Goal: Task Accomplishment & Management: Use online tool/utility

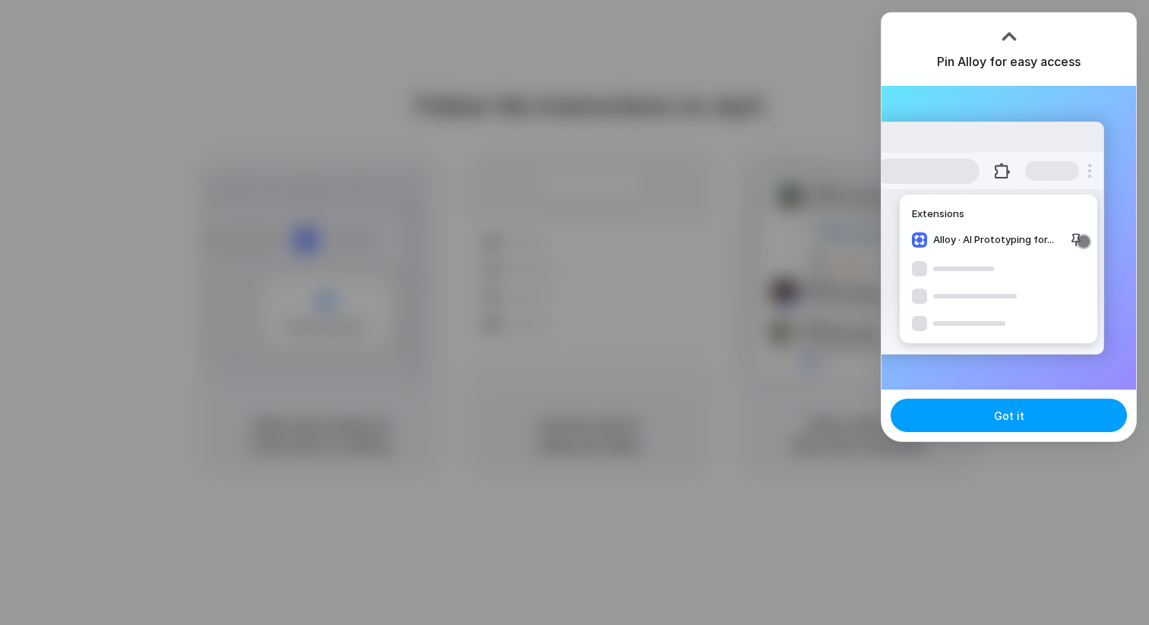
click at [980, 420] on button "Got it" at bounding box center [1008, 415] width 236 height 33
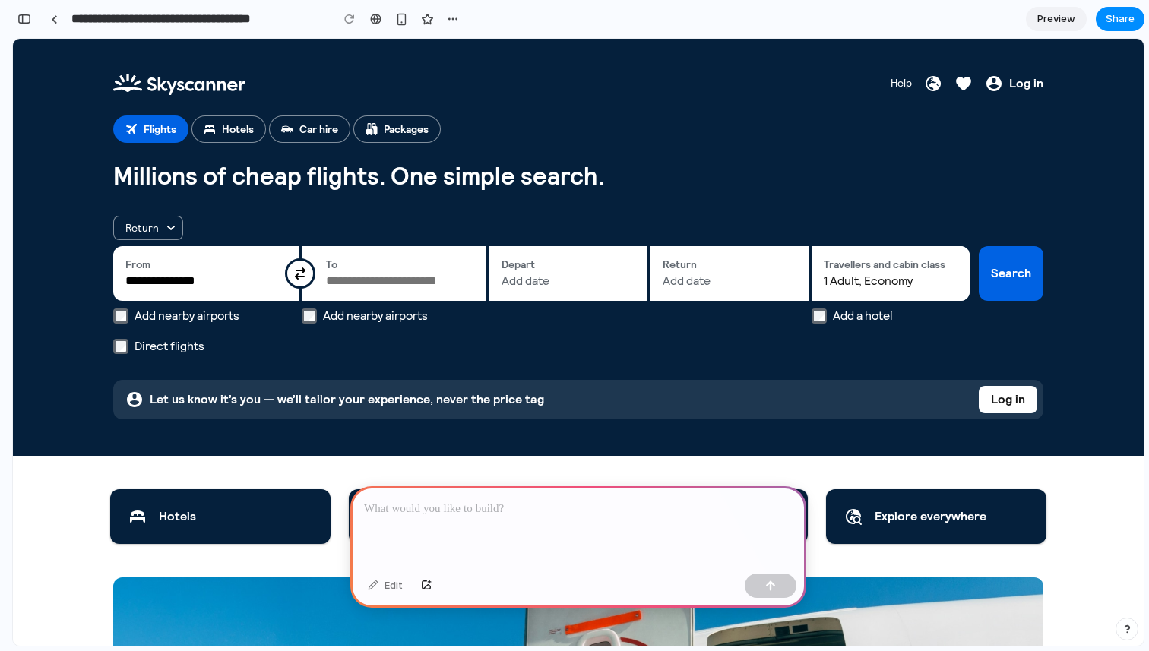
click at [422, 501] on p at bounding box center [578, 509] width 428 height 18
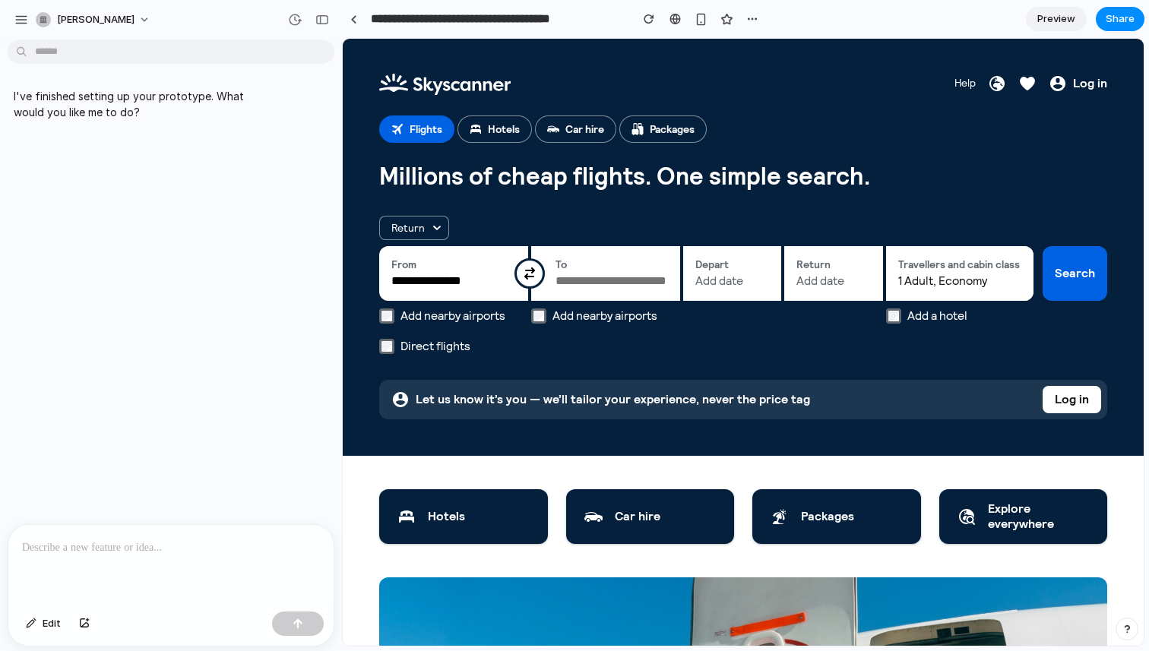
click at [148, 564] on div at bounding box center [170, 565] width 325 height 81
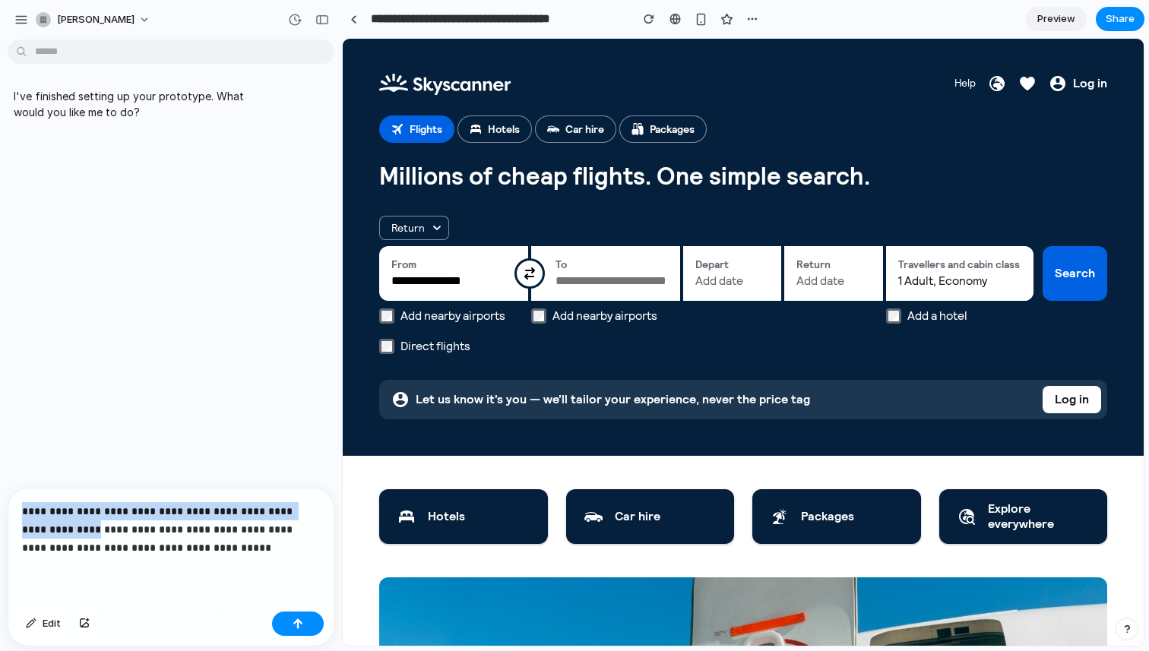
drag, startPoint x: 68, startPoint y: 527, endPoint x: 19, endPoint y: 512, distance: 51.7
click at [19, 512] on div "**********" at bounding box center [170, 546] width 325 height 117
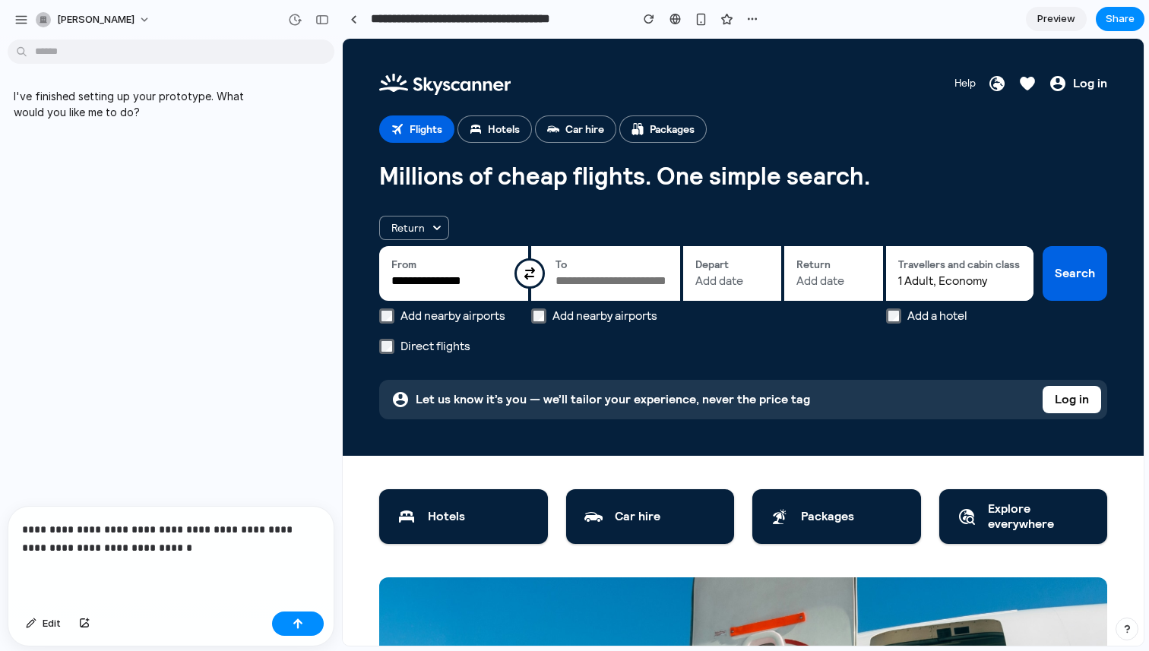
click at [311, 531] on p "**********" at bounding box center [171, 538] width 298 height 36
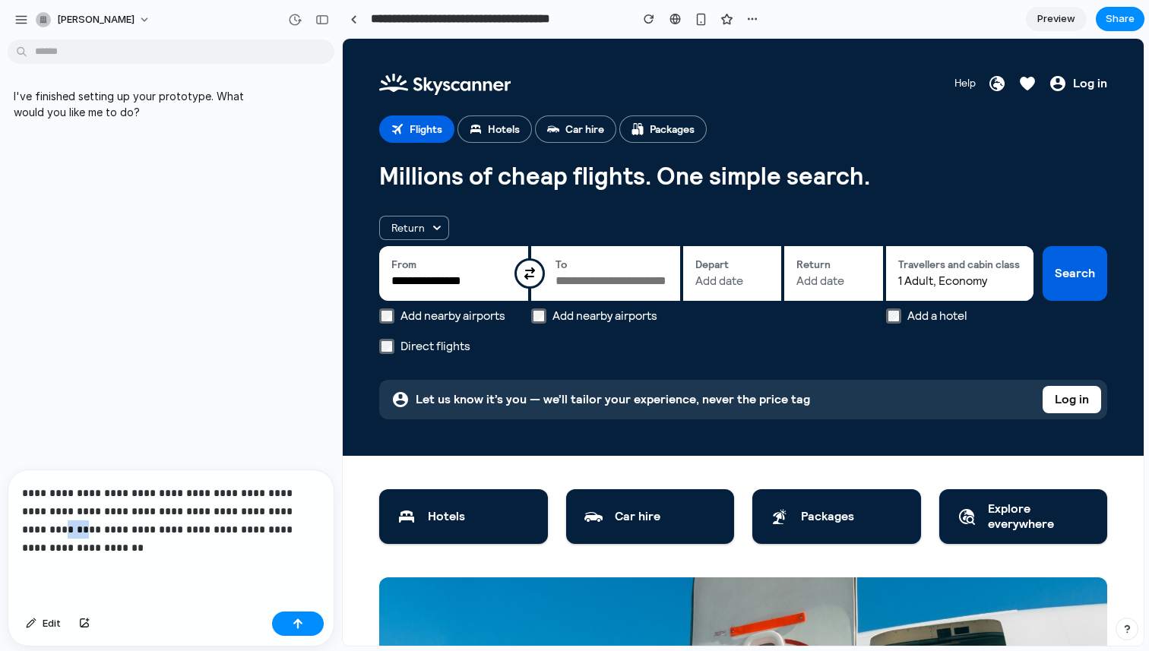
drag, startPoint x: 286, startPoint y: 509, endPoint x: 308, endPoint y: 508, distance: 21.3
click at [308, 508] on p "**********" at bounding box center [171, 520] width 298 height 73
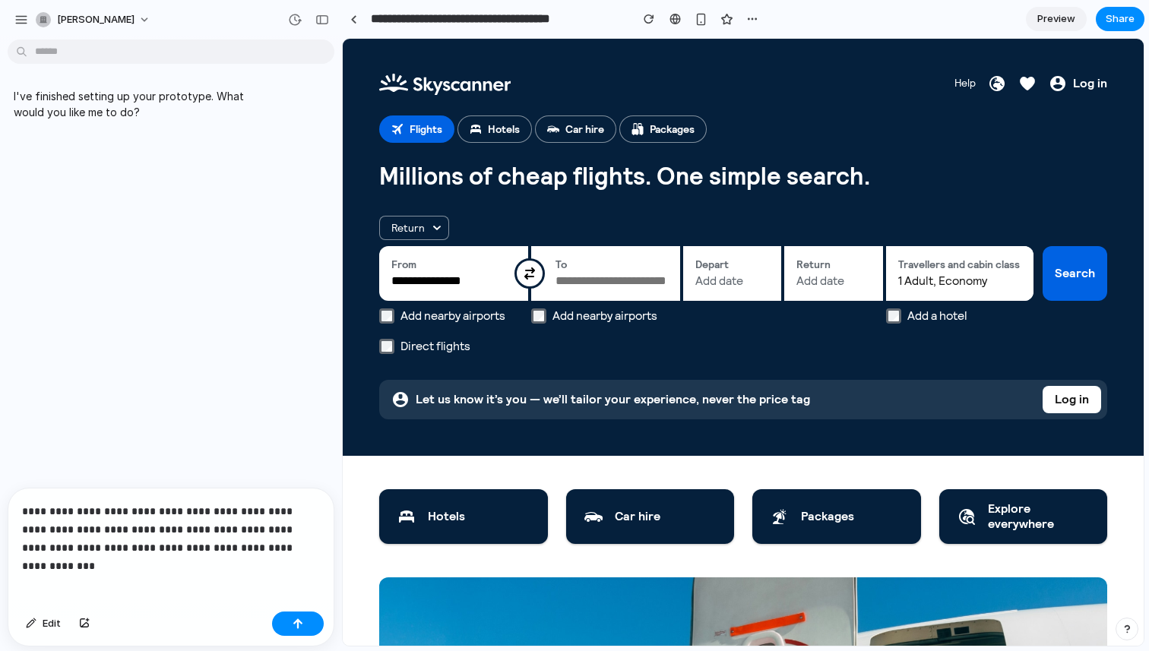
click at [298, 547] on p "**********" at bounding box center [171, 529] width 298 height 55
click at [314, 424] on div "I've finished setting up your prototype. What would you like me to do?" at bounding box center [166, 267] width 333 height 442
click at [302, 621] on div "button" at bounding box center [297, 623] width 11 height 11
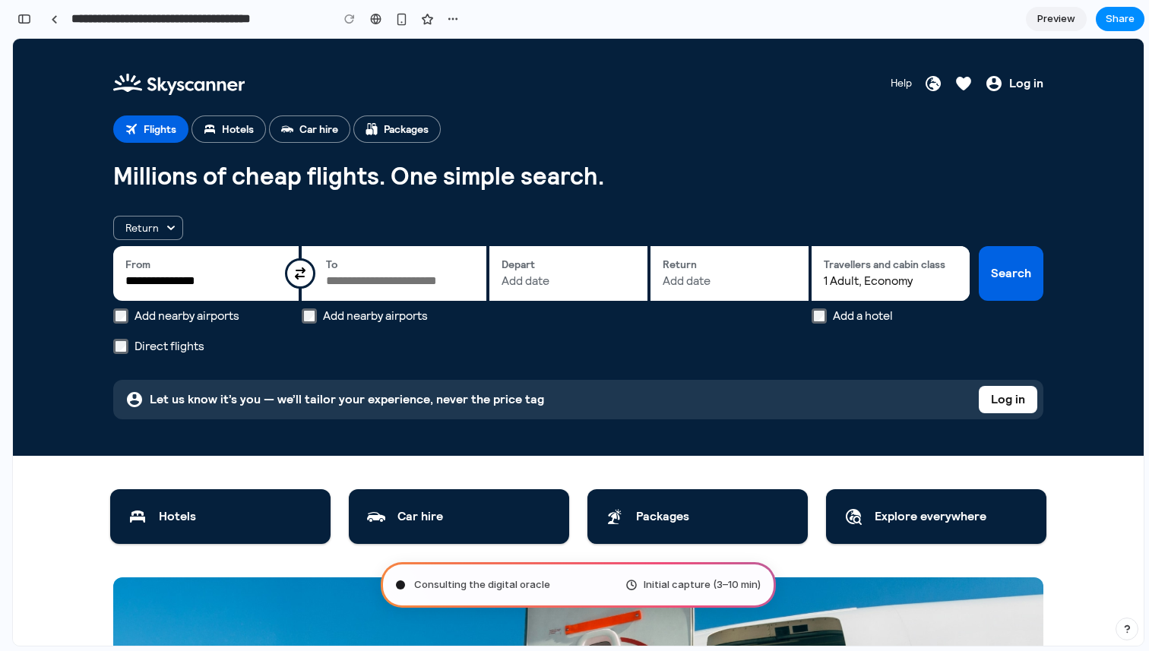
type input "**********"
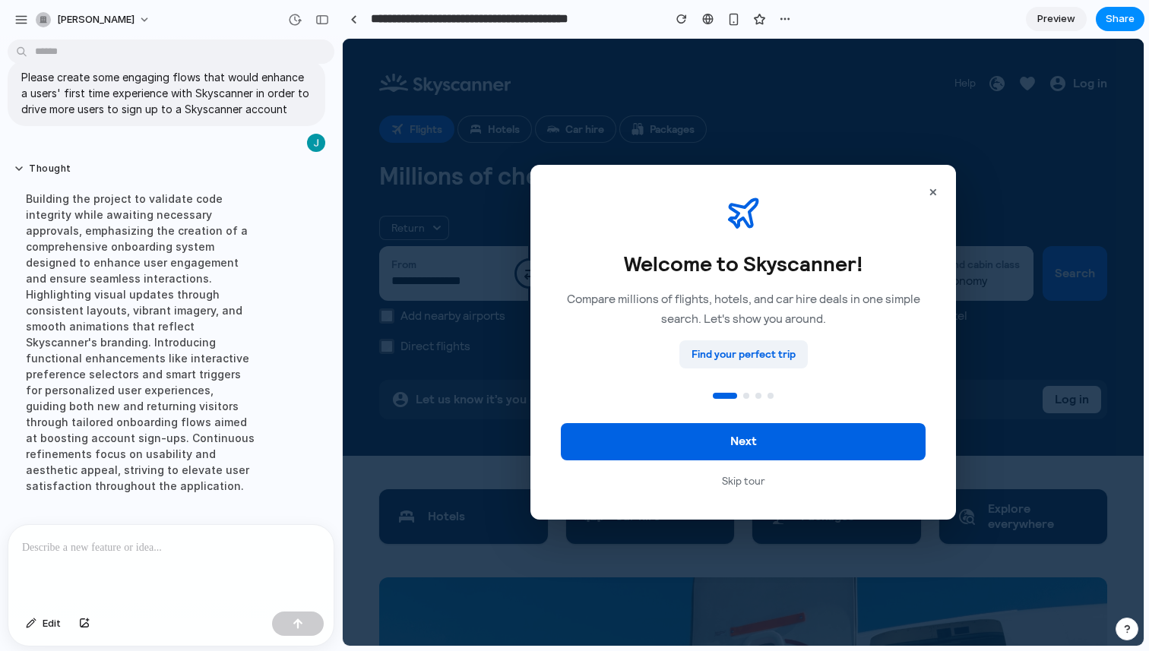
scroll to position [116, 0]
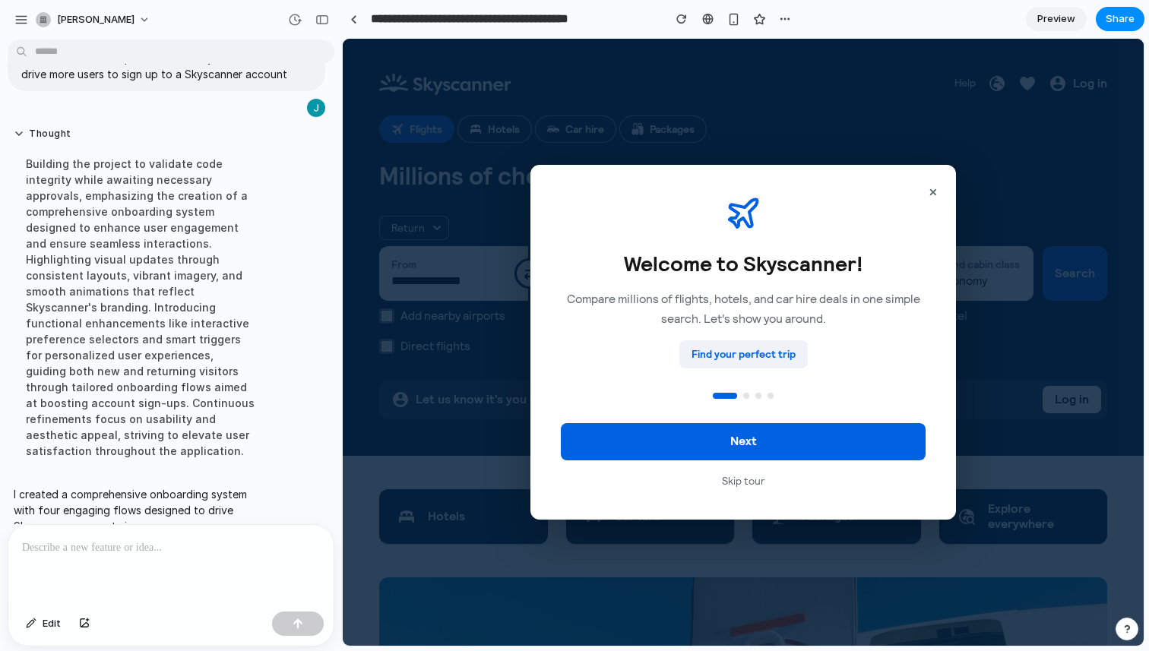
click at [55, 164] on div "Building the project to validate code integrity while awaiting necessary approv…" at bounding box center [141, 307] width 254 height 321
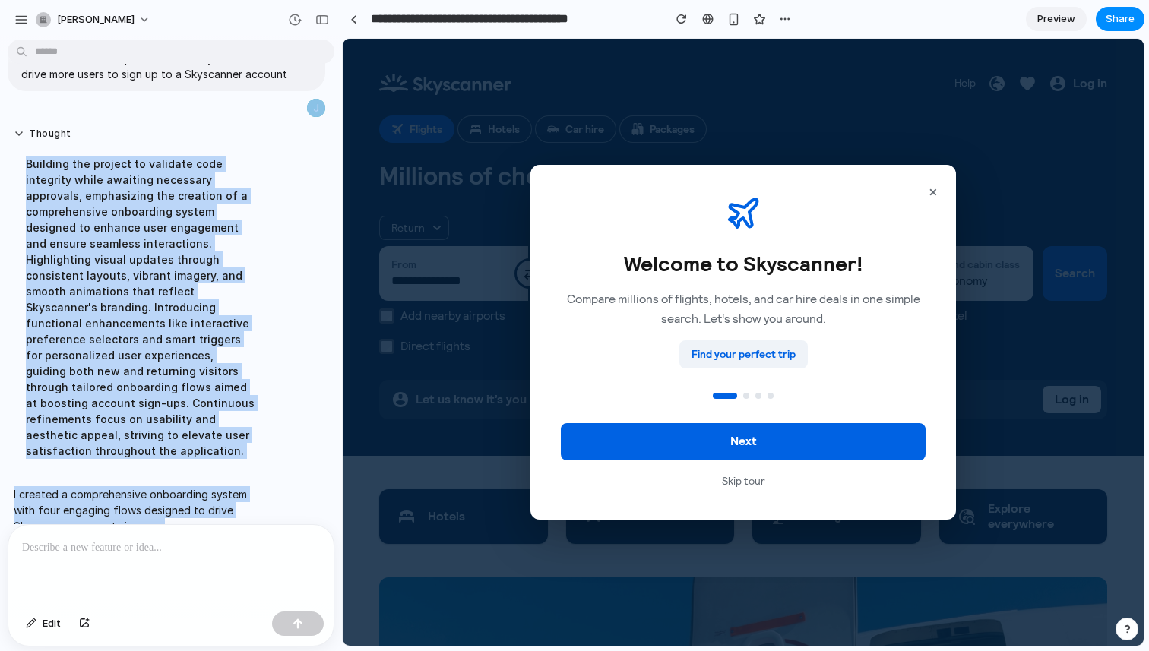
drag, startPoint x: 18, startPoint y: 109, endPoint x: 256, endPoint y: 507, distance: 463.6
click at [256, 507] on div "I've finished setting up your prototype. What would you like me to do? Please c…" at bounding box center [166, 489] width 333 height 1053
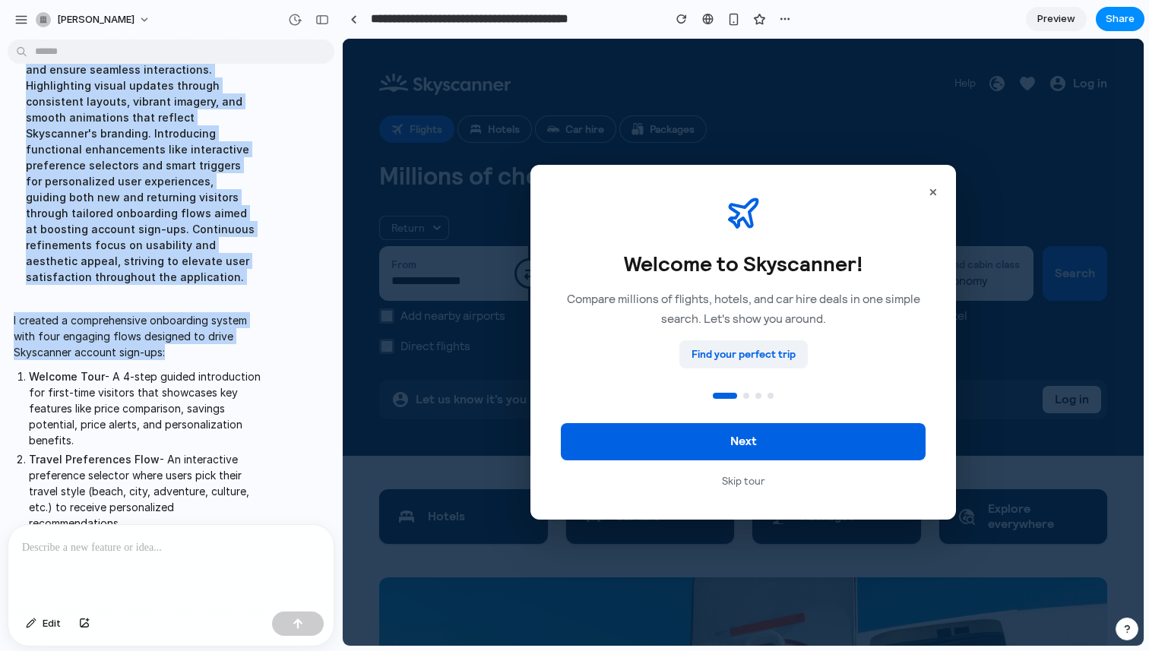
scroll to position [354, 0]
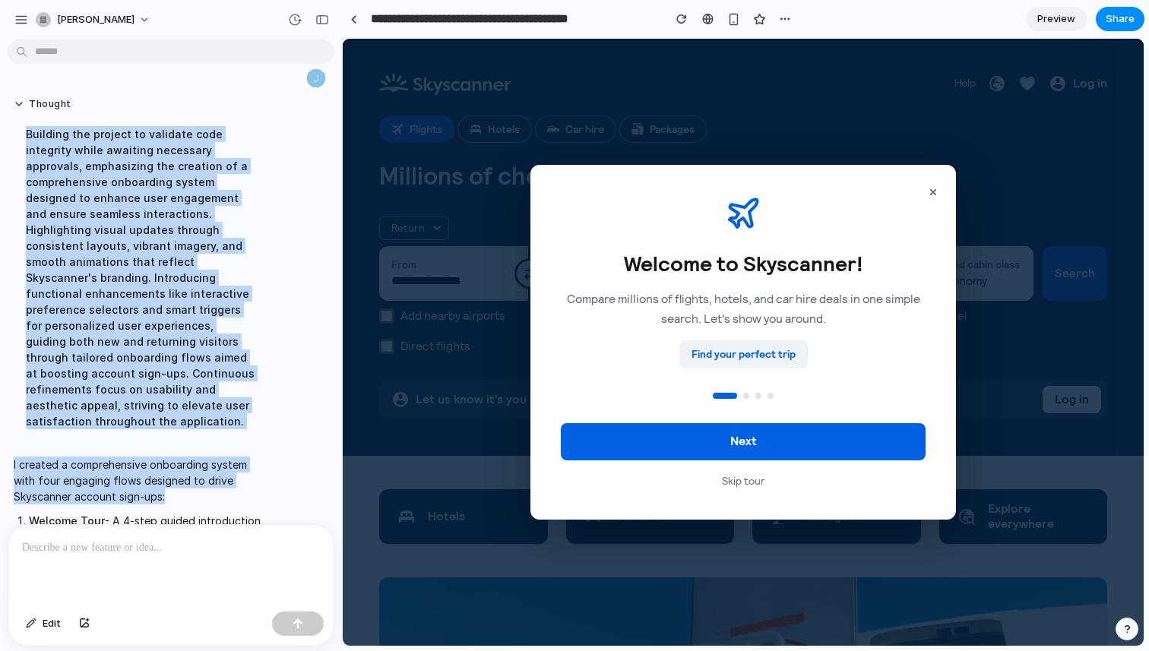
click at [262, 409] on div "Building the project to validate code integrity while awaiting necessary approv…" at bounding box center [141, 277] width 254 height 321
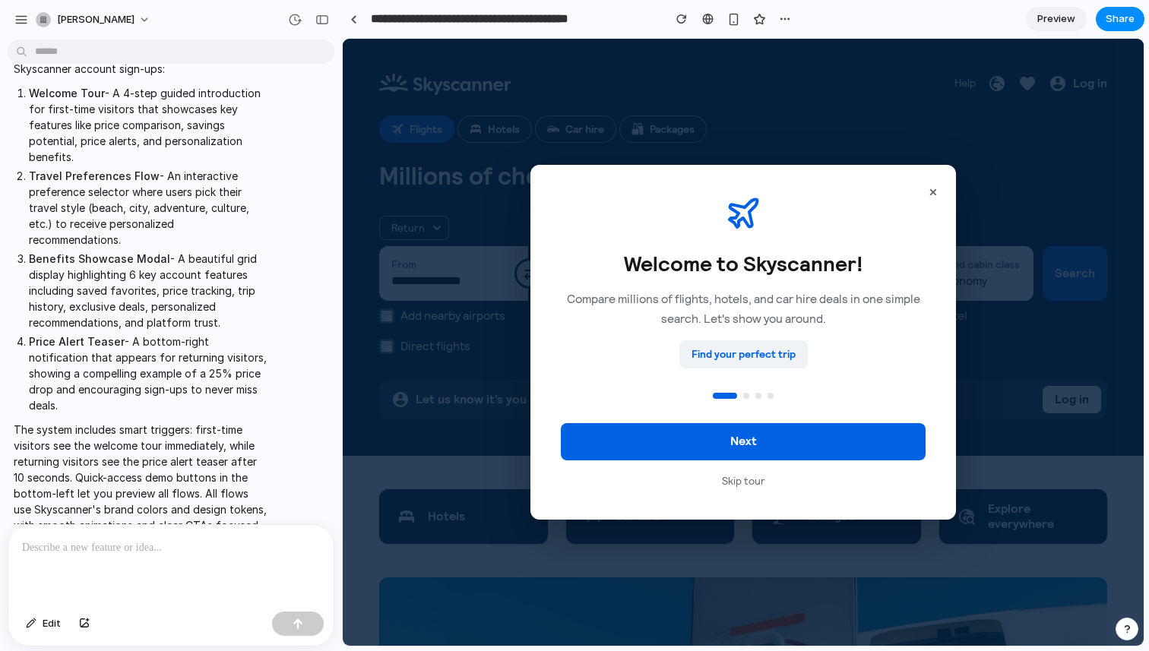
scroll to position [583, 0]
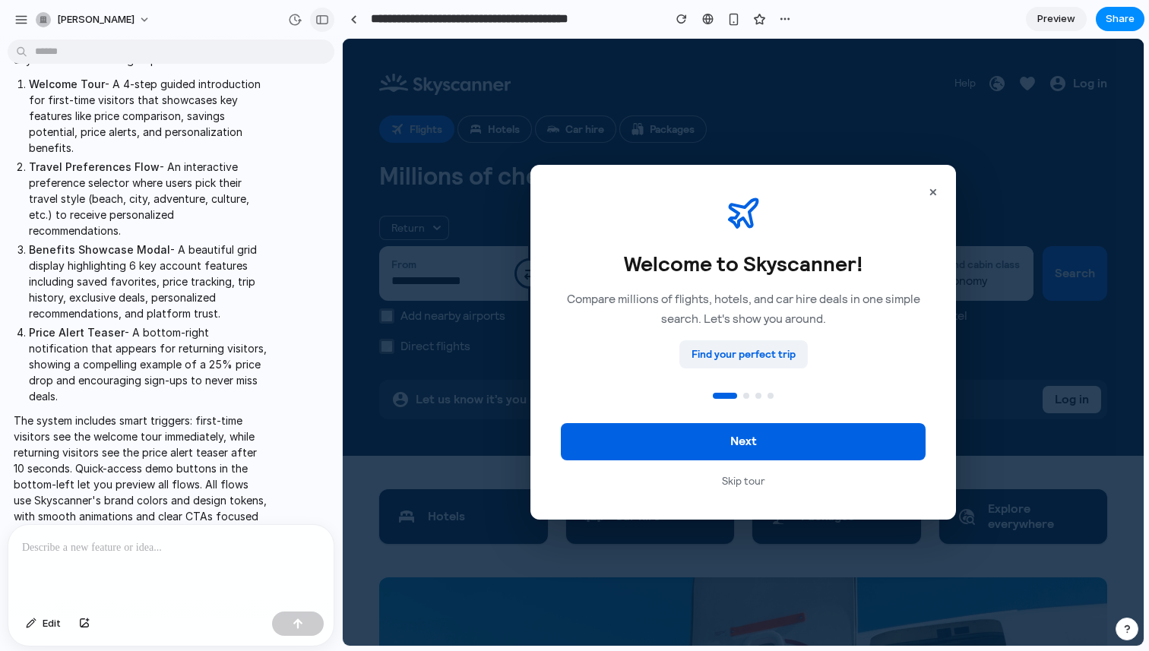
click at [326, 20] on div "button" at bounding box center [322, 19] width 14 height 11
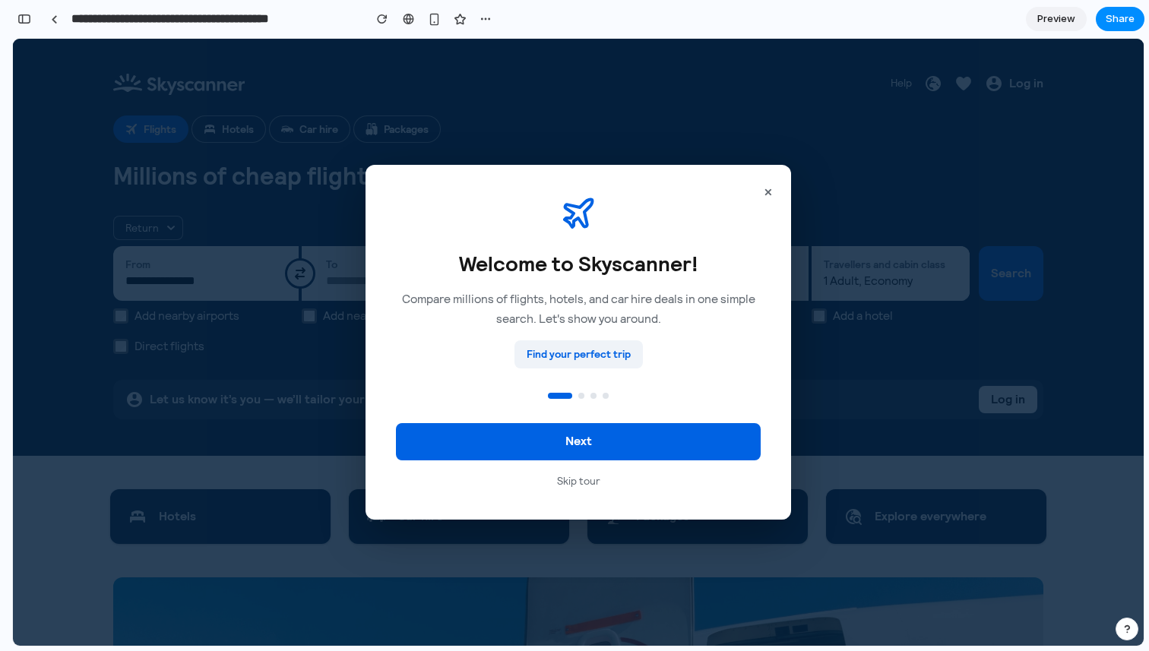
scroll to position [1285, 0]
click at [1057, 22] on span "Preview" at bounding box center [1056, 18] width 38 height 15
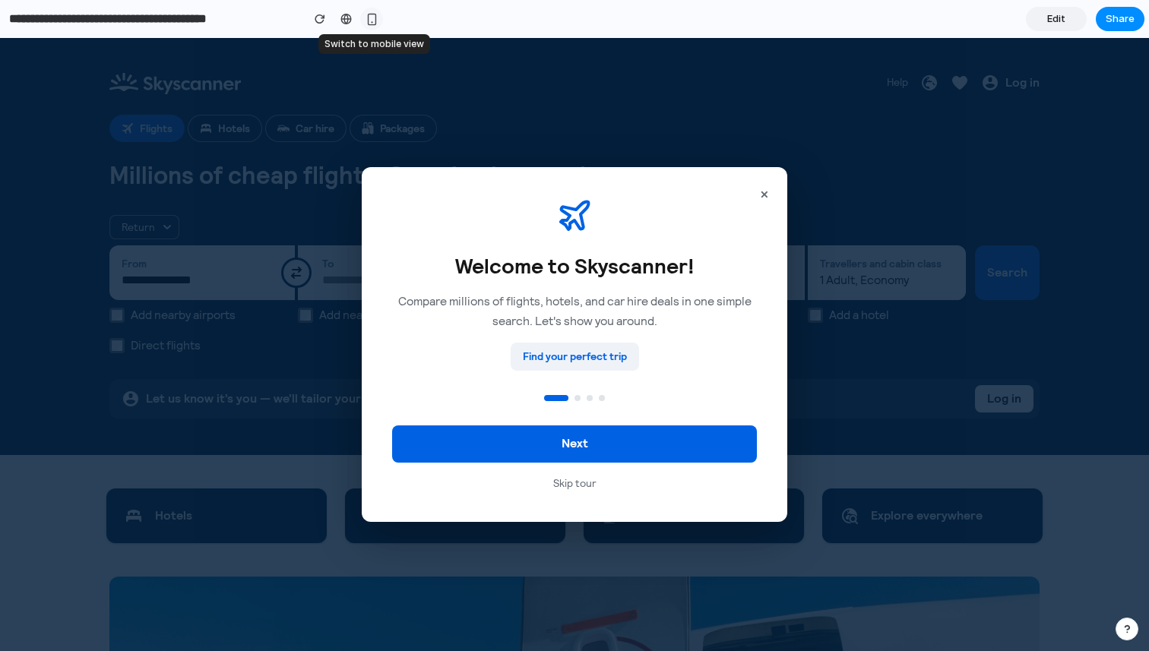
click at [374, 21] on div "button" at bounding box center [371, 19] width 13 height 13
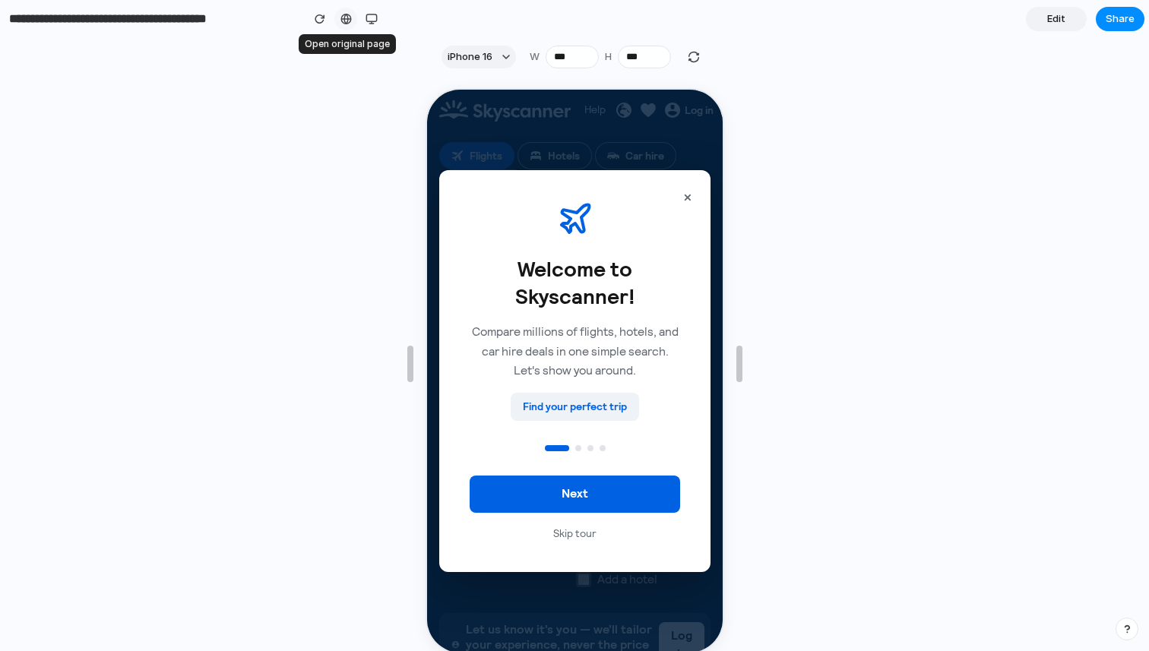
click at [343, 21] on div at bounding box center [345, 19] width 11 height 12
click at [368, 23] on div "button" at bounding box center [371, 19] width 12 height 12
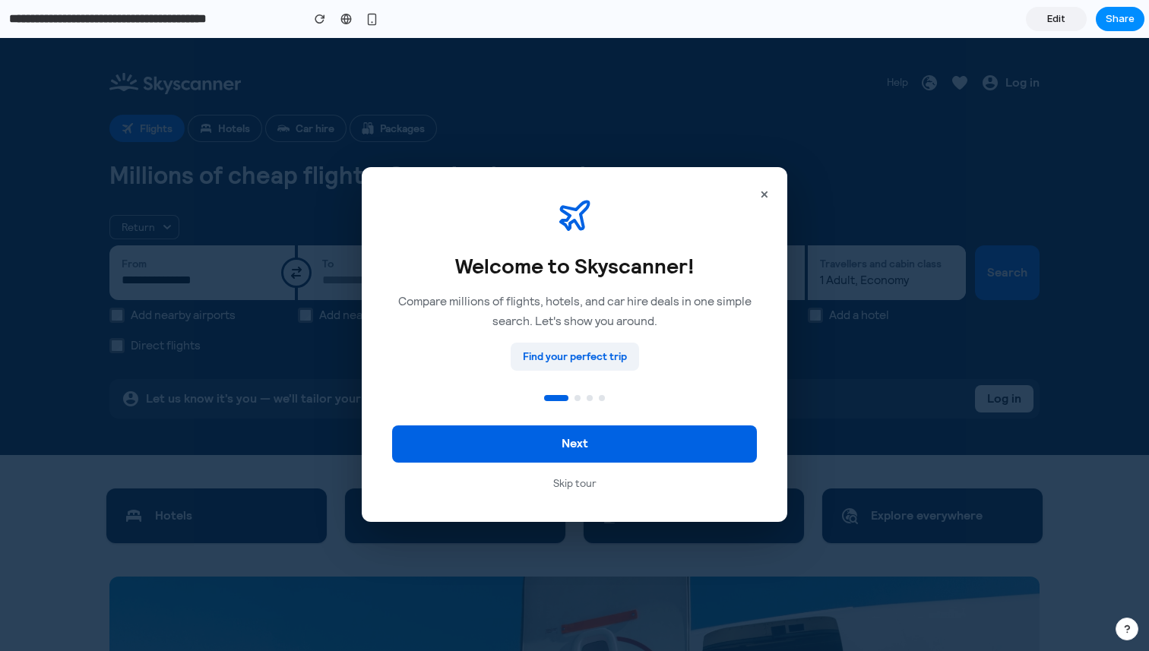
click at [1066, 20] on link "Edit" at bounding box center [1055, 19] width 61 height 24
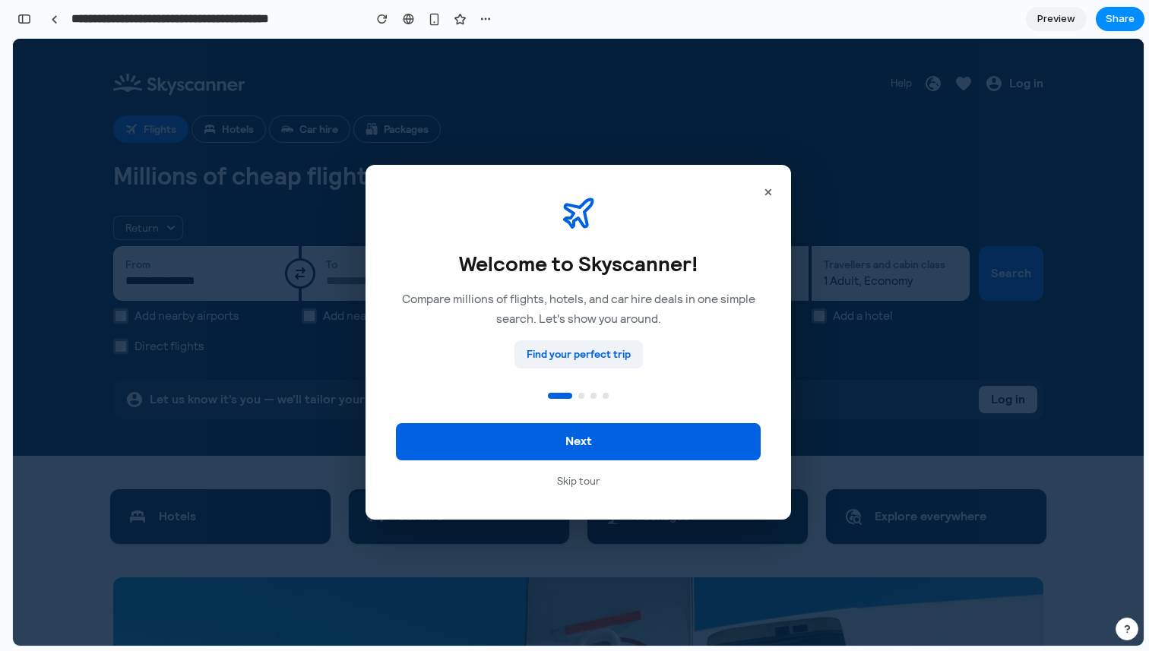
scroll to position [1053, 0]
click at [1066, 20] on span "Preview" at bounding box center [1056, 18] width 38 height 15
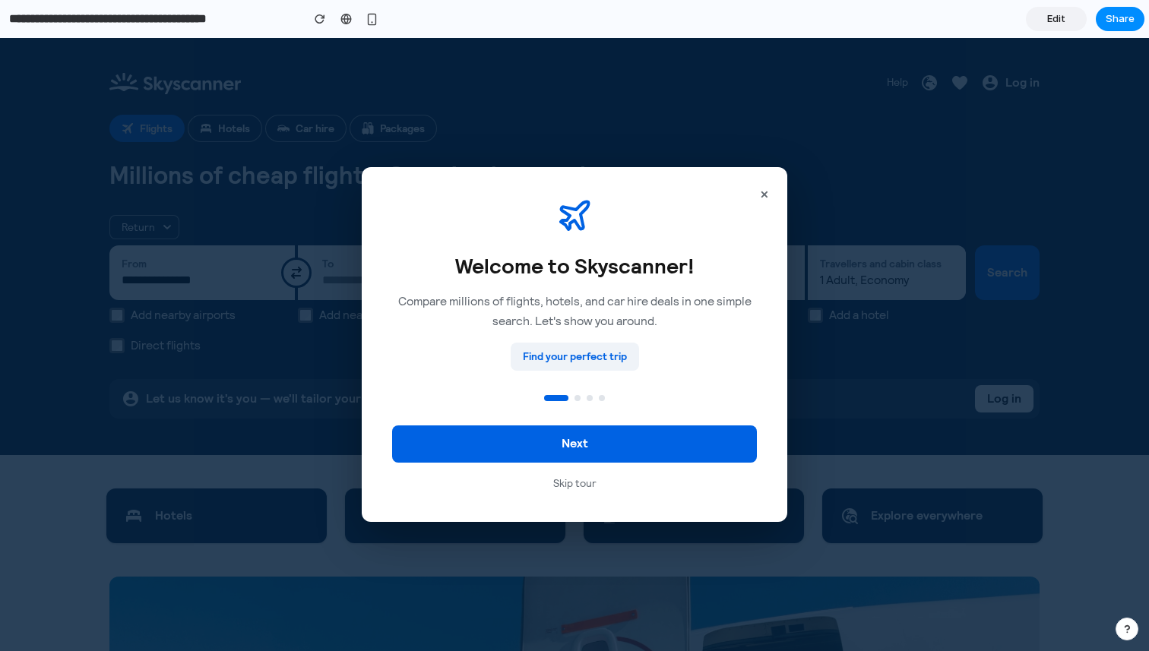
click at [708, 365] on div "Welcome to Skyscanner! Compare millions of flights, hotels, and car hire deals …" at bounding box center [574, 311] width 365 height 118
click at [584, 359] on div "Find your perfect trip" at bounding box center [574, 357] width 128 height 28
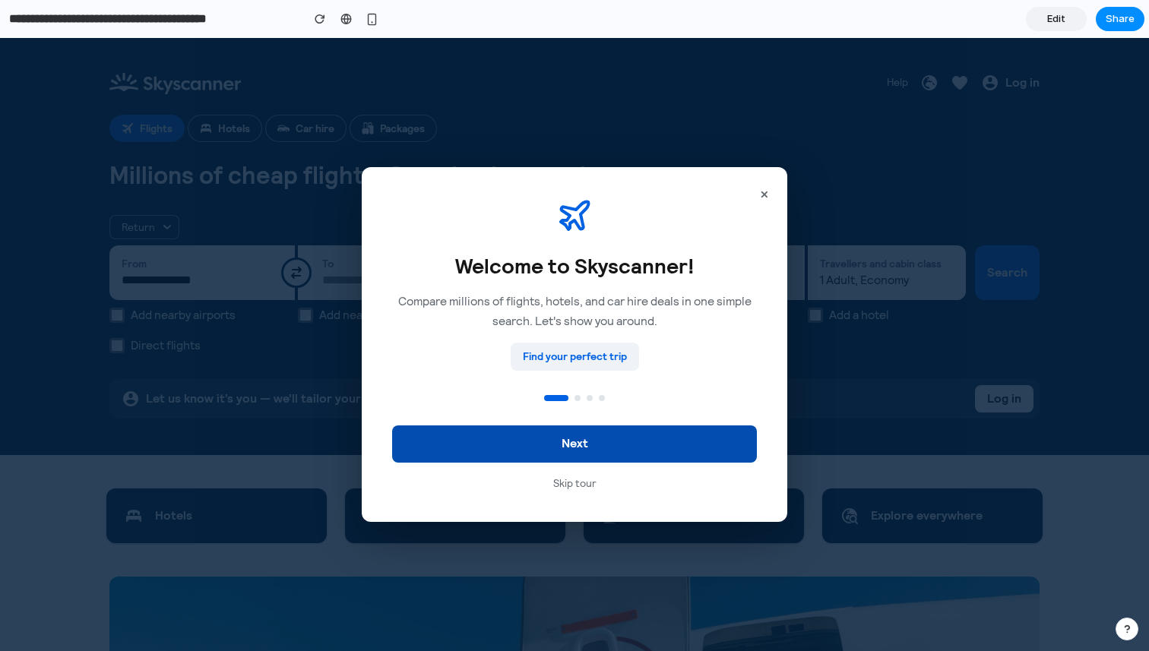
click at [611, 434] on button "Next" at bounding box center [574, 443] width 365 height 37
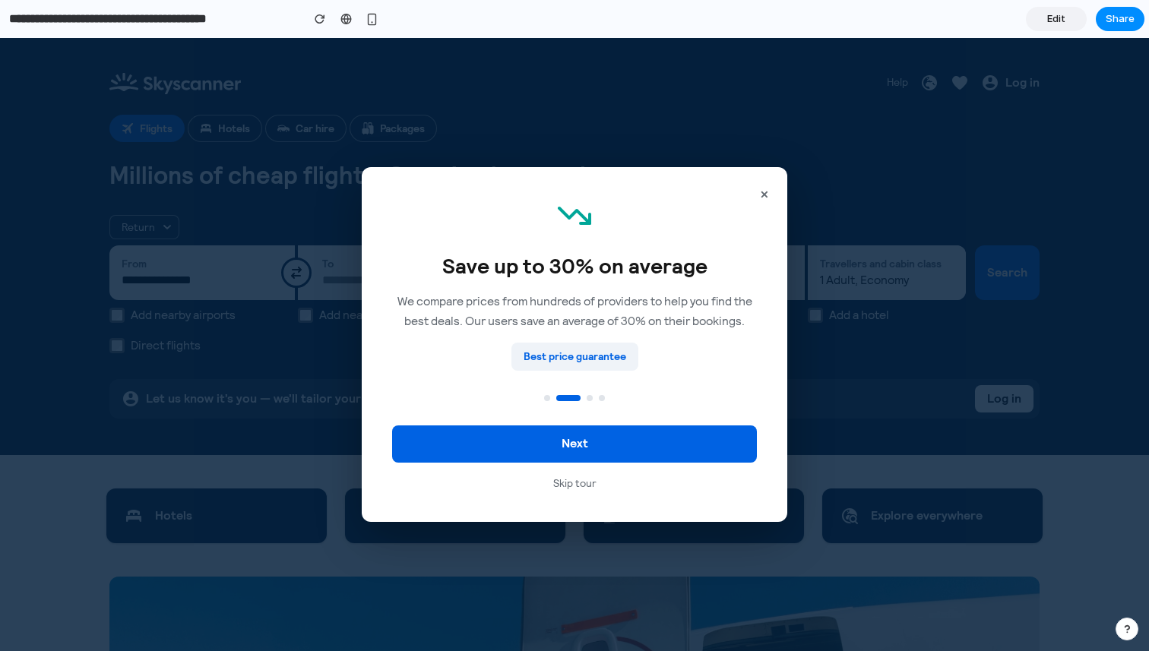
click at [592, 360] on div "Best price guarantee" at bounding box center [574, 357] width 127 height 28
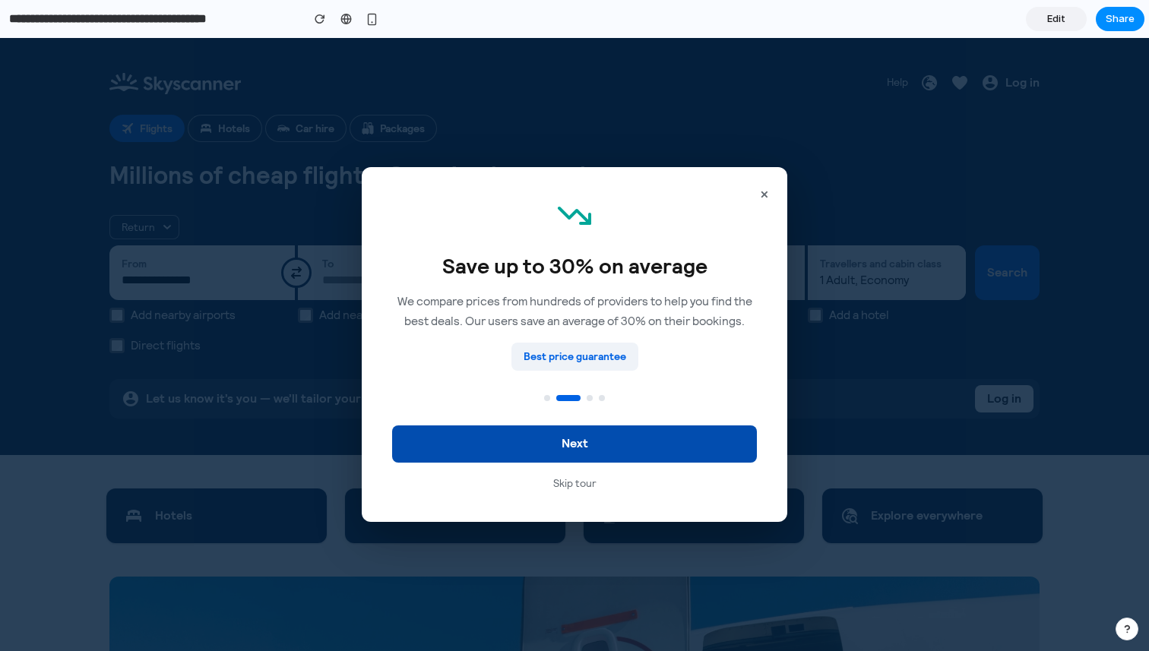
click at [596, 444] on button "Next" at bounding box center [574, 443] width 365 height 37
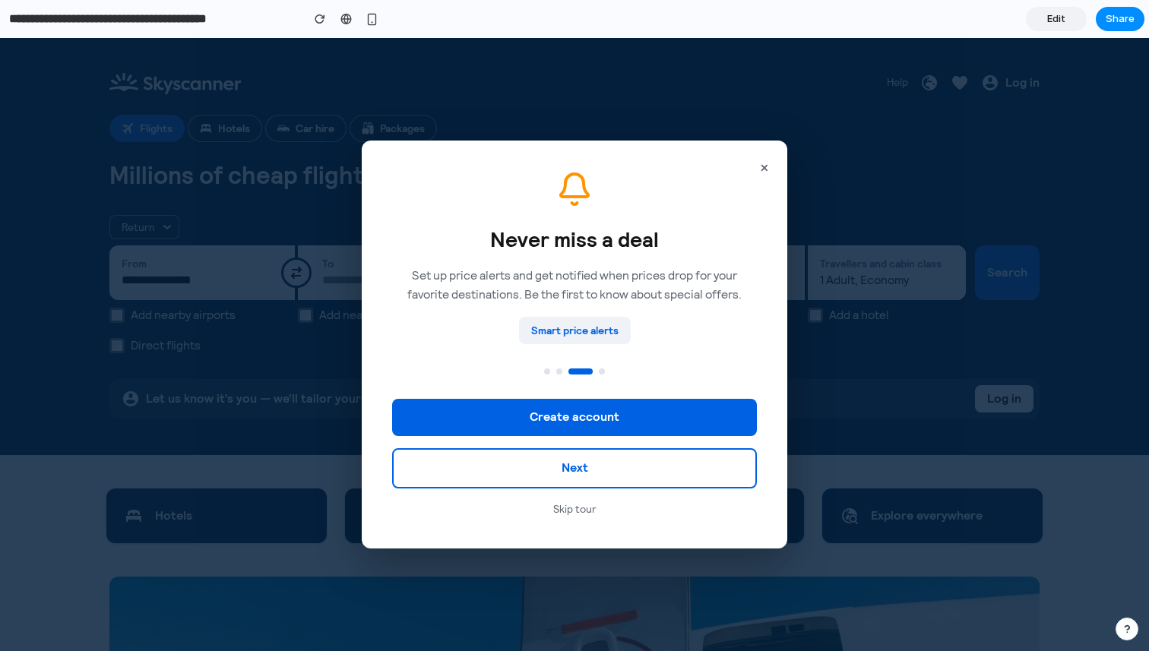
click at [558, 371] on div at bounding box center [559, 371] width 6 height 6
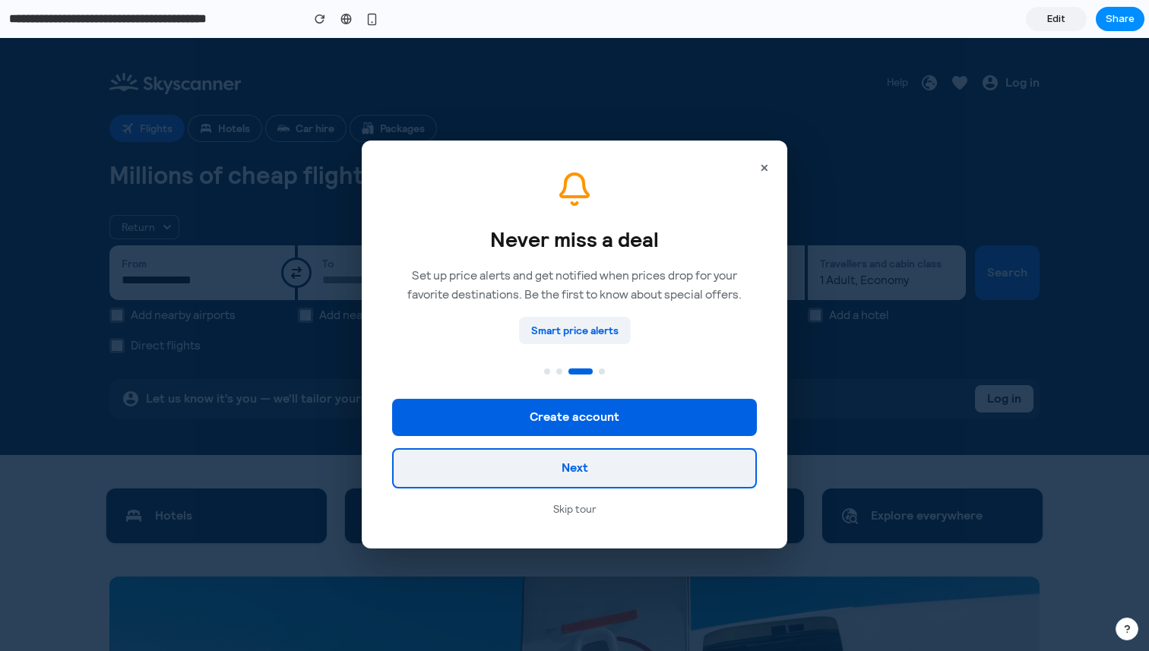
click at [612, 468] on button "Next" at bounding box center [574, 468] width 365 height 40
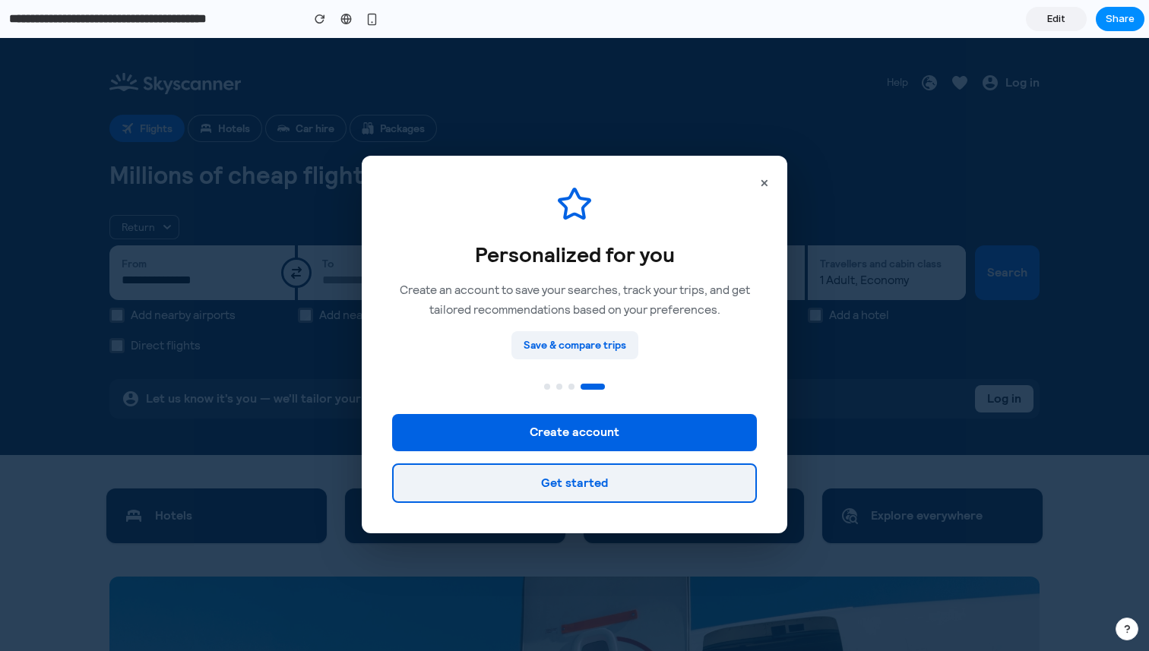
click at [656, 485] on button "Get started" at bounding box center [574, 483] width 365 height 40
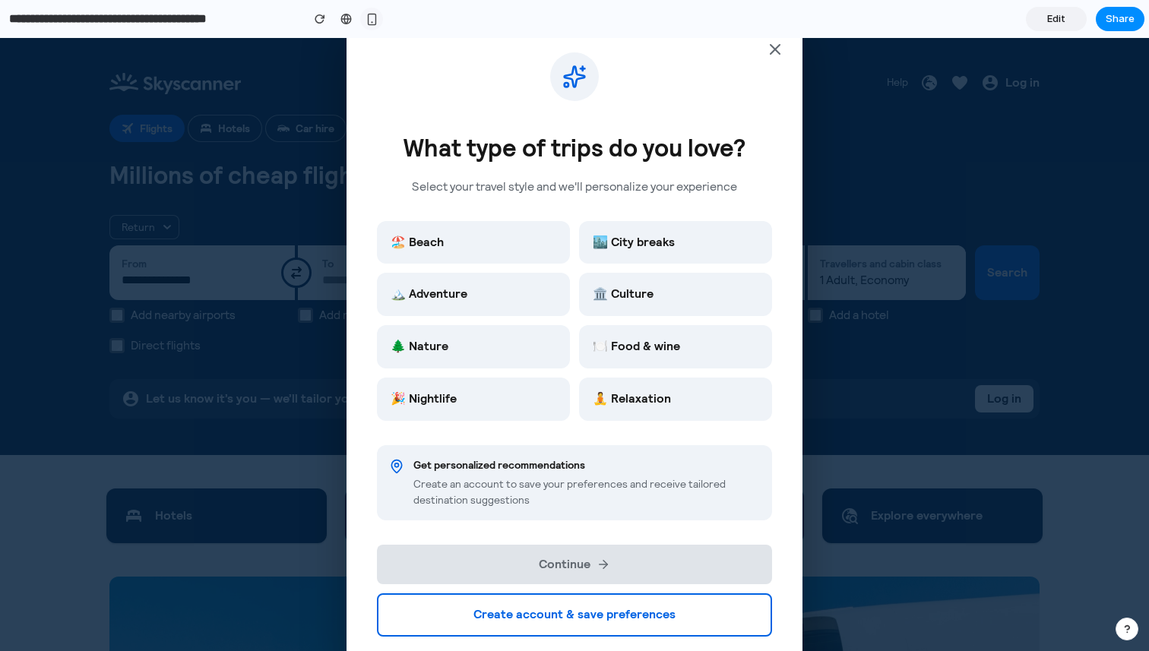
click at [363, 16] on button "button" at bounding box center [371, 19] width 23 height 23
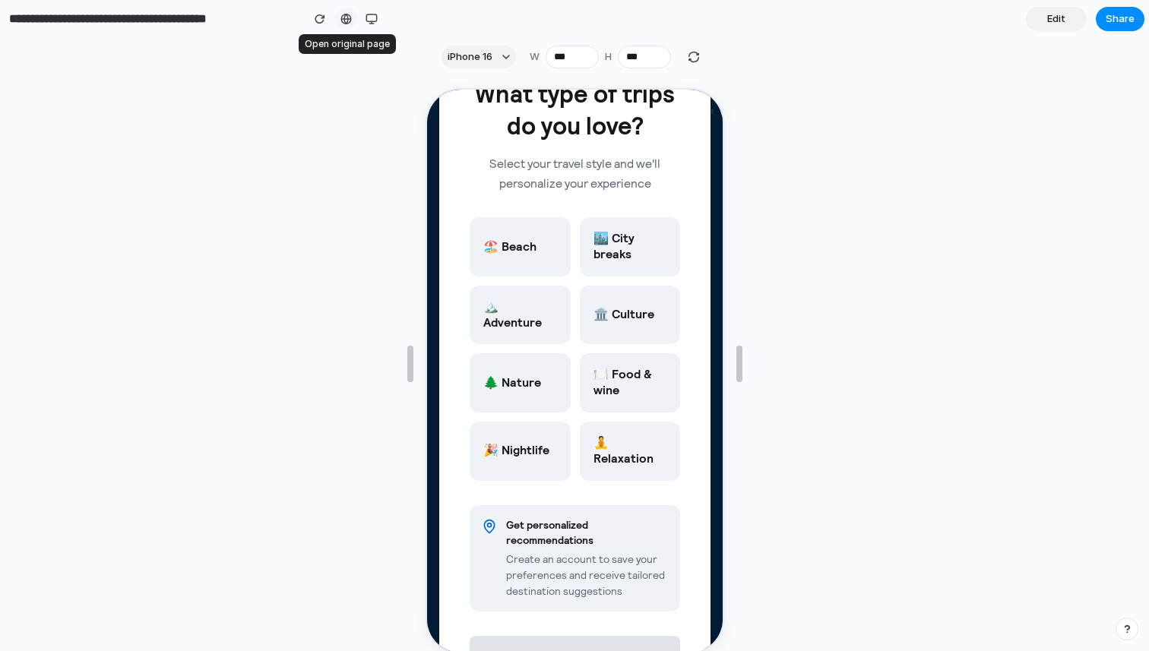
click at [350, 18] on div at bounding box center [345, 19] width 11 height 12
click at [369, 21] on div "button" at bounding box center [371, 19] width 12 height 12
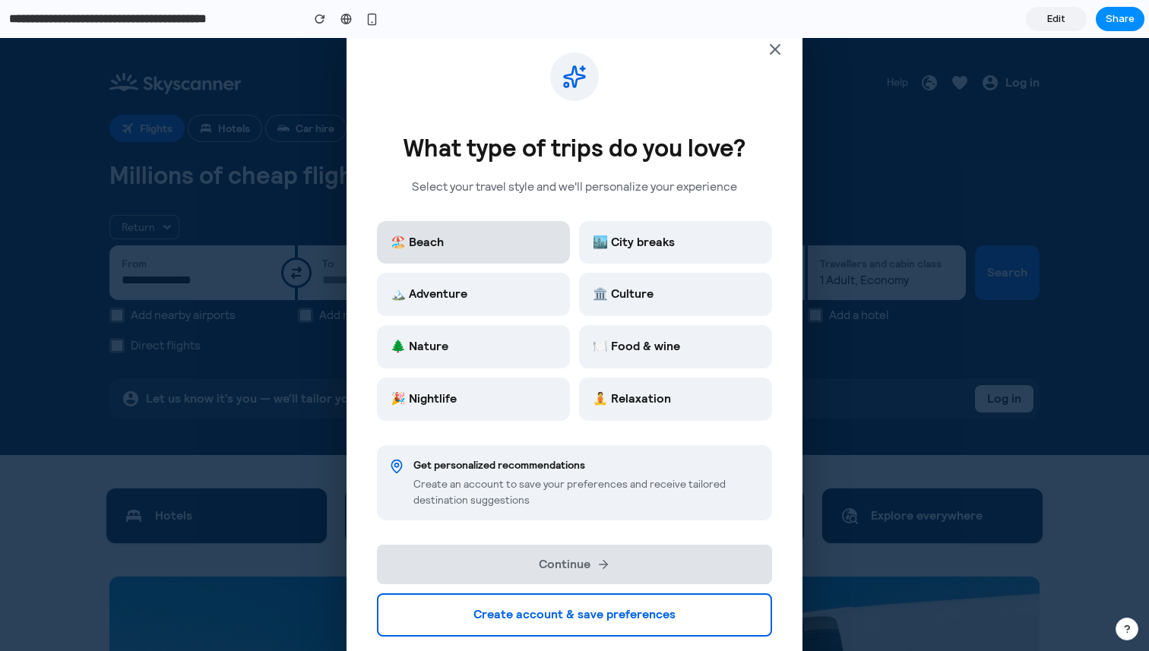
click at [456, 258] on button "🏖️ Beach" at bounding box center [473, 242] width 193 height 43
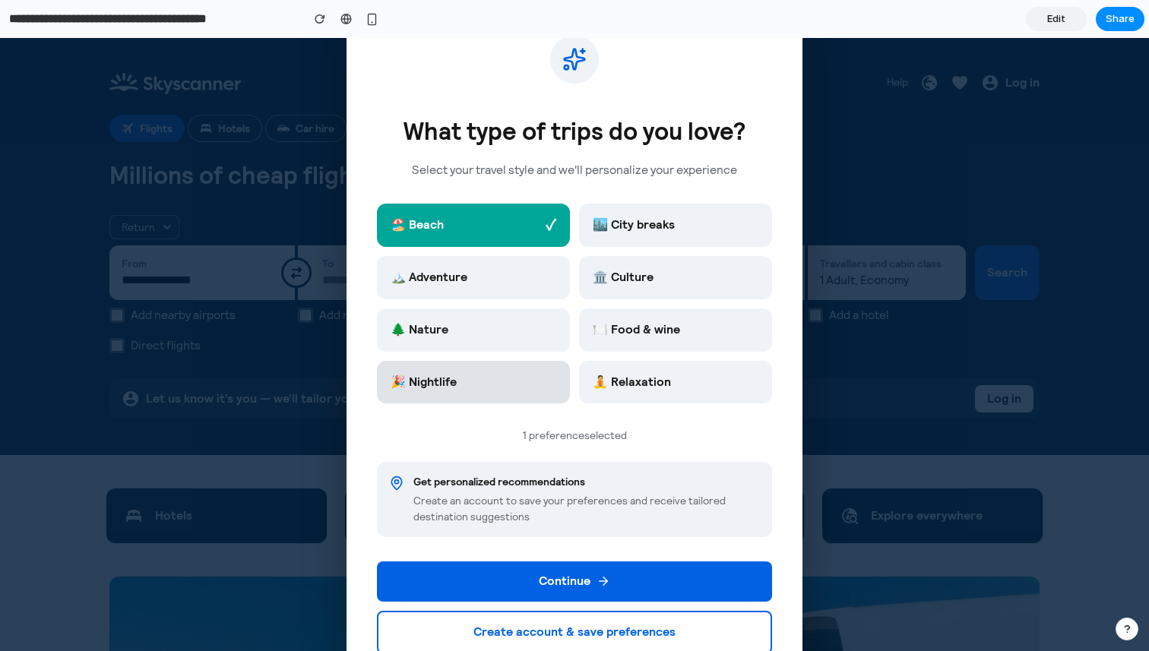
click at [547, 381] on button "🎉 Nightlife" at bounding box center [473, 382] width 193 height 43
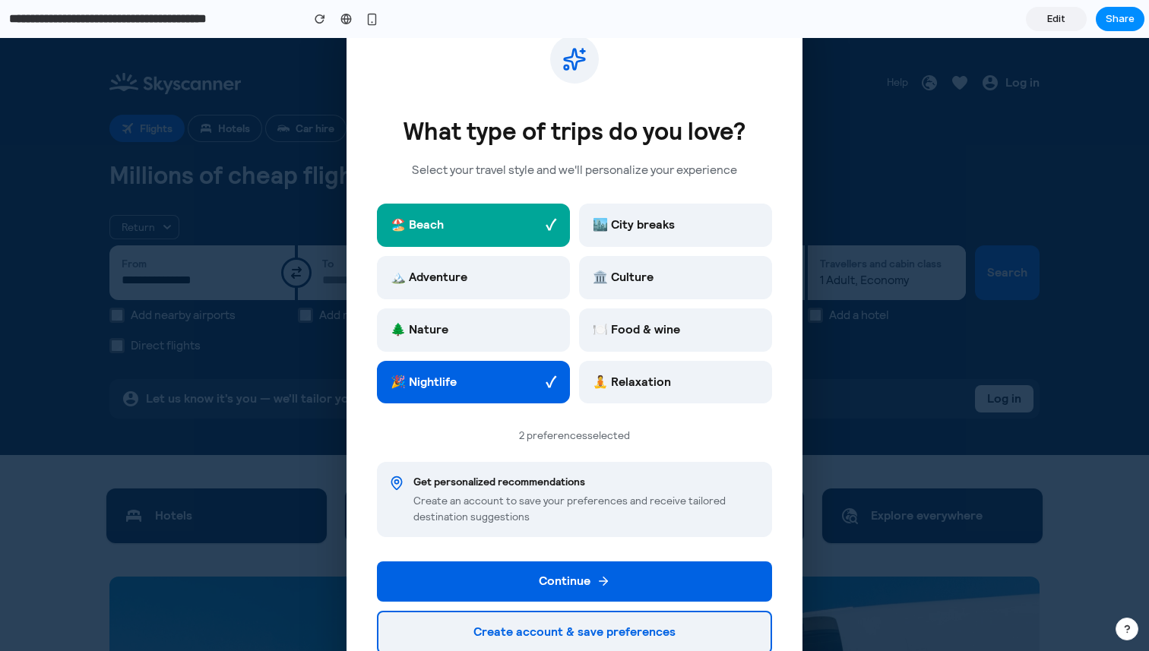
click at [609, 624] on button "Create account & save preferences" at bounding box center [574, 632] width 395 height 43
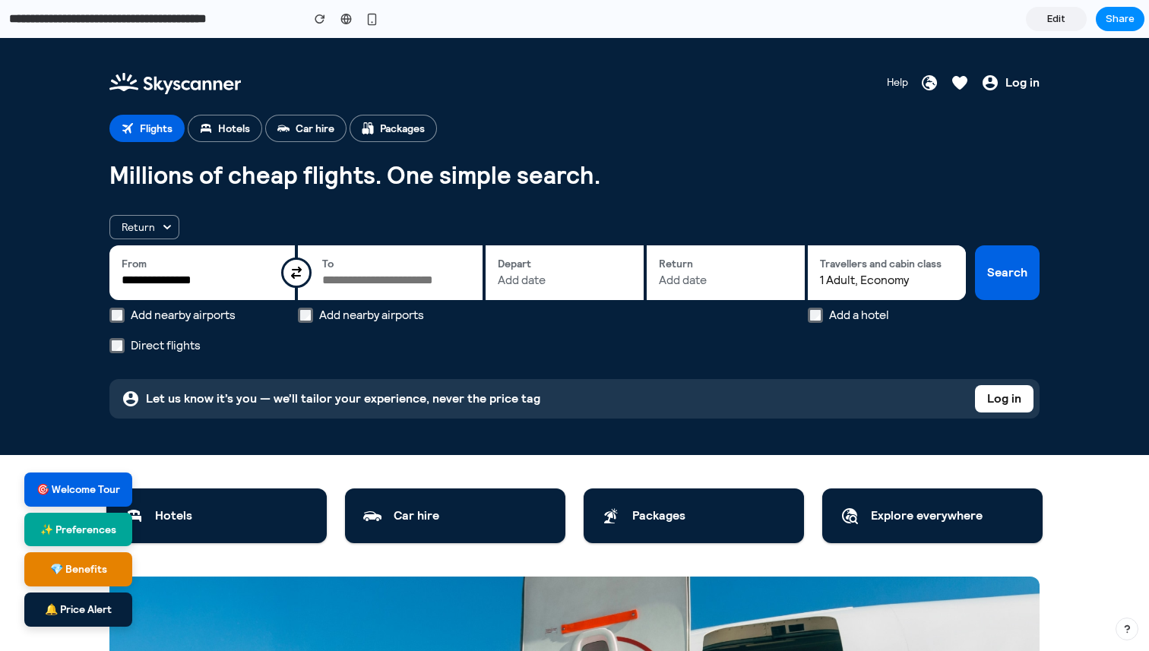
click at [98, 561] on button "💎 Benefits" at bounding box center [78, 569] width 108 height 34
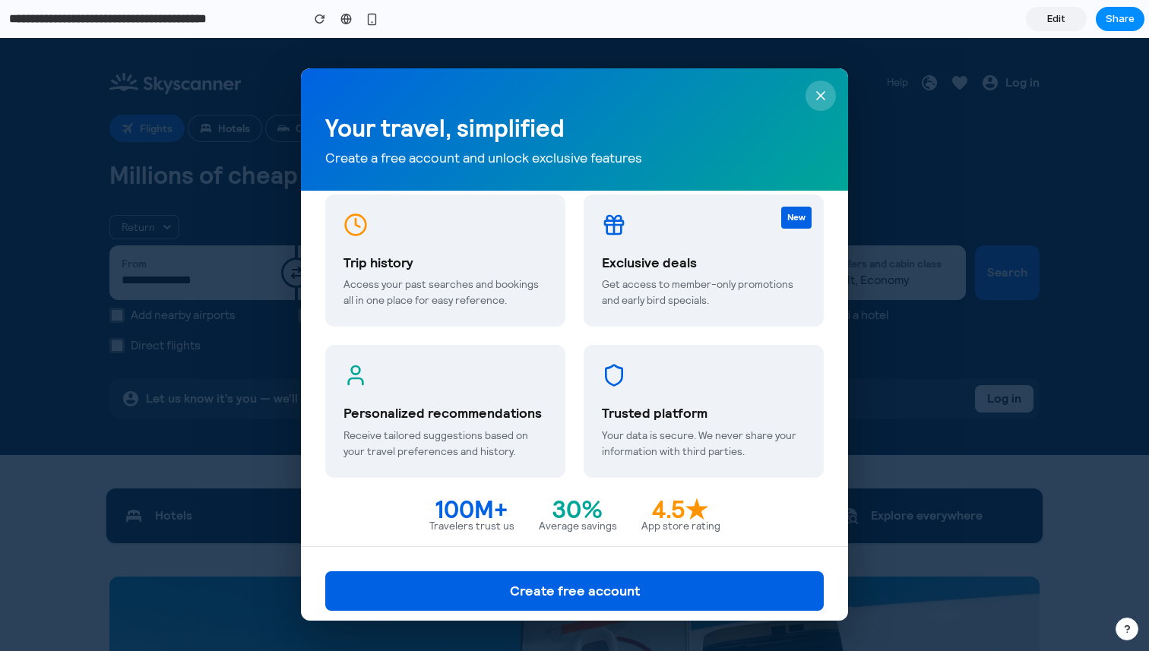
scroll to position [226, 0]
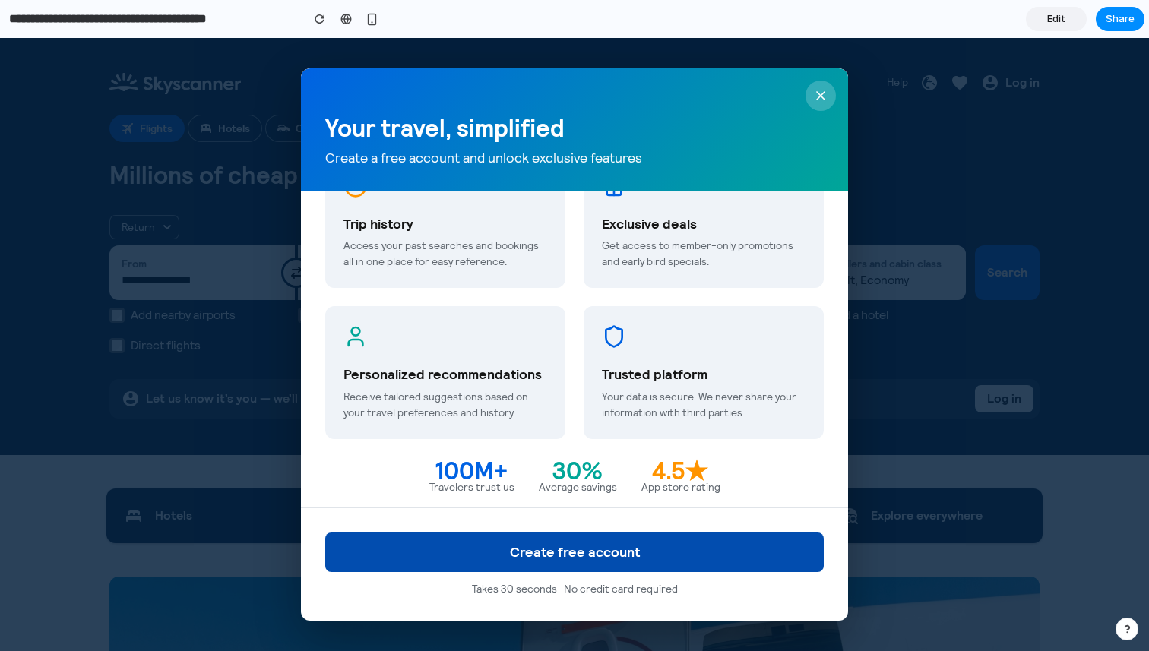
click at [795, 543] on button "Create free account" at bounding box center [574, 552] width 498 height 40
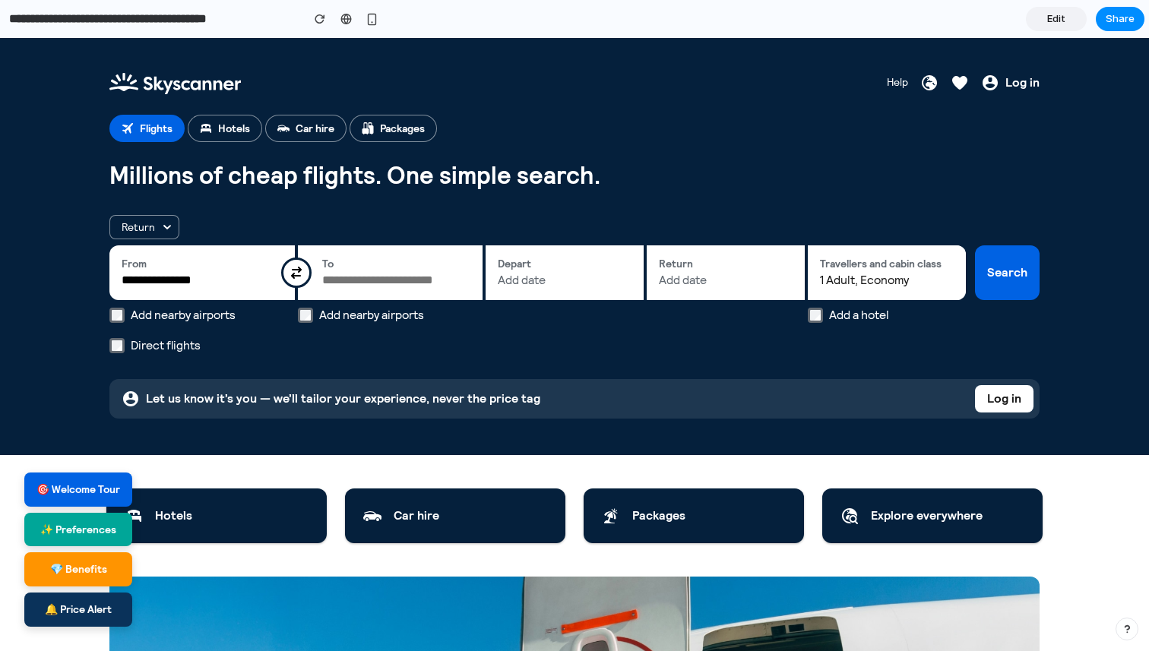
click at [80, 619] on button "🔔 Price Alert" at bounding box center [78, 609] width 108 height 34
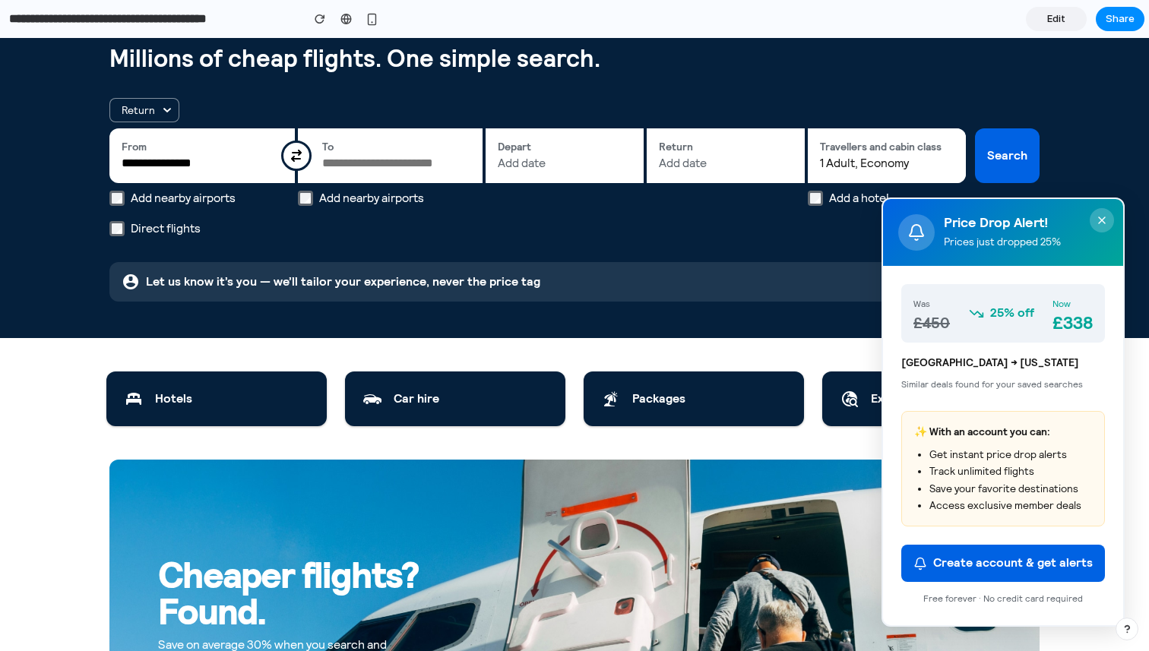
scroll to position [0, 0]
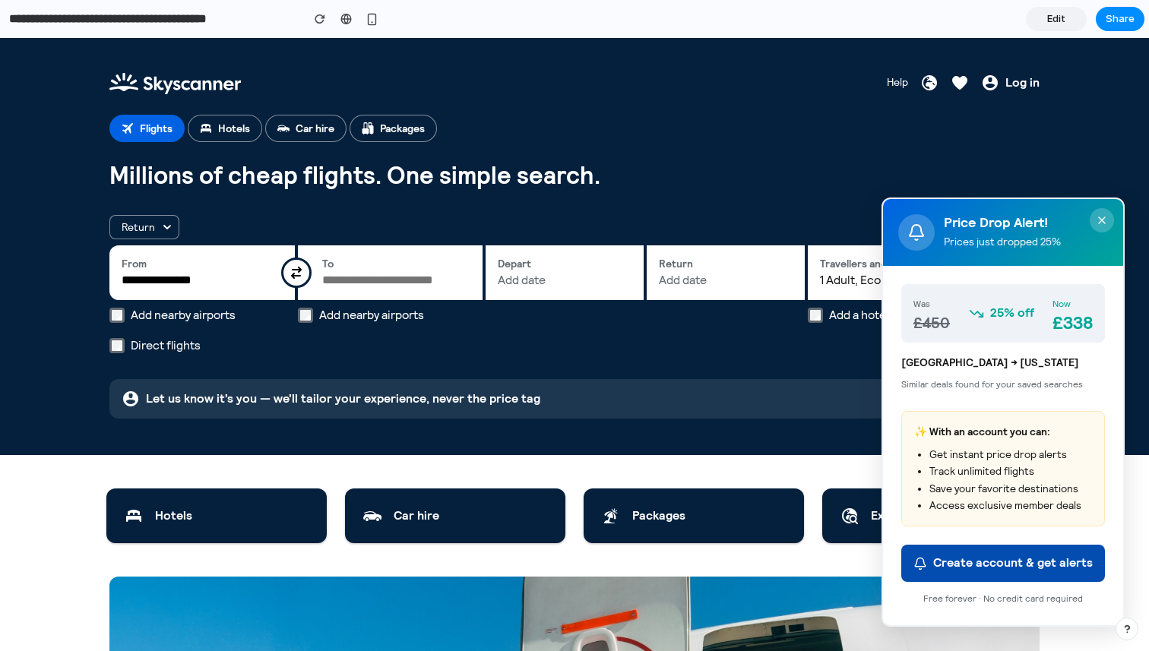
click at [950, 571] on button "Create account & get alerts" at bounding box center [1003, 563] width 204 height 37
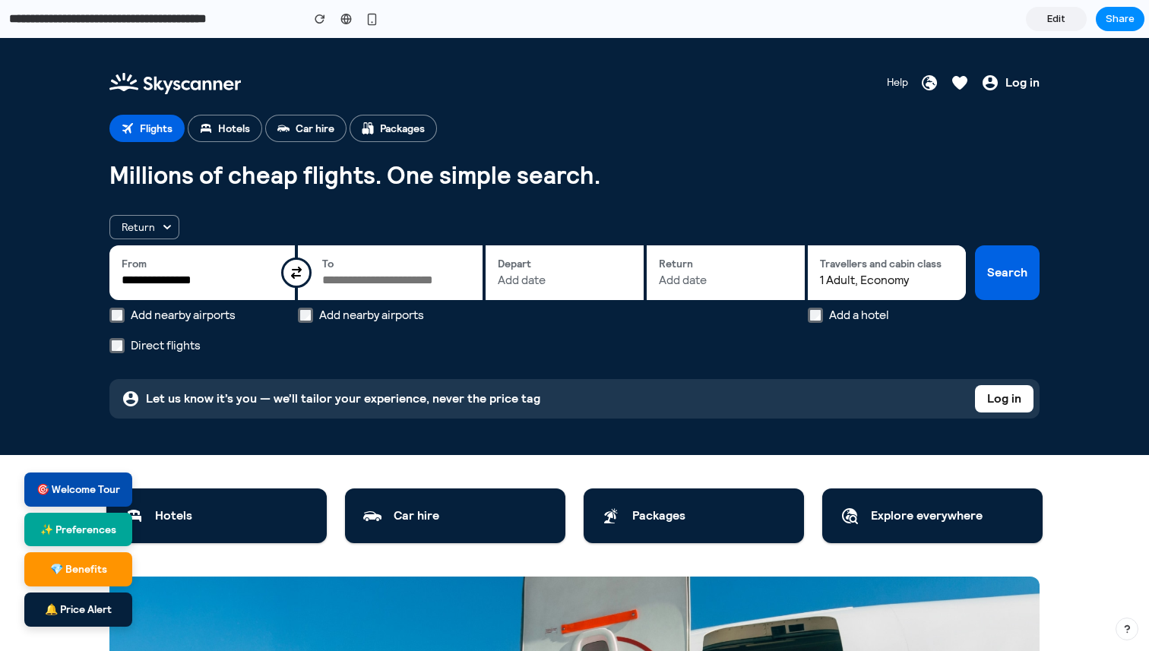
click at [99, 502] on button "🎯 Welcome Tour" at bounding box center [78, 489] width 108 height 34
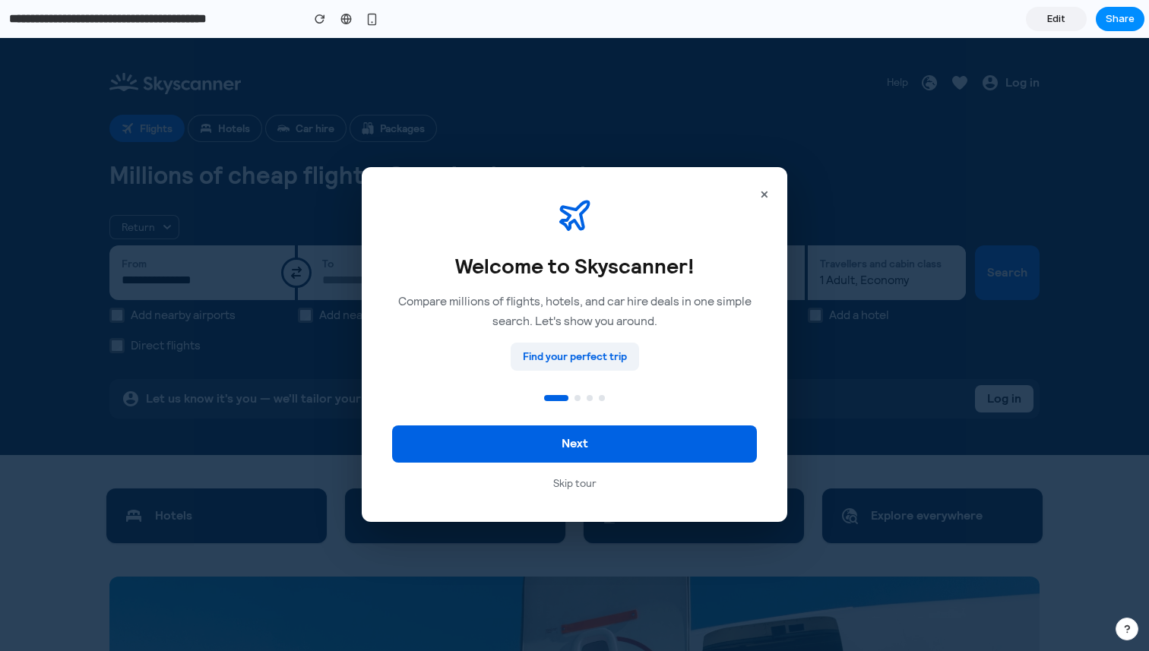
click at [575, 485] on button "Skip tour" at bounding box center [574, 483] width 365 height 17
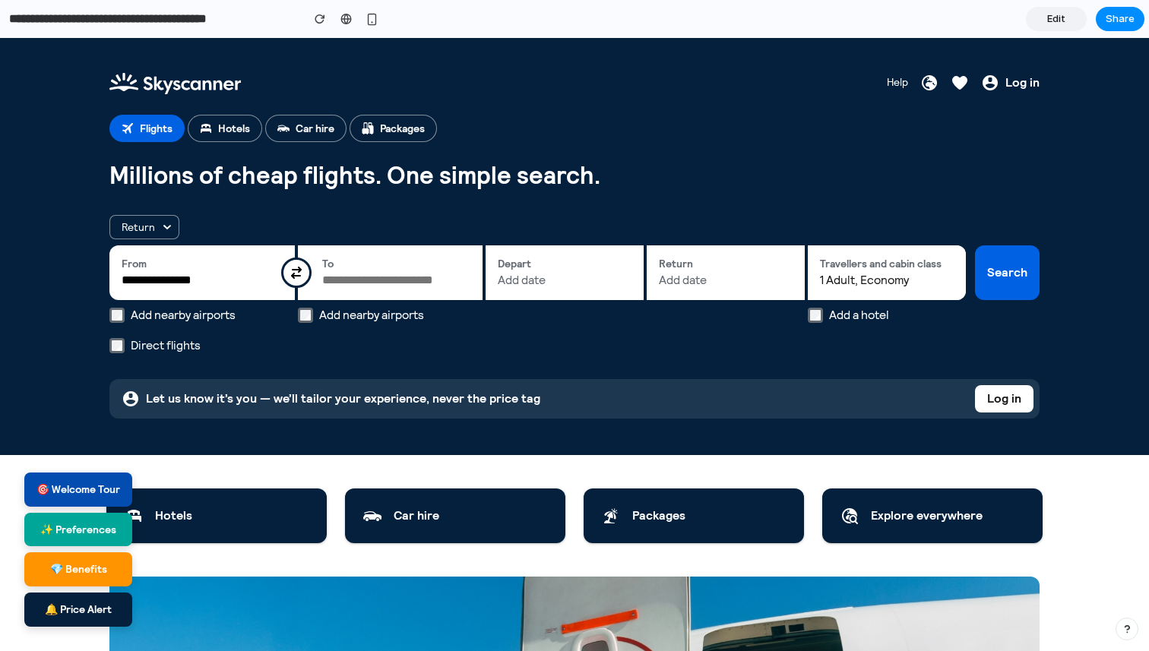
click at [99, 497] on button "🎯 Welcome Tour" at bounding box center [78, 489] width 108 height 34
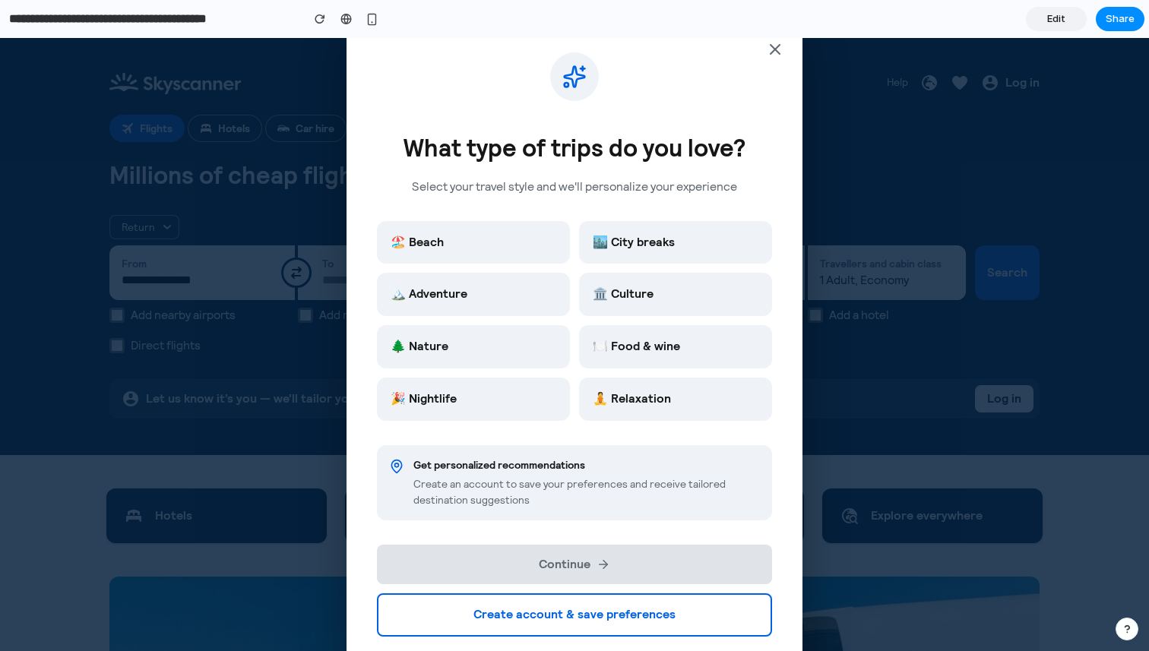
click at [769, 55] on icon "Close" at bounding box center [775, 49] width 18 height 18
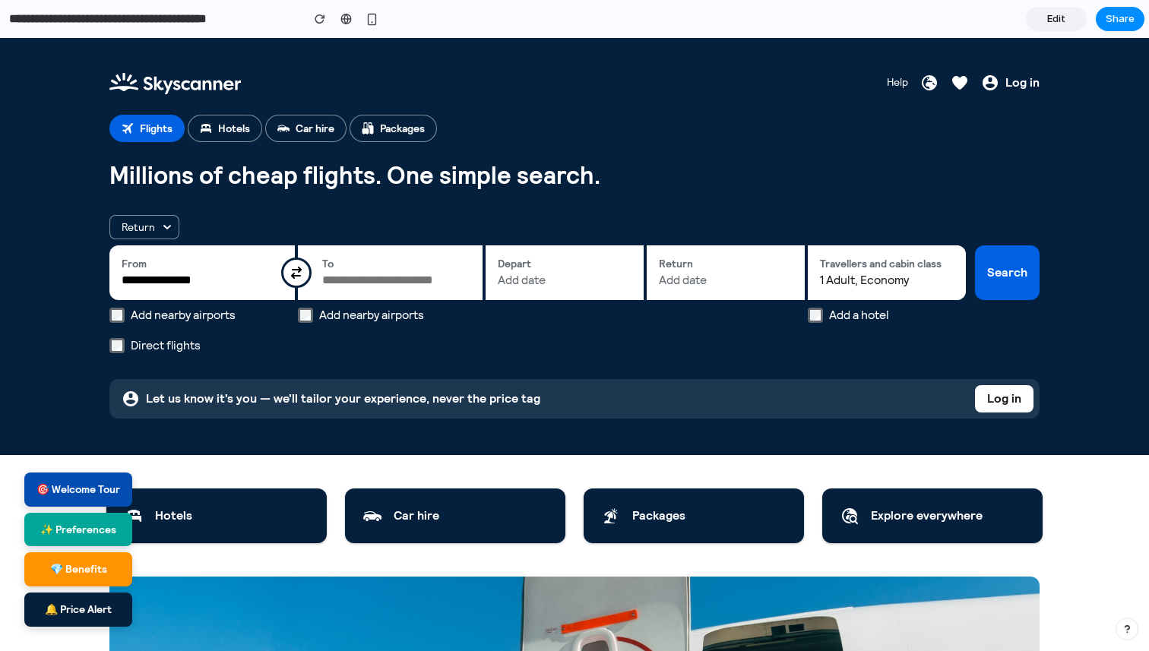
click at [78, 485] on button "🎯 Welcome Tour" at bounding box center [78, 489] width 108 height 34
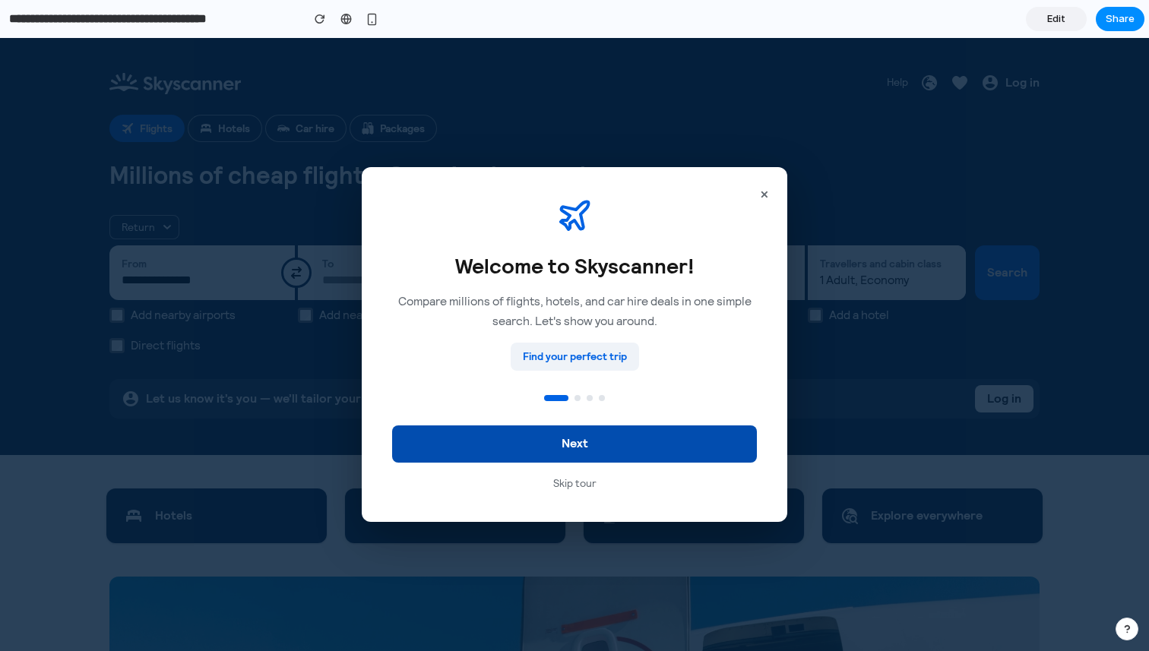
click at [615, 433] on button "Next" at bounding box center [574, 443] width 365 height 37
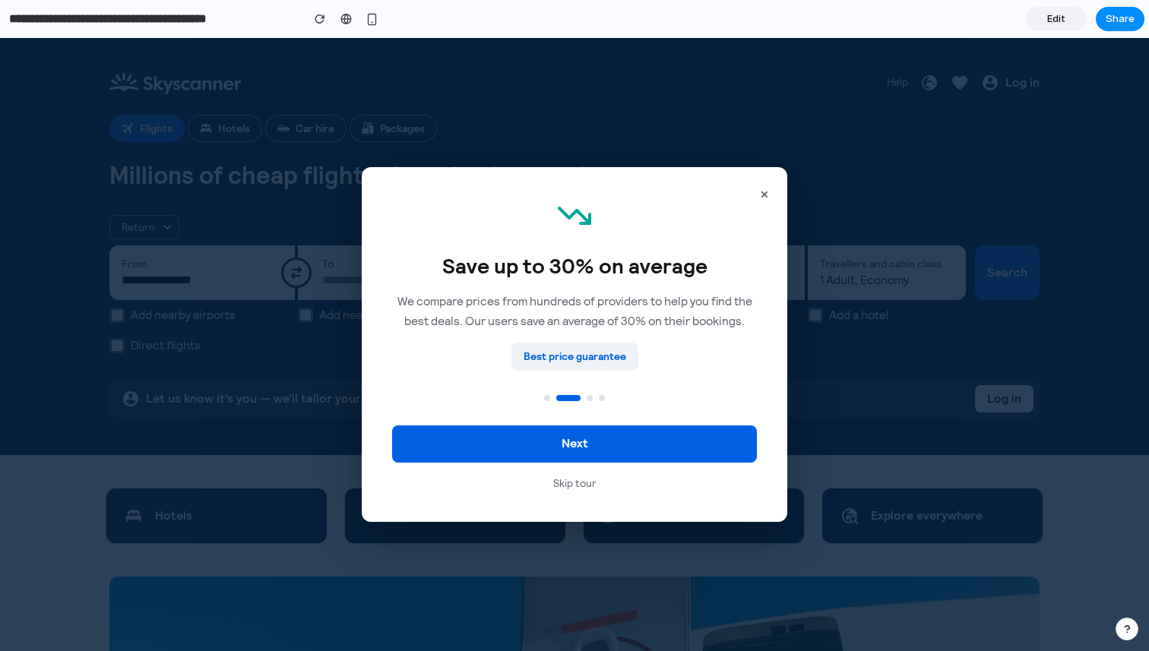
click at [833, 365] on div "× Save up to 30% on average We compare prices from hundreds of providers to hel…" at bounding box center [574, 344] width 1149 height 613
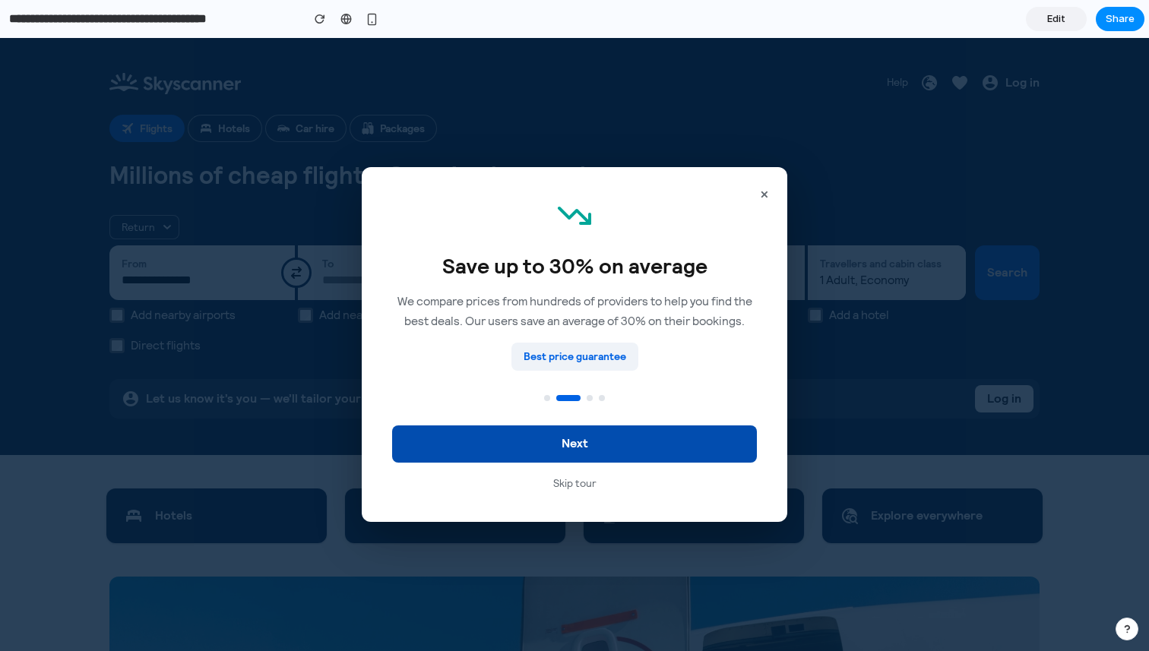
click at [667, 437] on button "Next" at bounding box center [574, 443] width 365 height 37
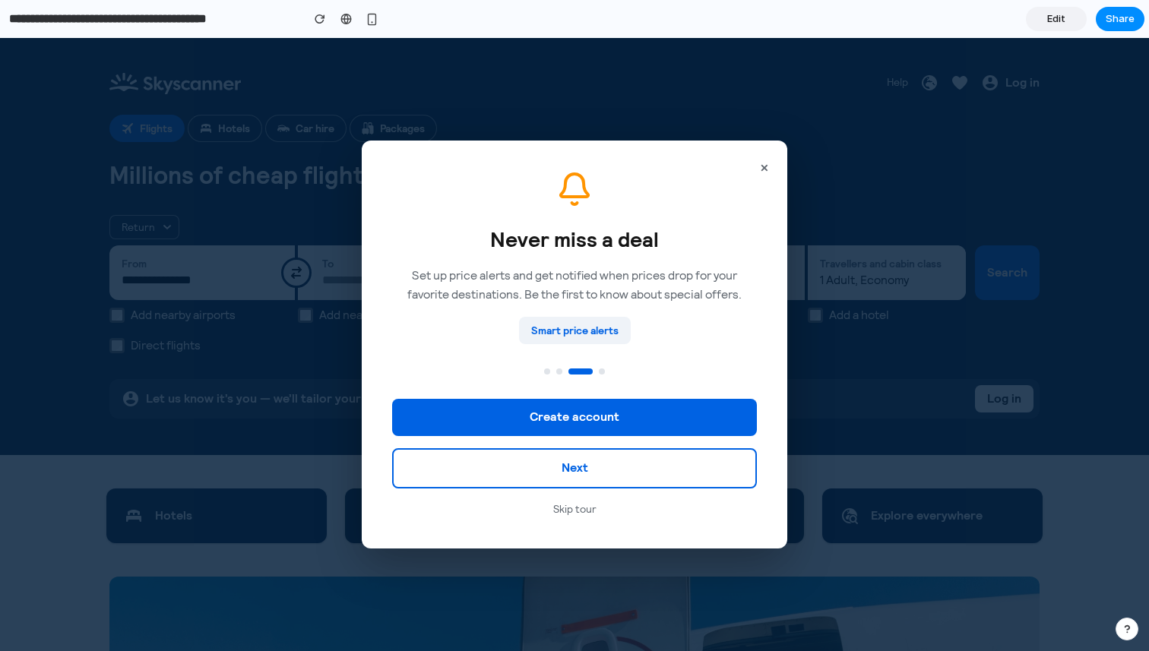
click at [844, 345] on div "× Never miss a deal Set up price alerts and get notified when prices drop for y…" at bounding box center [574, 344] width 1149 height 613
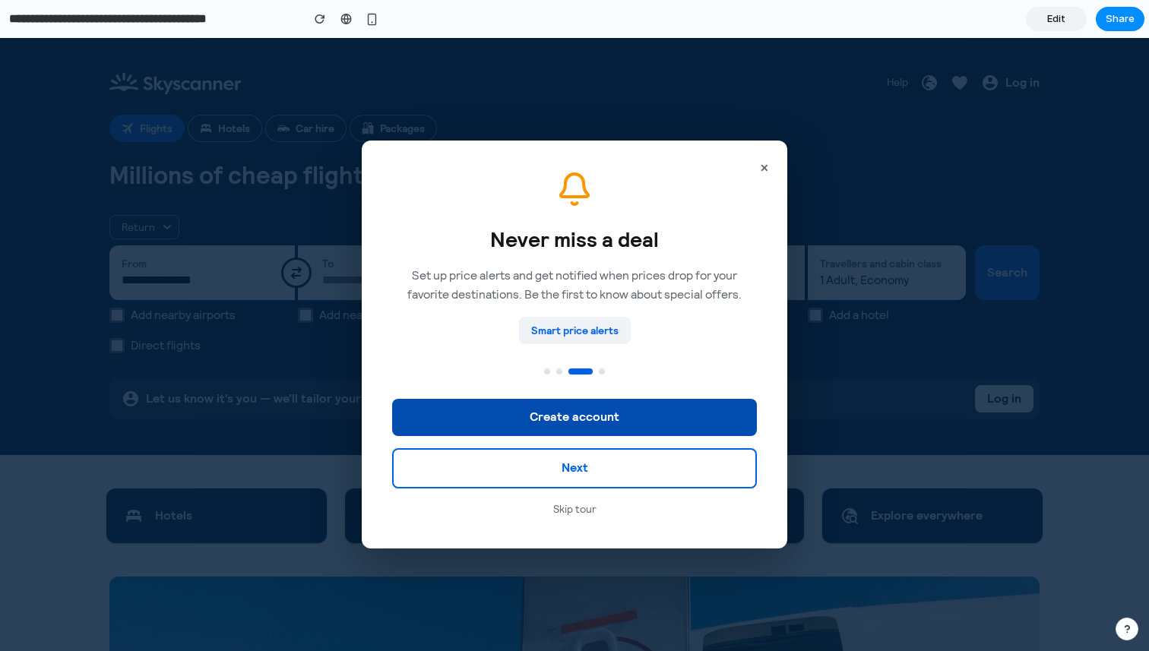
click at [635, 416] on button "Create account" at bounding box center [574, 417] width 365 height 37
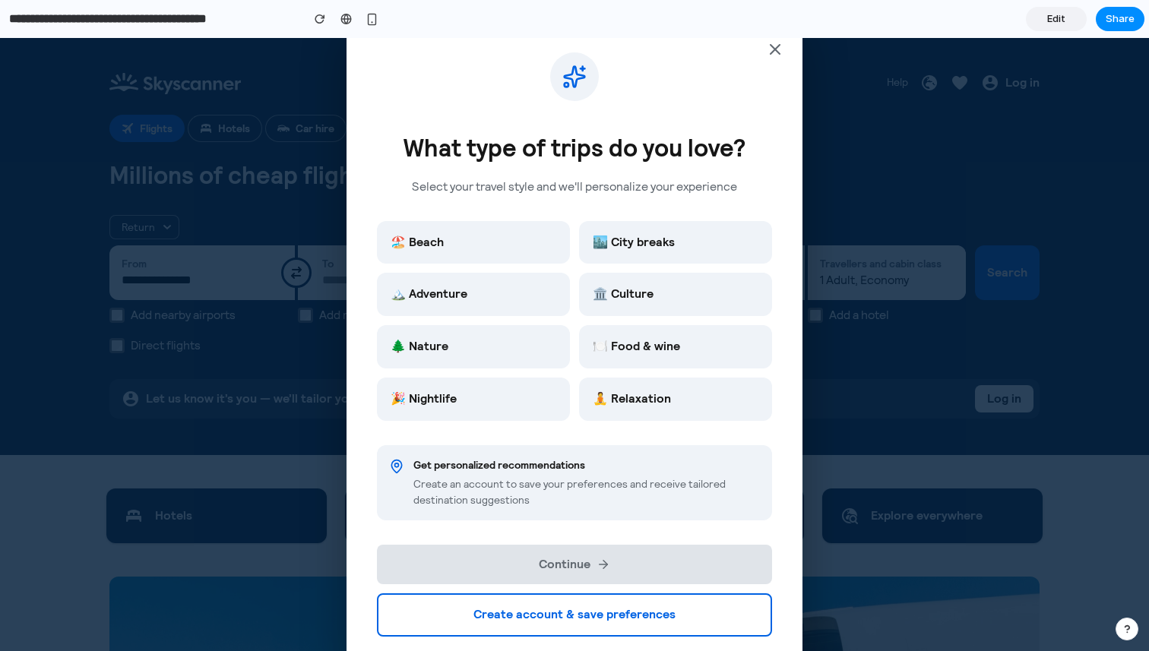
click at [103, 493] on div "What type of trips do you love? Select your travel style and we'll personalize …" at bounding box center [574, 344] width 1149 height 613
click at [277, 507] on div "What type of trips do you love? Select your travel style and we'll personalize …" at bounding box center [574, 344] width 1149 height 613
click at [780, 52] on icon "Close" at bounding box center [775, 49] width 18 height 18
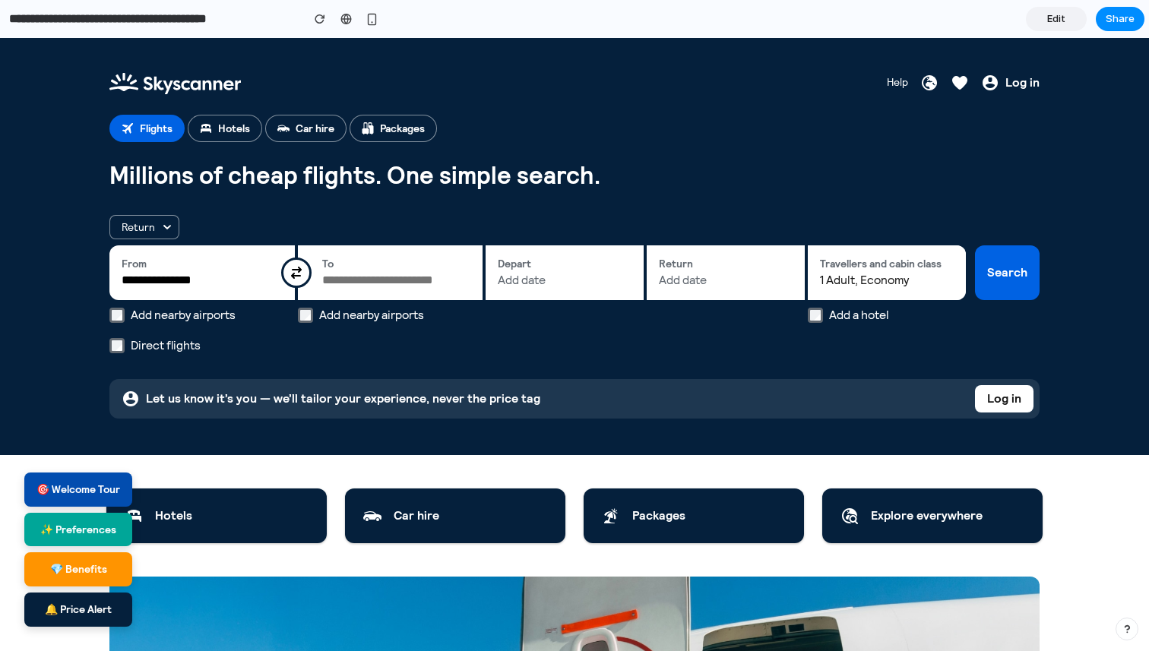
click at [86, 492] on button "🎯 Welcome Tour" at bounding box center [78, 489] width 108 height 34
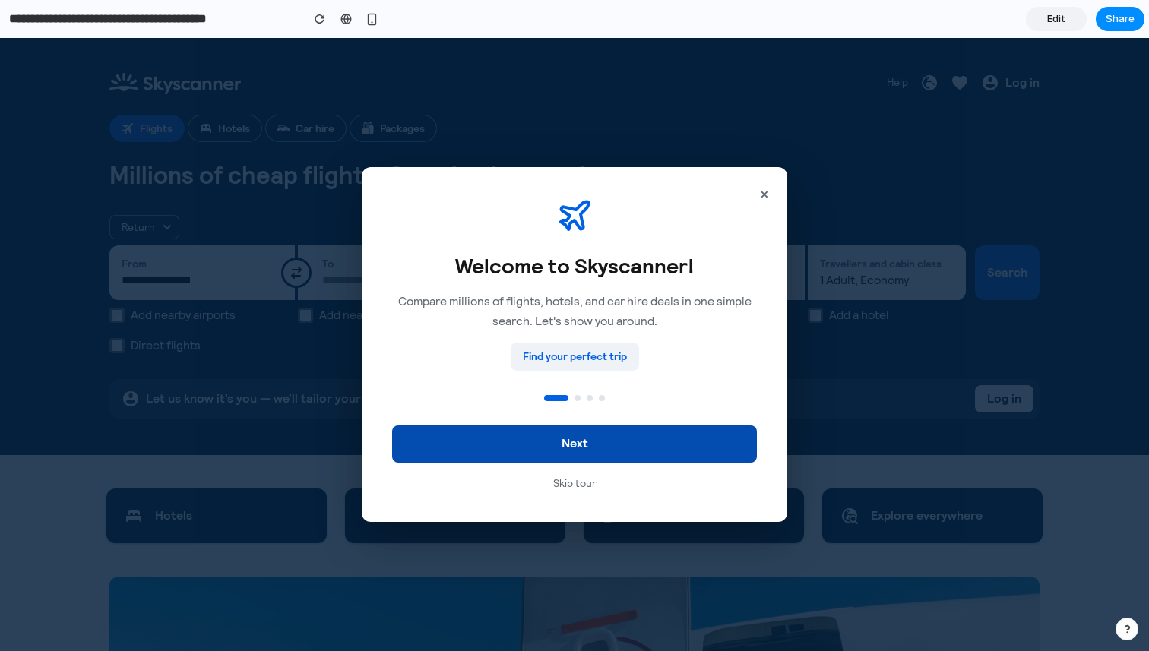
click at [605, 436] on button "Next" at bounding box center [574, 443] width 365 height 37
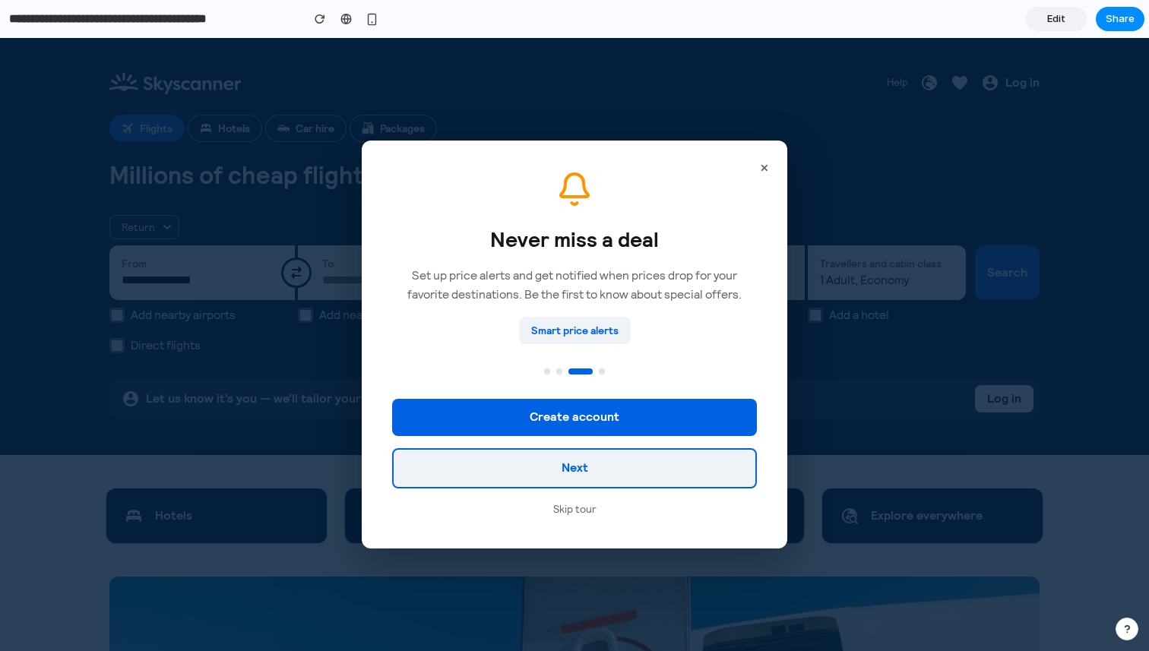
click at [593, 469] on button "Next" at bounding box center [574, 468] width 365 height 40
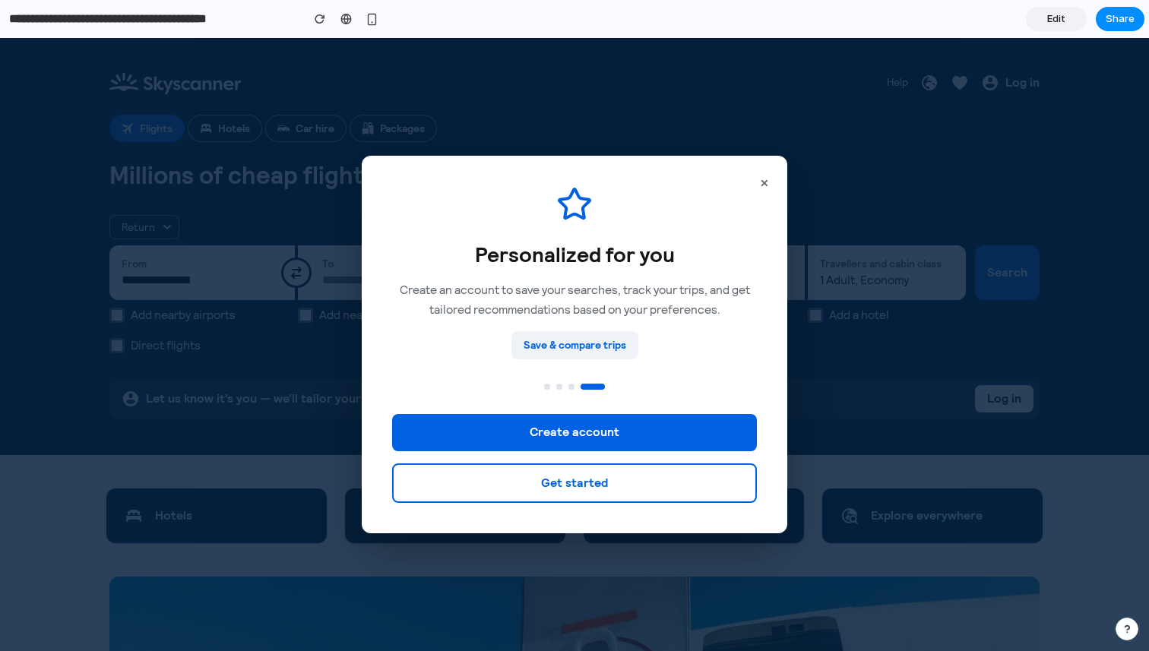
click at [763, 312] on div "× Personalized for you Create an account to save your searches, track your trip…" at bounding box center [574, 345] width 425 height 378
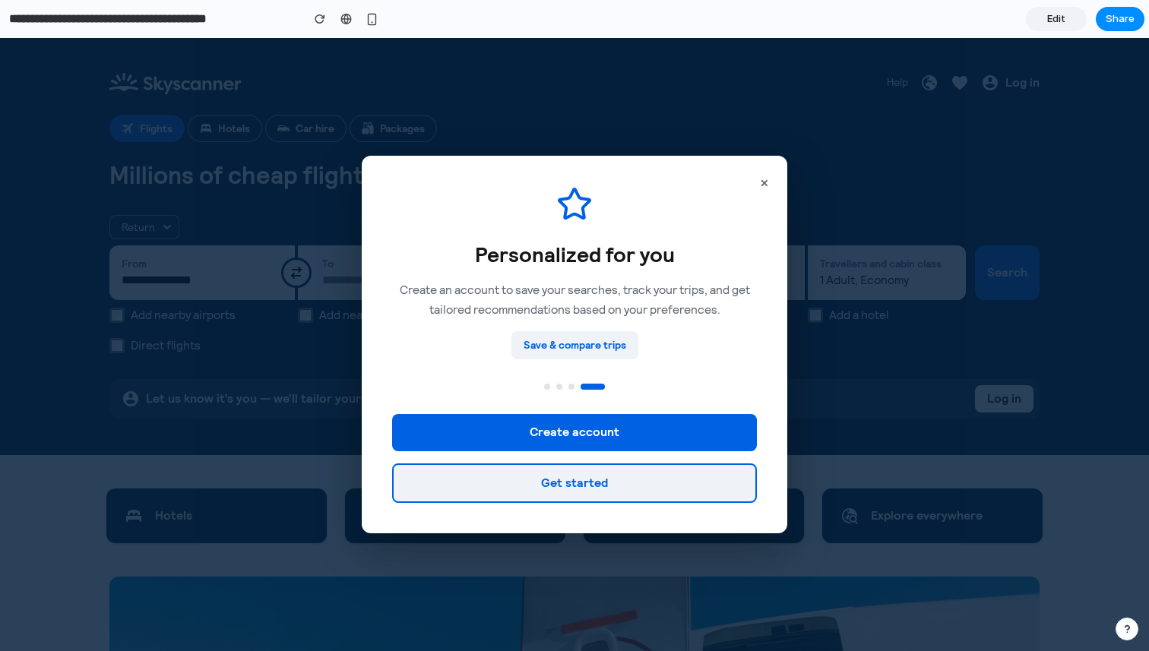
click at [608, 481] on button "Get started" at bounding box center [574, 483] width 365 height 40
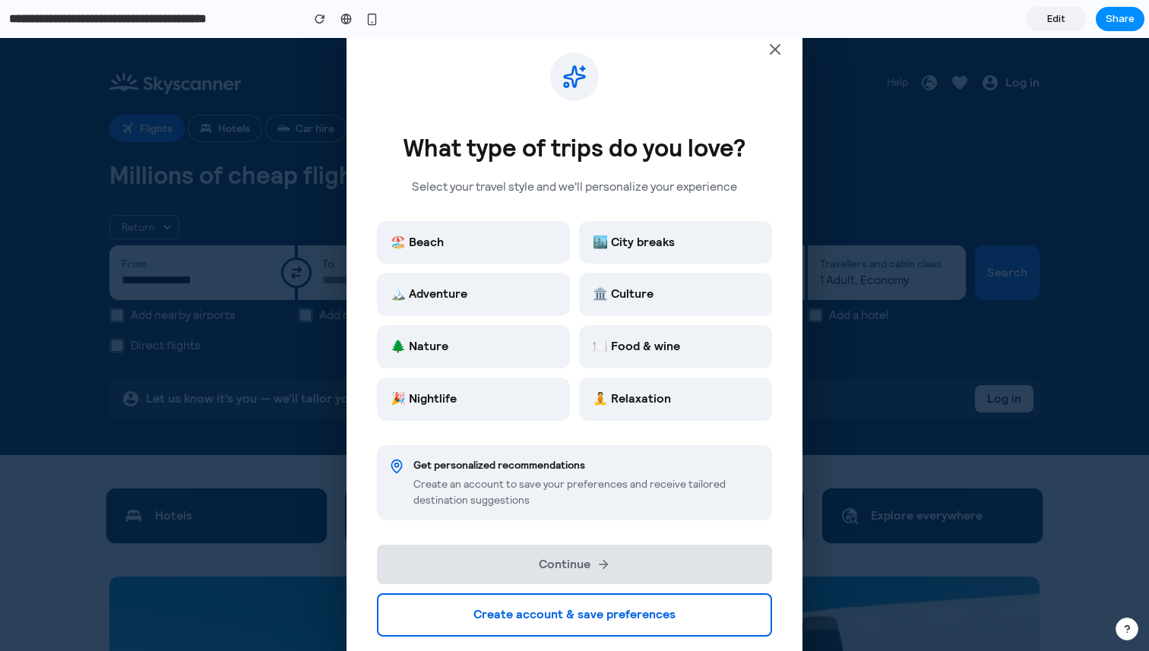
click at [773, 51] on icon "Close" at bounding box center [774, 49] width 9 height 9
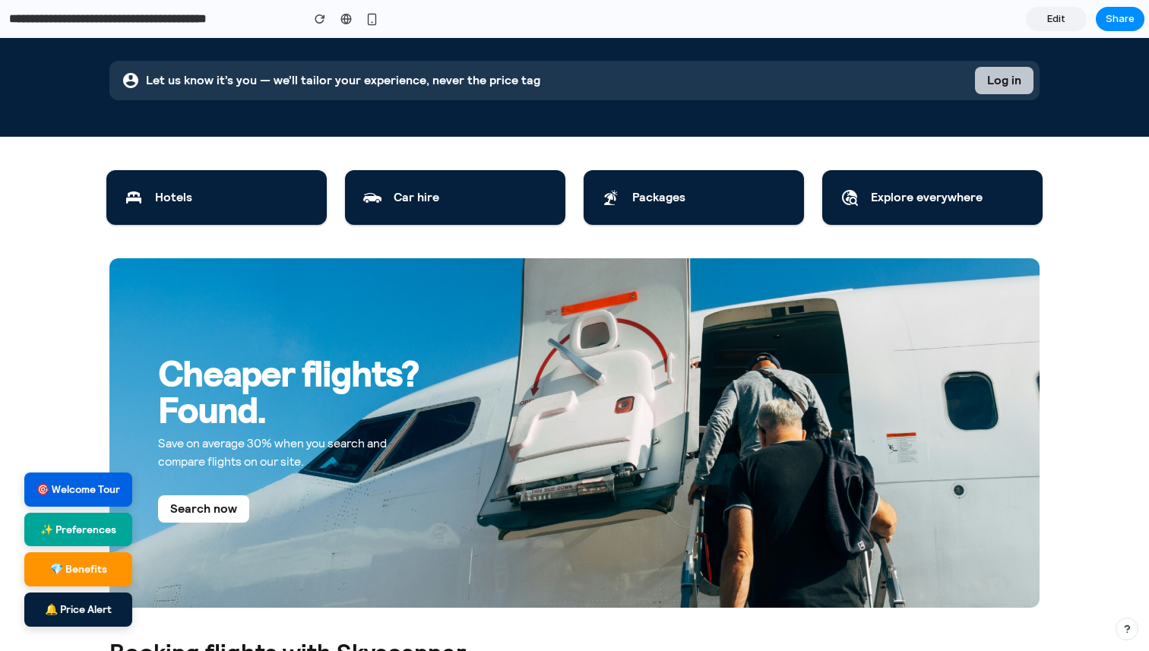
scroll to position [333, 0]
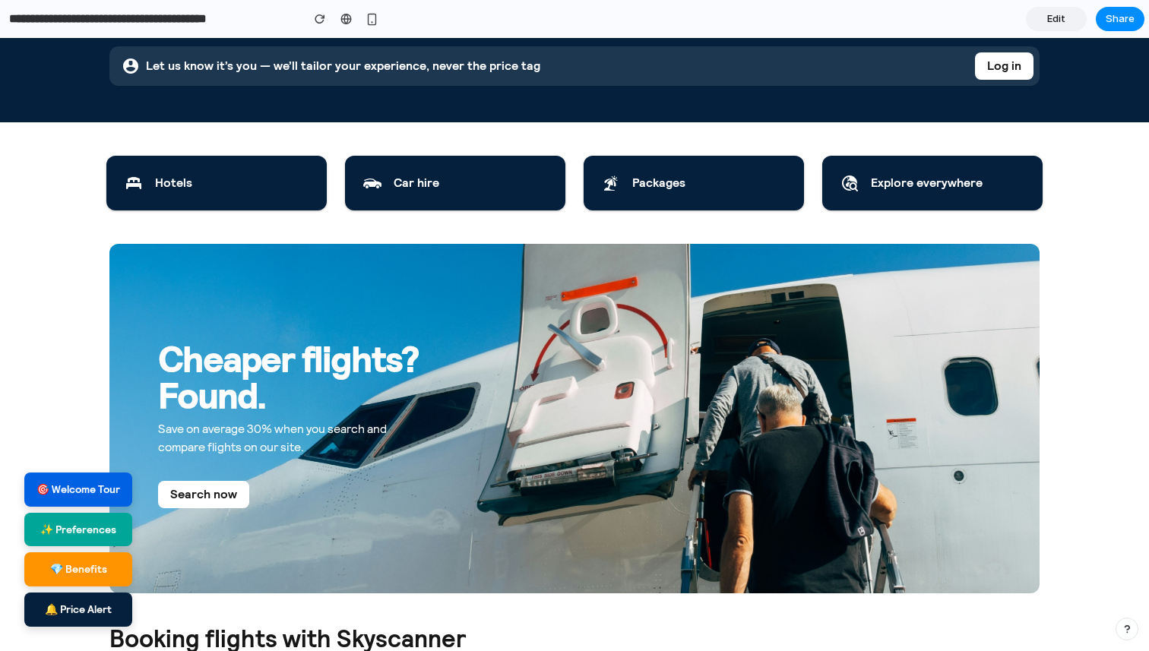
click at [1060, 16] on span "Edit" at bounding box center [1056, 18] width 18 height 15
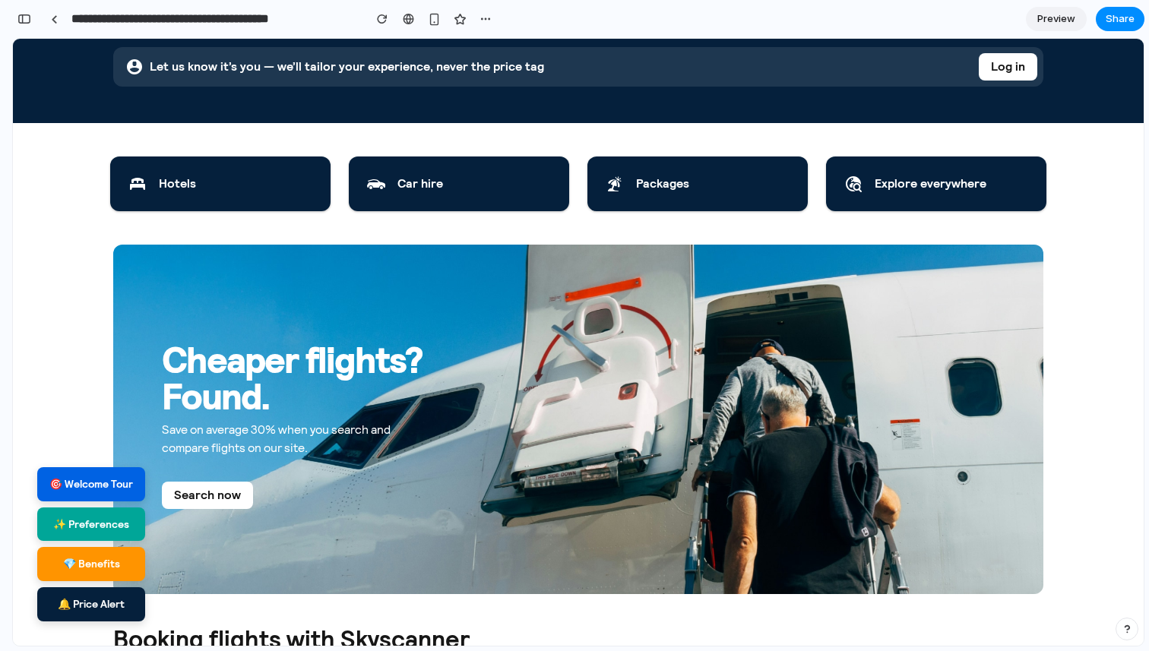
scroll to position [1053, 0]
click at [27, 24] on div "button" at bounding box center [24, 19] width 14 height 11
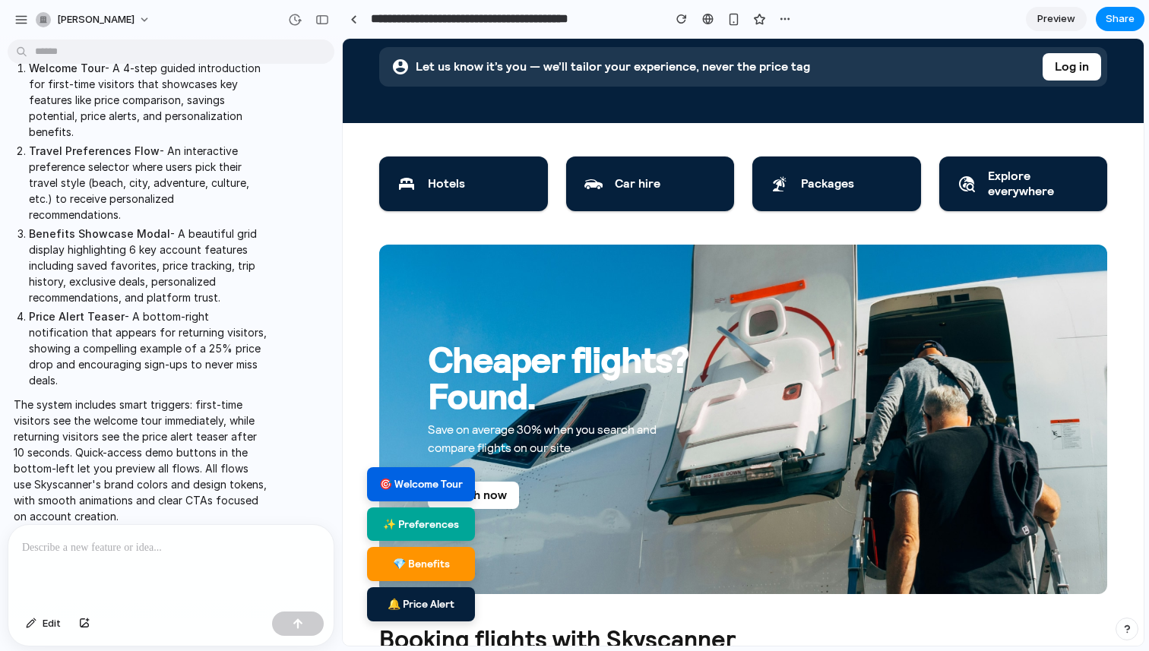
scroll to position [0, 0]
click at [123, 531] on div at bounding box center [170, 565] width 325 height 81
click at [77, 543] on p "**********" at bounding box center [171, 548] width 298 height 18
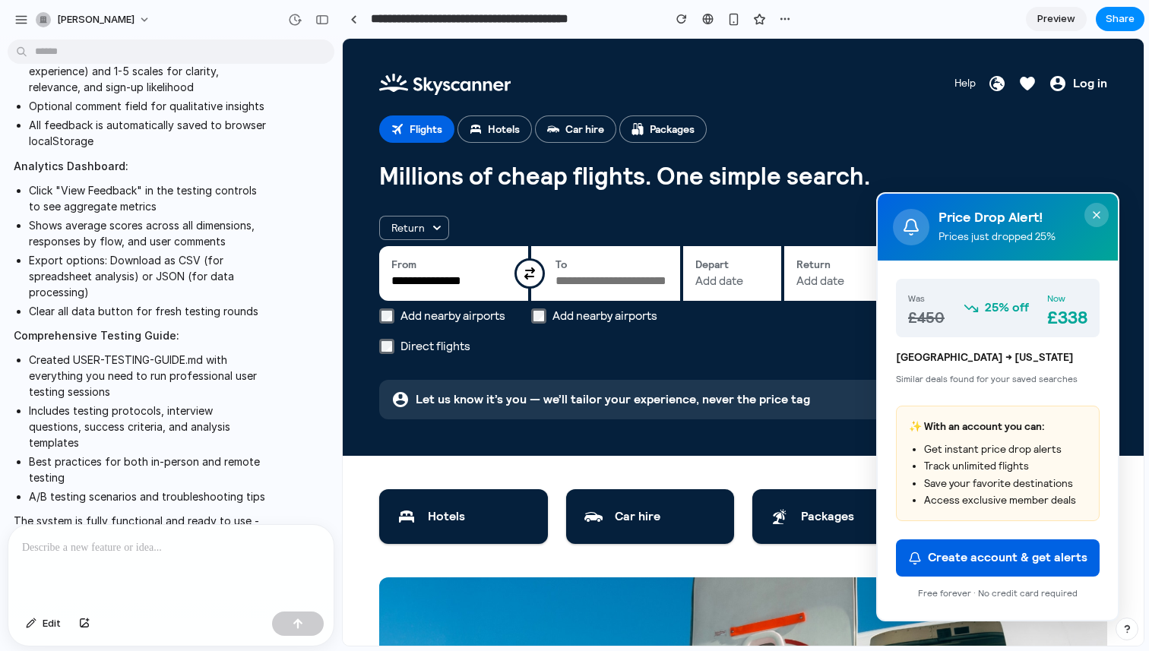
scroll to position [1332, 0]
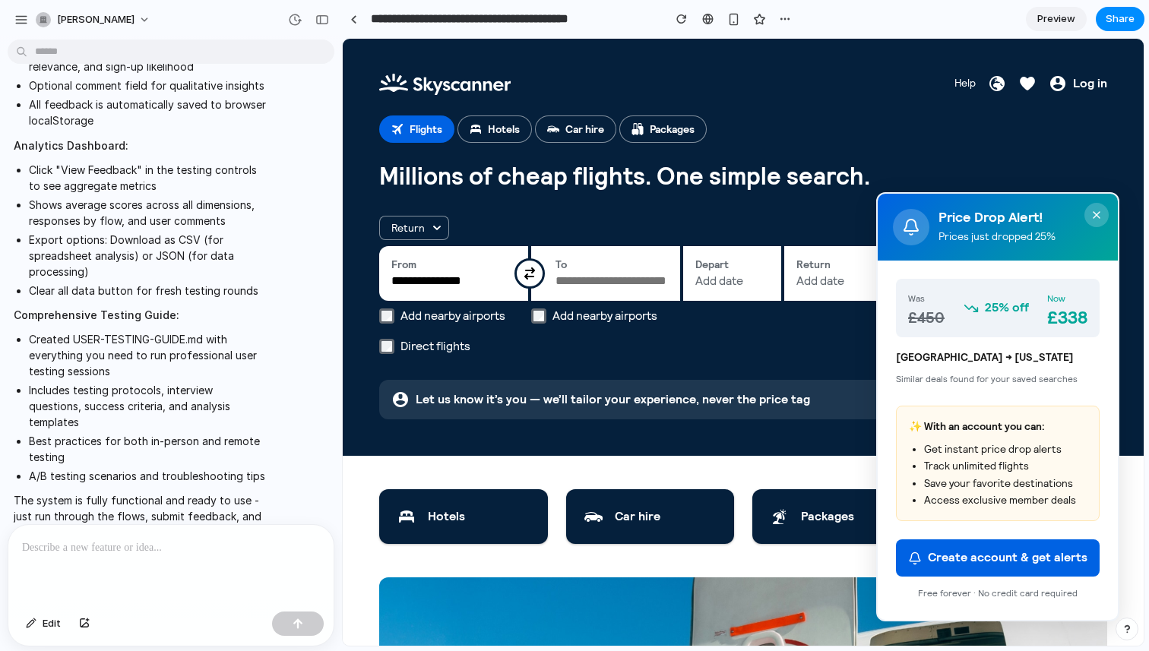
click at [1099, 211] on icon "Close" at bounding box center [1096, 215] width 12 height 12
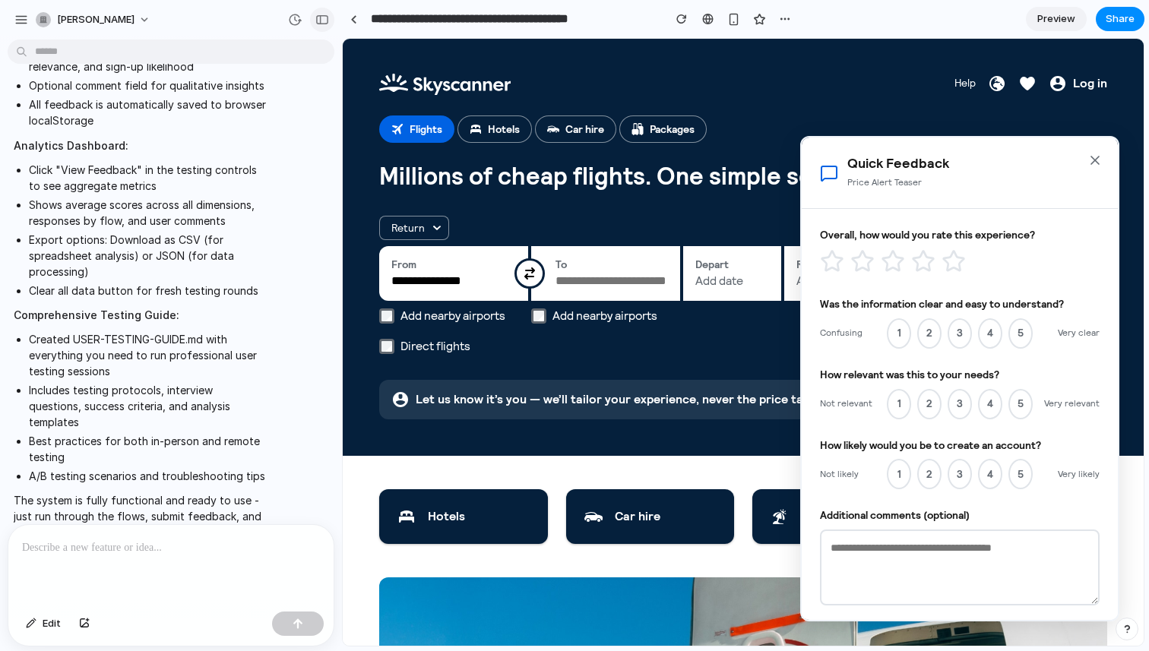
click at [326, 19] on div "button" at bounding box center [322, 19] width 14 height 11
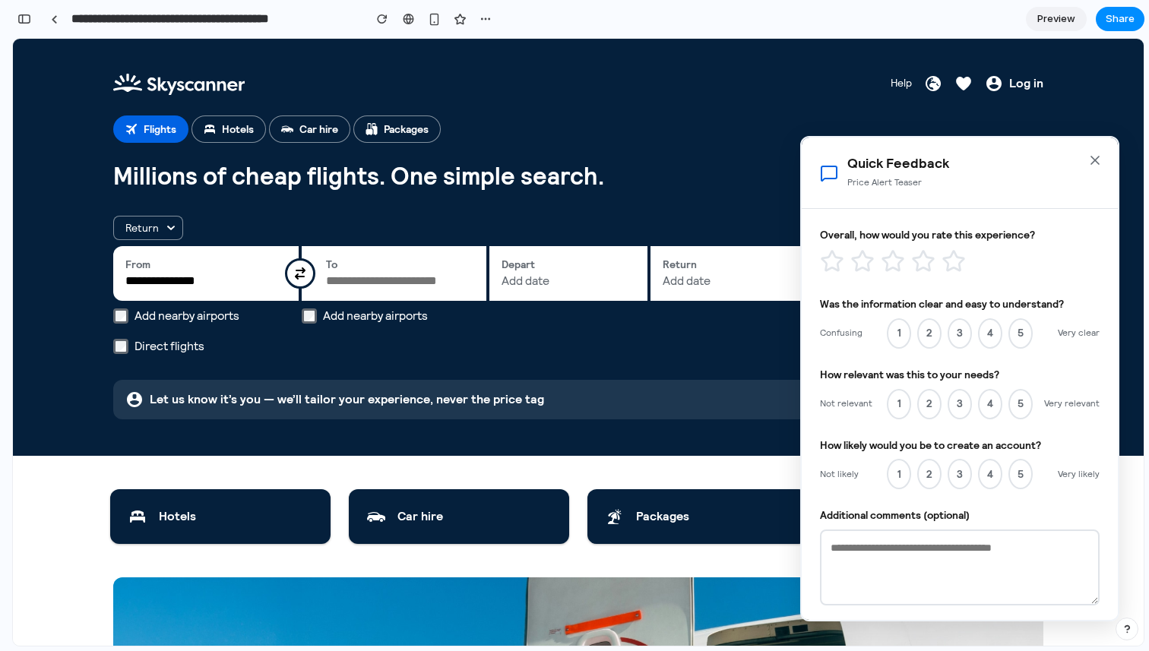
scroll to position [2943, 0]
click at [919, 261] on icon at bounding box center [922, 260] width 29 height 29
click at [859, 261] on icon at bounding box center [862, 261] width 24 height 24
click at [936, 335] on button "2" at bounding box center [929, 333] width 24 height 30
click at [902, 408] on button "1" at bounding box center [898, 404] width 24 height 30
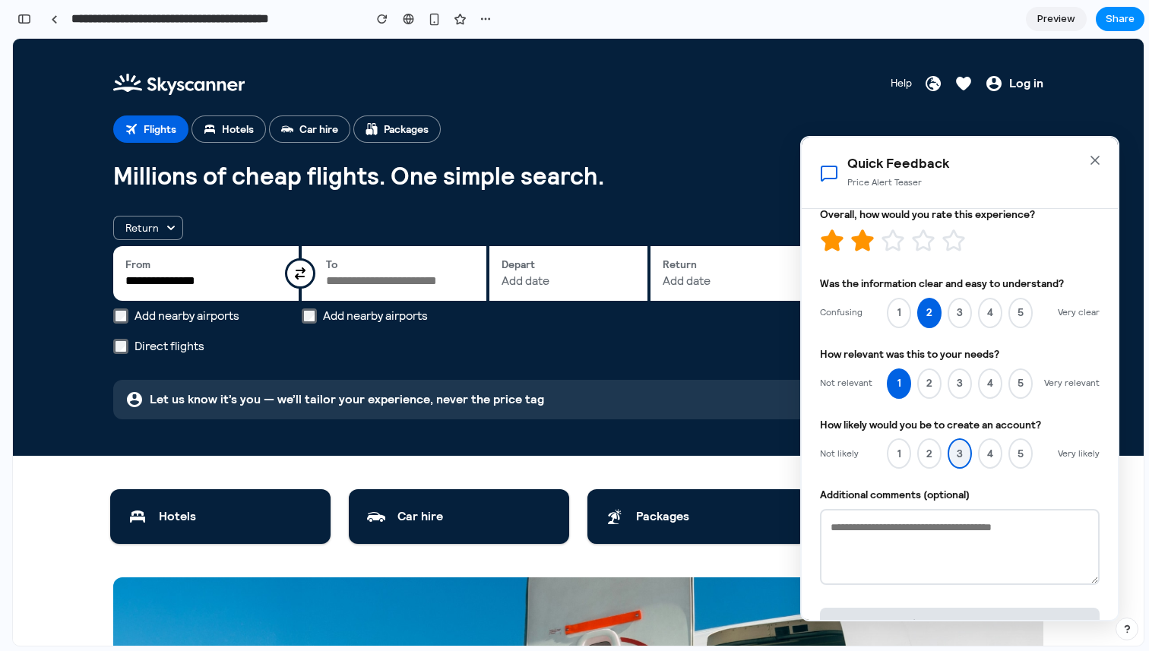
scroll to position [27, 0]
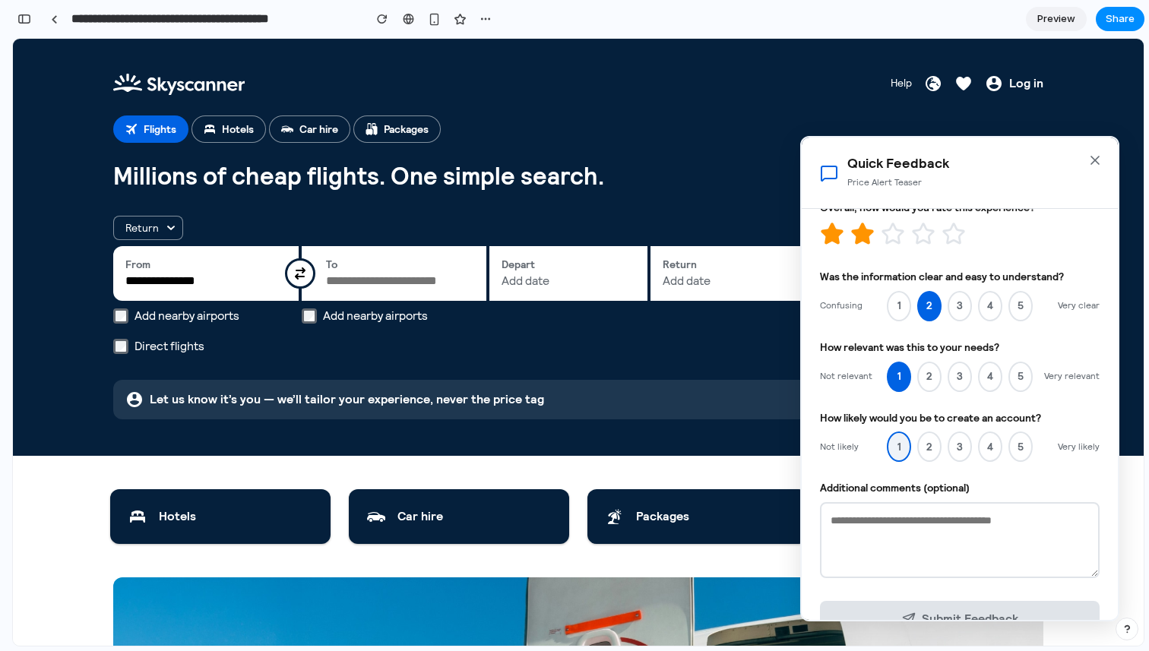
click at [891, 450] on button "1" at bounding box center [898, 446] width 24 height 30
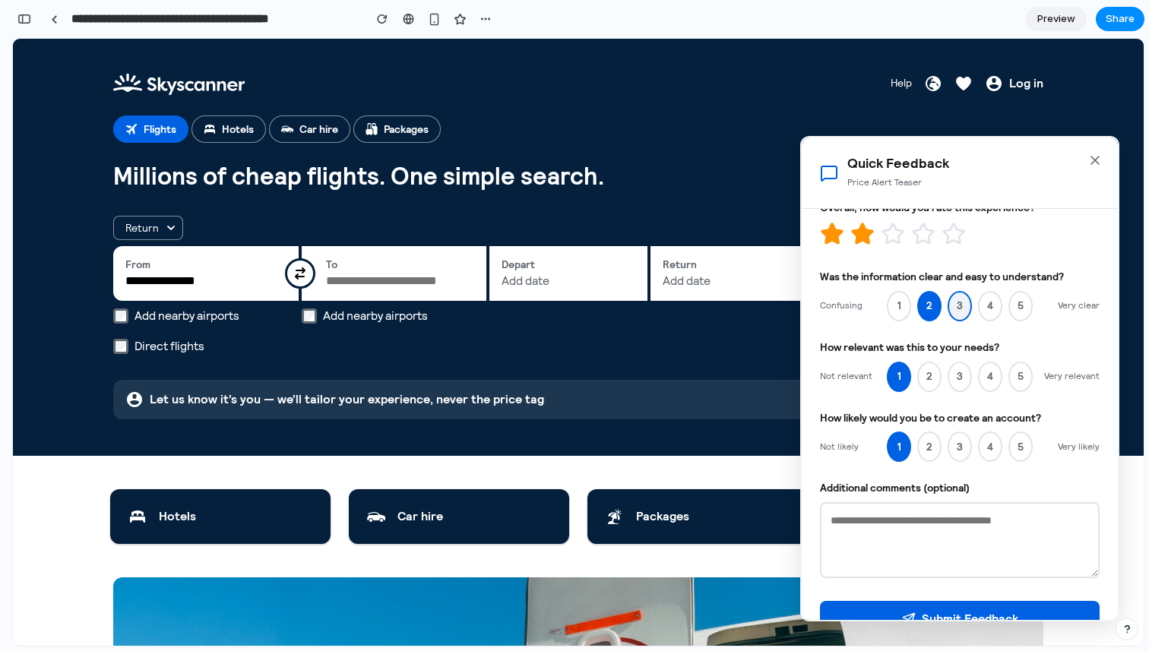
scroll to position [63, 0]
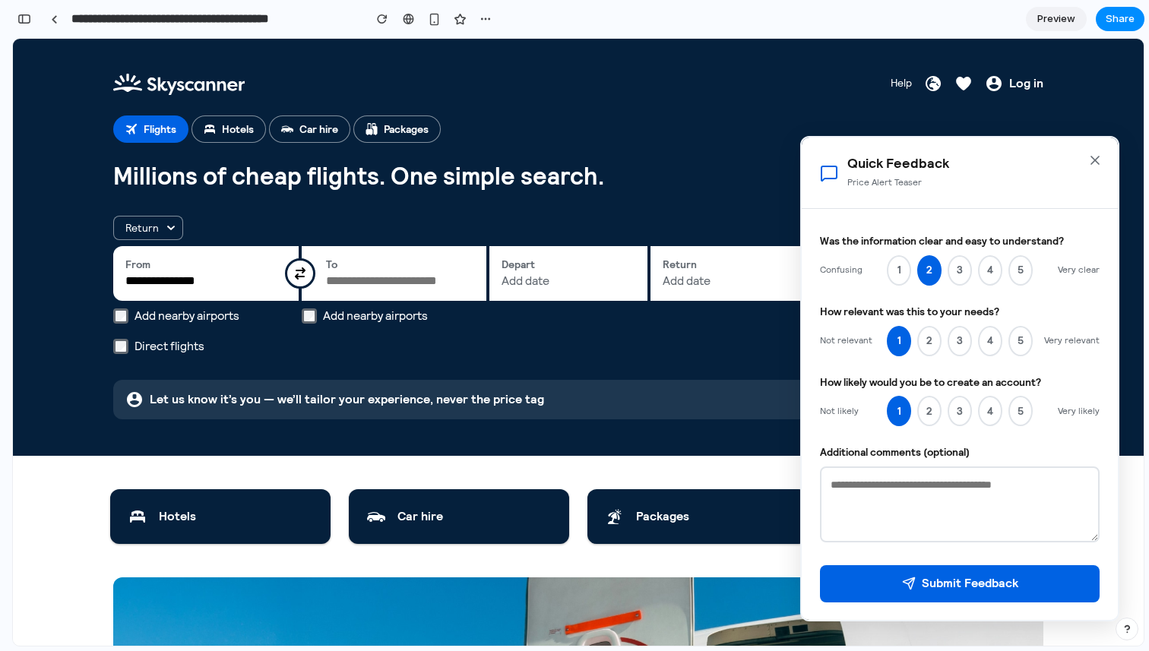
click at [928, 515] on textarea at bounding box center [960, 504] width 280 height 76
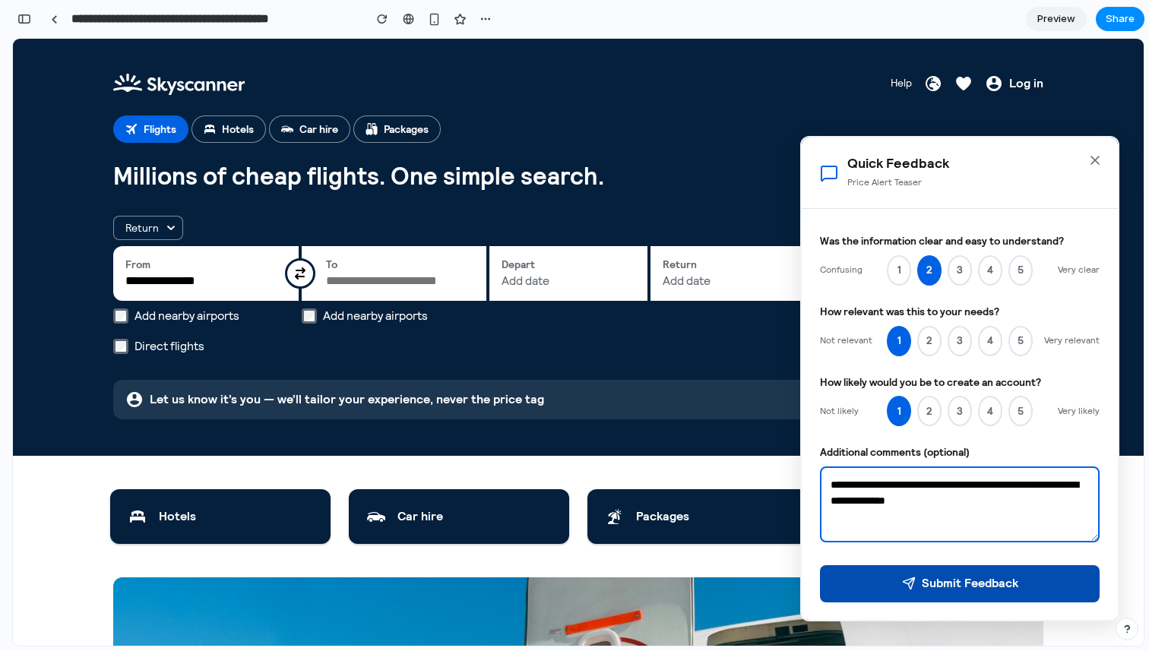
type textarea "**********"
click at [966, 584] on button "Submit Feedback" at bounding box center [960, 583] width 280 height 37
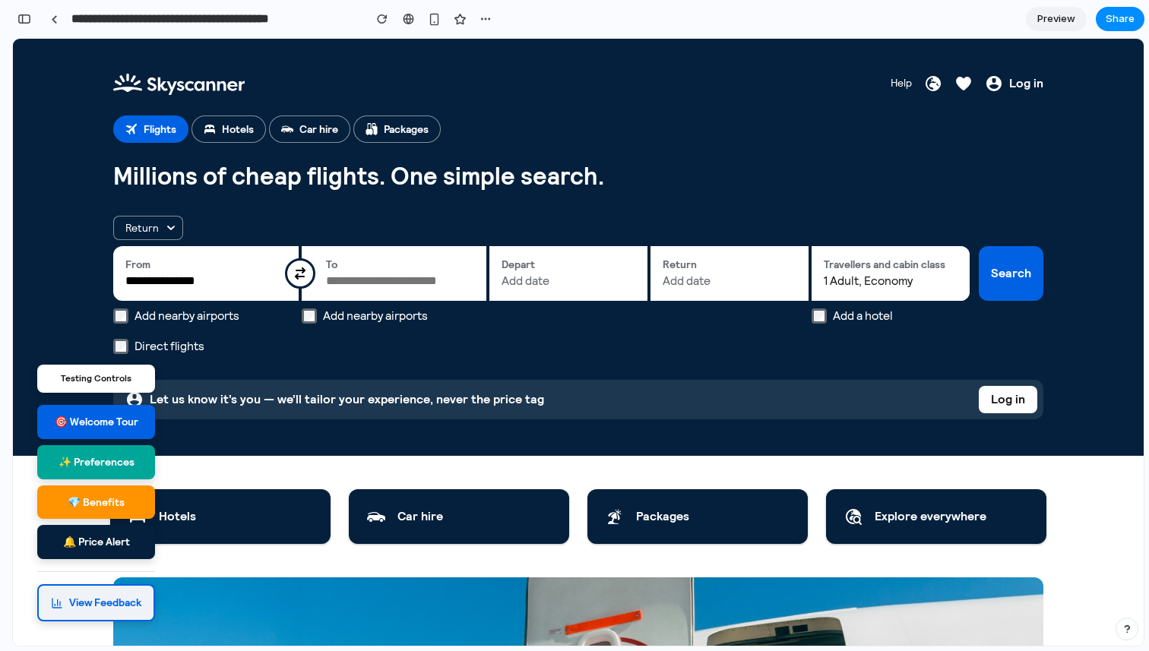
click at [111, 595] on button "View Feedback" at bounding box center [96, 602] width 118 height 37
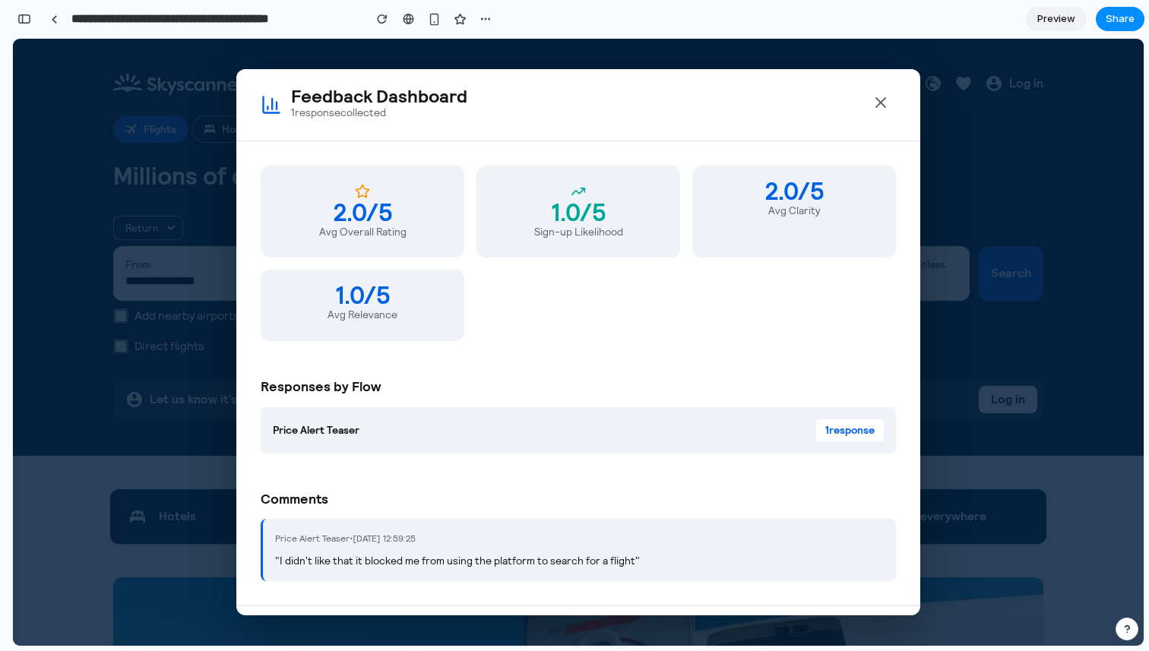
scroll to position [65, 0]
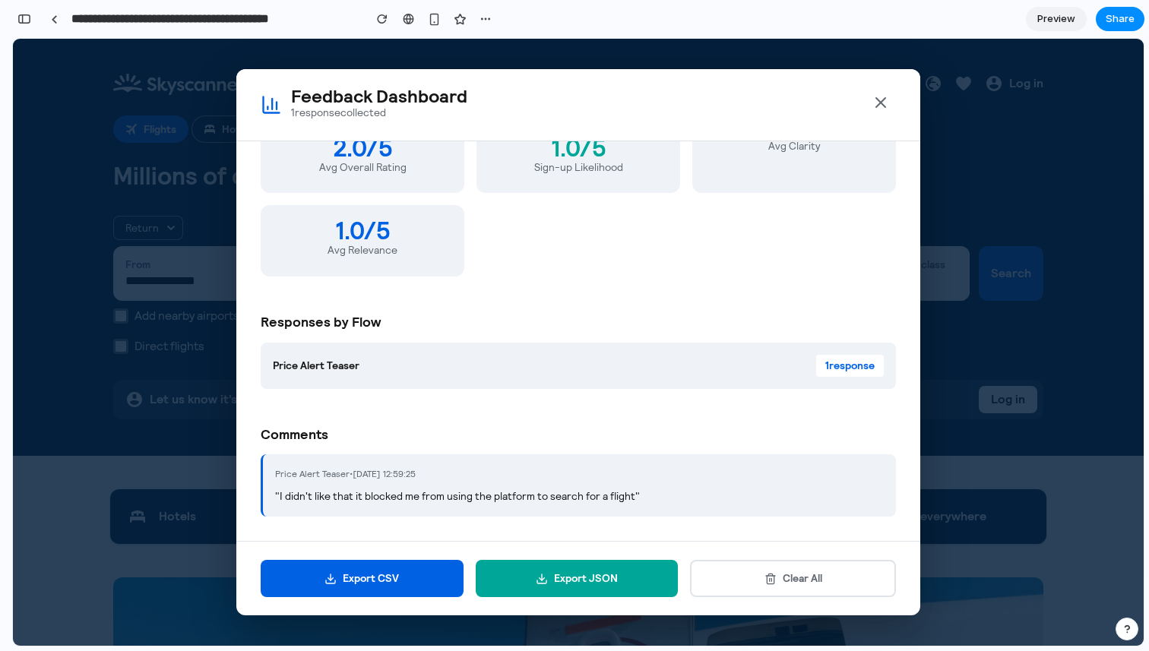
click at [884, 102] on icon "Close" at bounding box center [880, 102] width 18 height 18
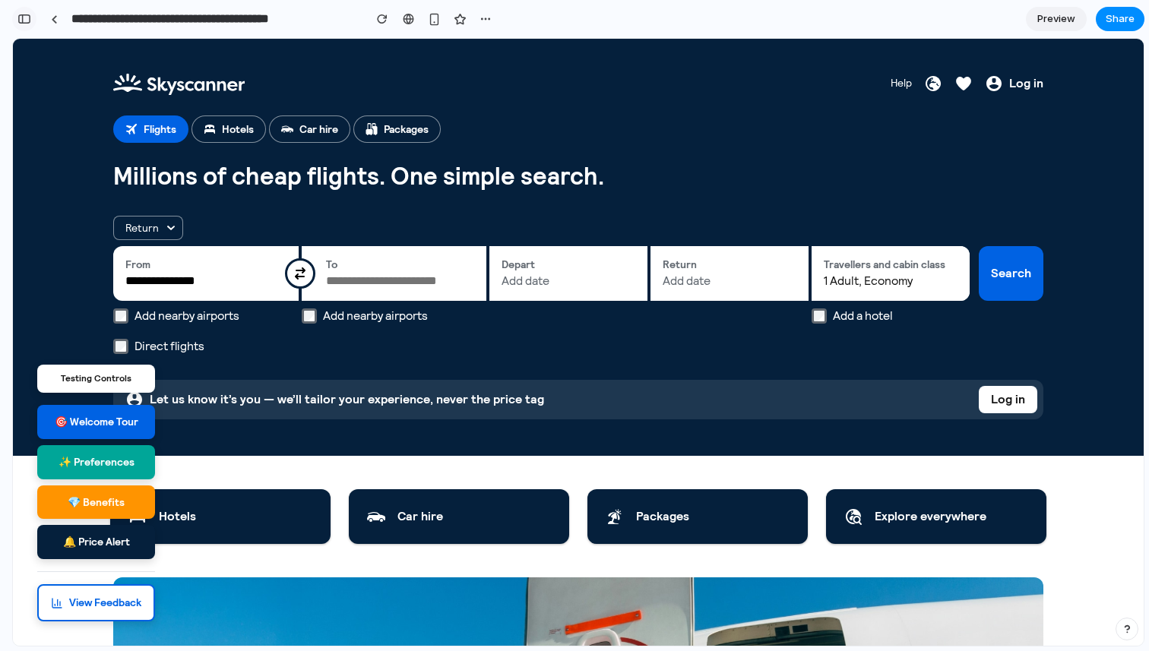
click at [28, 18] on div "button" at bounding box center [24, 19] width 14 height 11
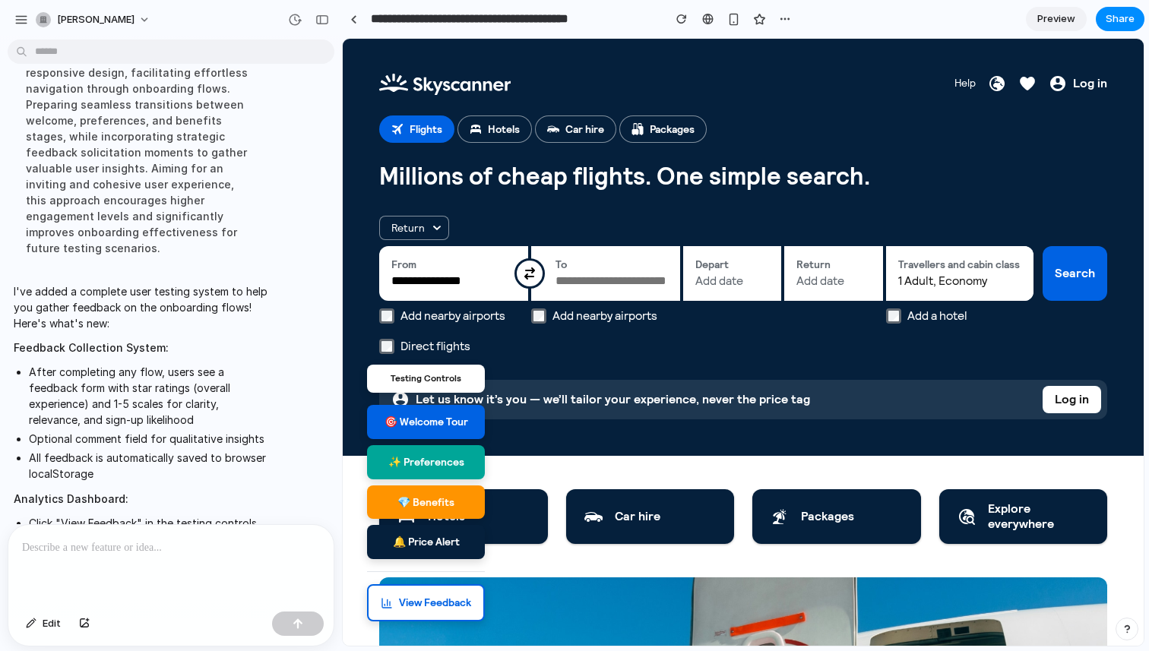
scroll to position [1332, 0]
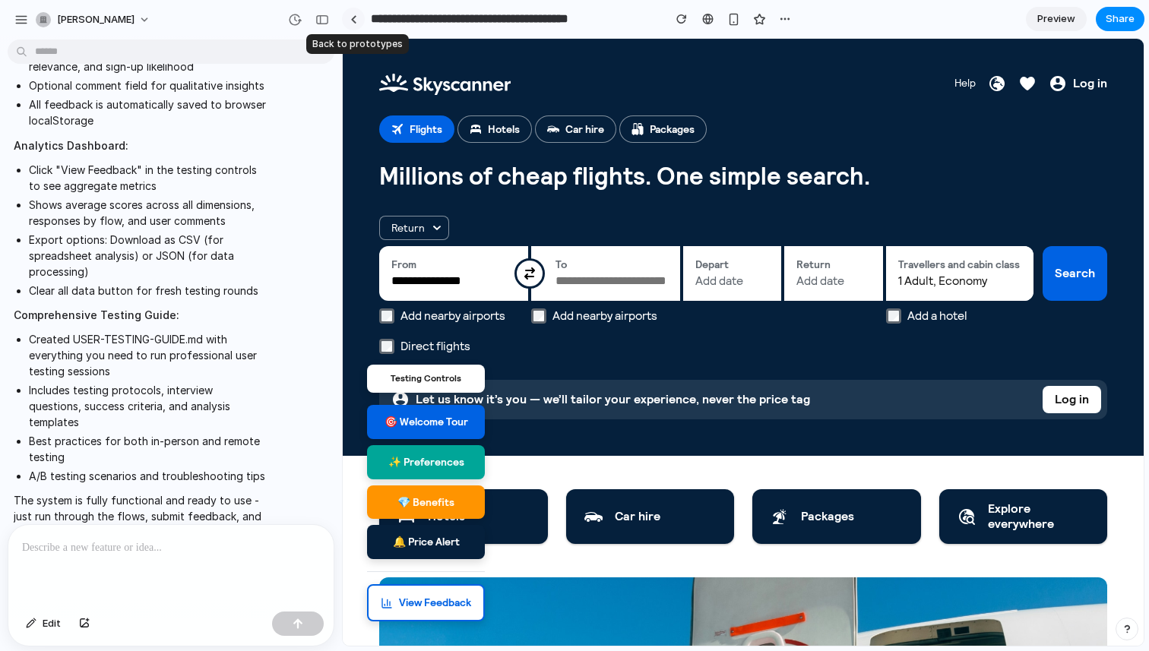
click at [353, 22] on div at bounding box center [353, 19] width 7 height 8
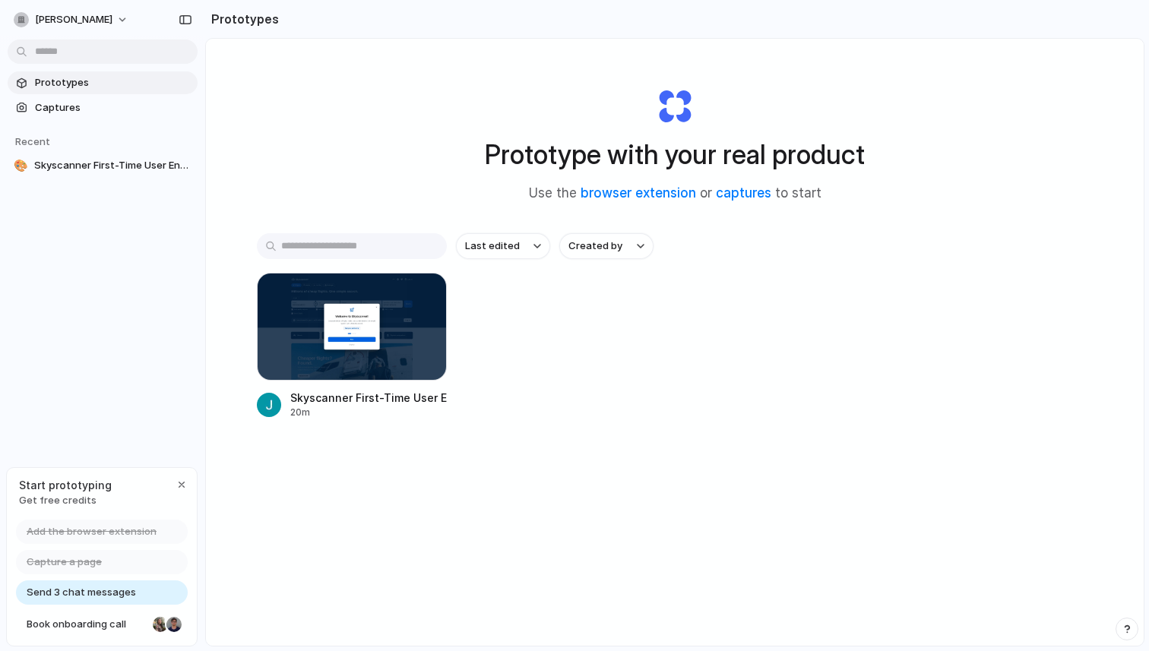
click at [90, 562] on span "Capture a page" at bounding box center [64, 562] width 75 height 15
click at [95, 592] on span "Send 3 chat messages" at bounding box center [81, 592] width 109 height 15
click at [357, 360] on div at bounding box center [352, 327] width 190 height 108
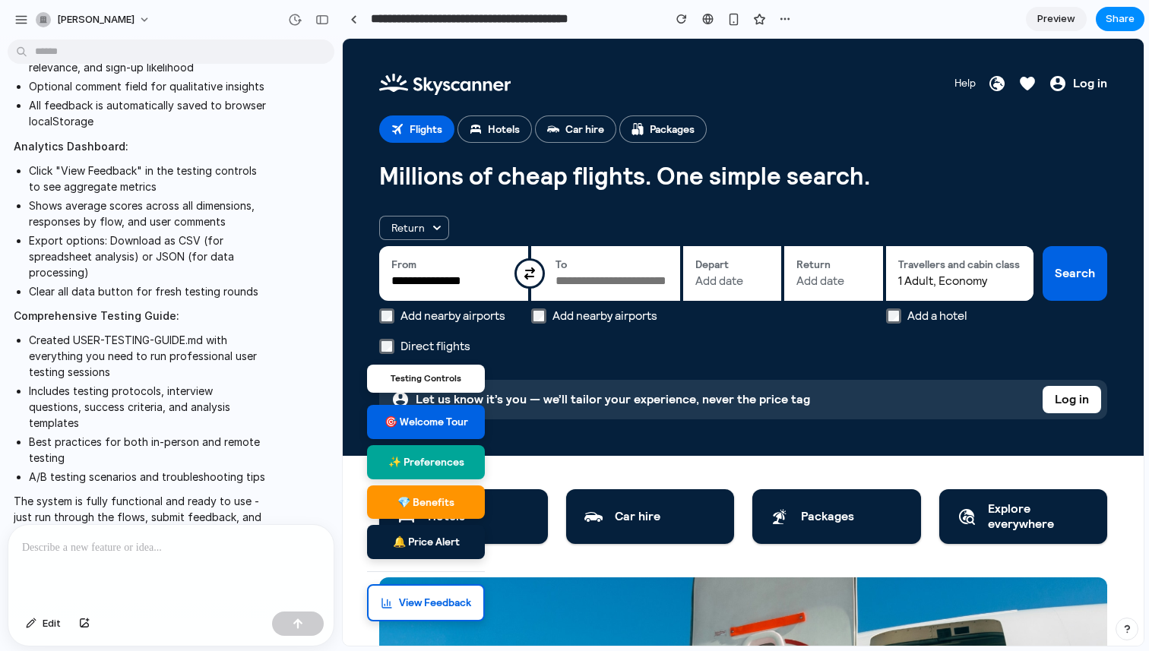
scroll to position [1036, 0]
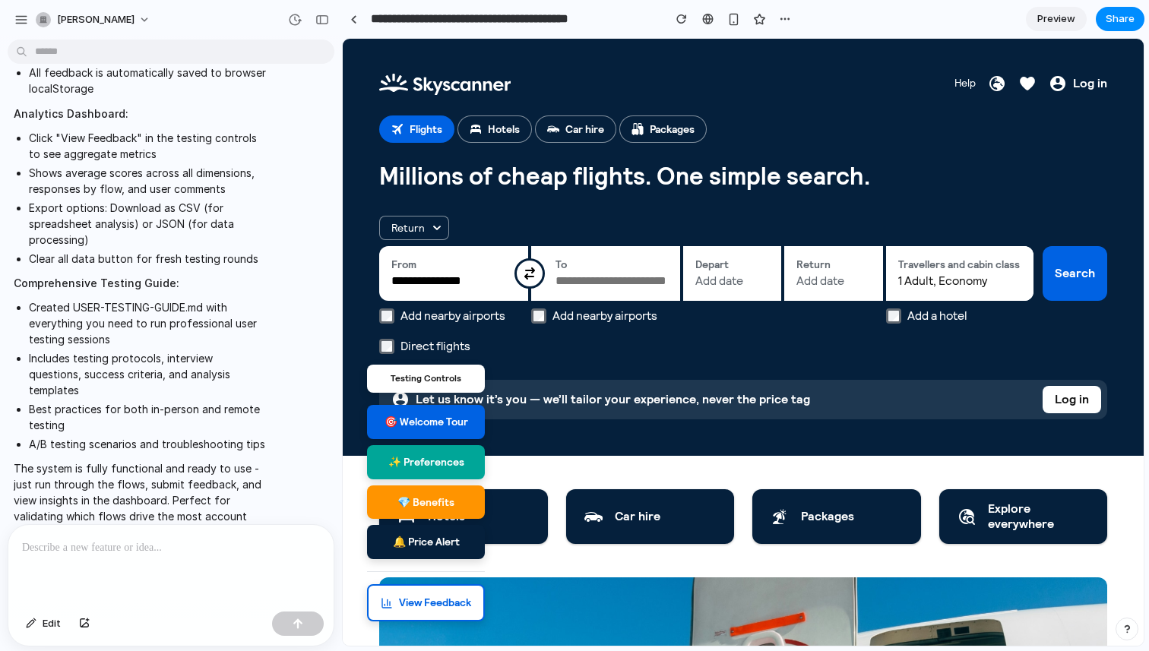
click at [138, 553] on p at bounding box center [171, 548] width 298 height 18
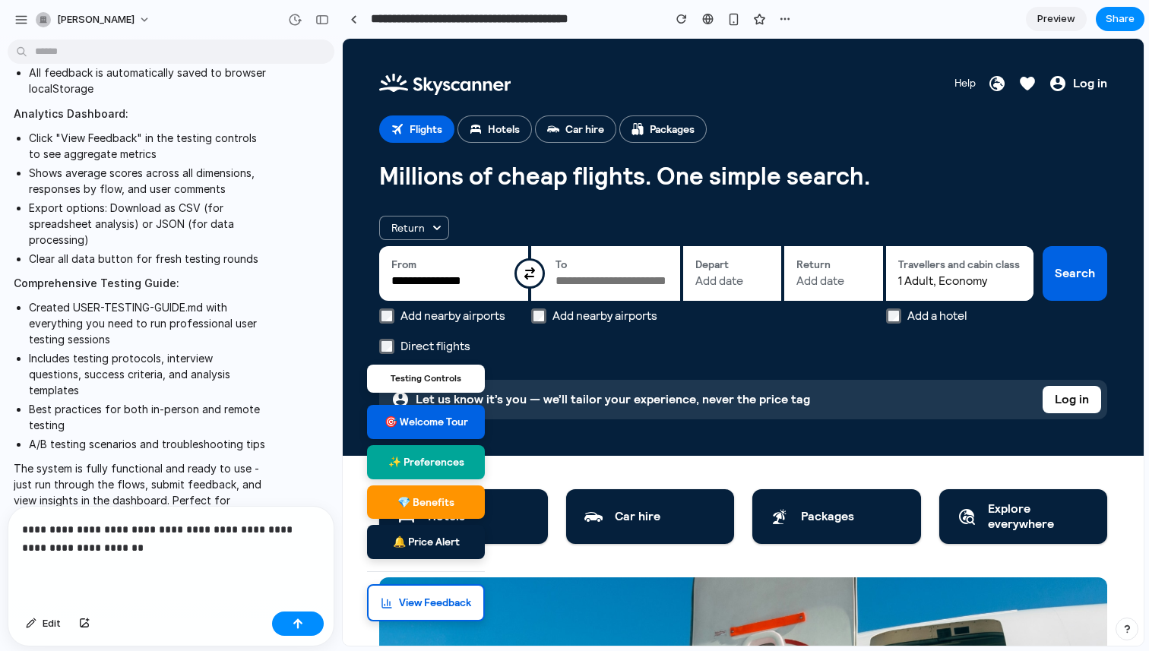
click at [220, 528] on p "**********" at bounding box center [171, 538] width 298 height 36
click at [24, 547] on p "**********" at bounding box center [171, 538] width 298 height 36
click at [307, 529] on p "**********" at bounding box center [171, 538] width 298 height 36
click at [215, 510] on p "**********" at bounding box center [171, 529] width 298 height 55
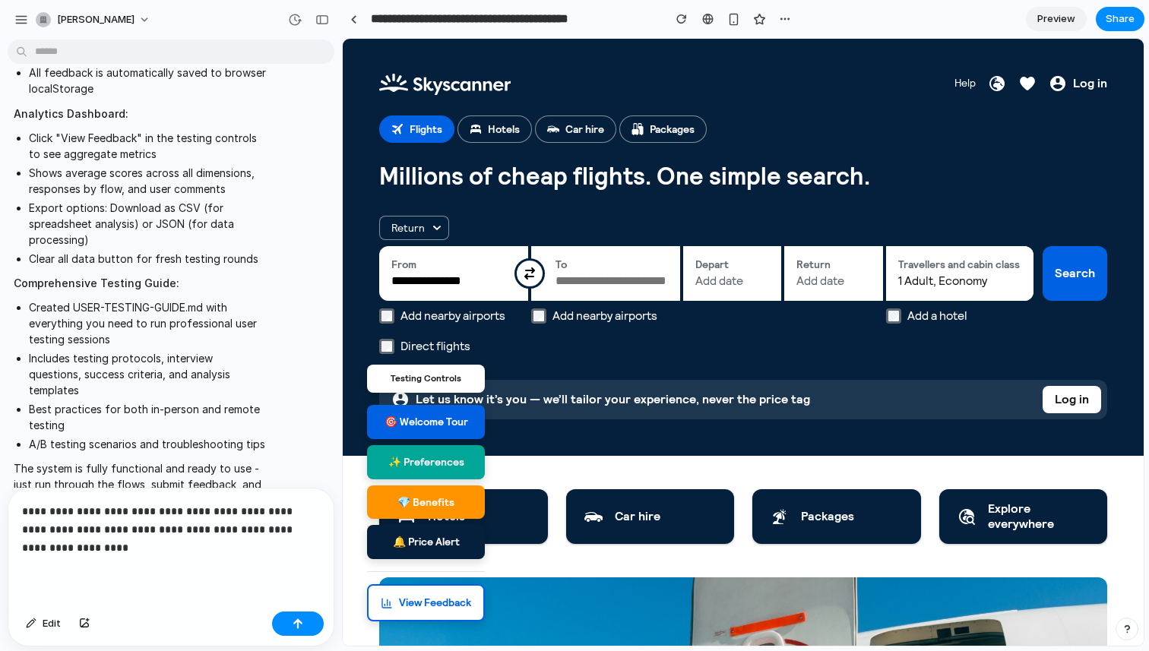
click at [215, 510] on p "**********" at bounding box center [171, 529] width 298 height 55
click at [118, 529] on p "**********" at bounding box center [171, 529] width 298 height 55
click at [162, 547] on p "**********" at bounding box center [171, 529] width 298 height 55
click at [169, 542] on p "**********" at bounding box center [171, 529] width 298 height 55
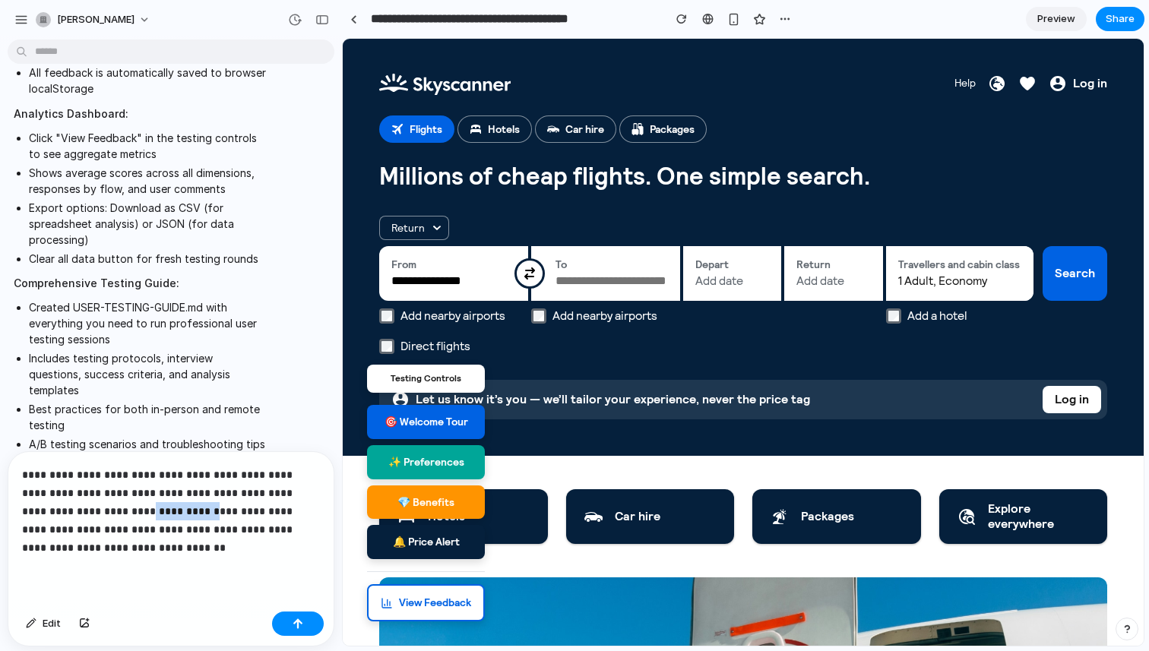
drag, startPoint x: 96, startPoint y: 510, endPoint x: 164, endPoint y: 507, distance: 67.7
click at [164, 507] on p "**********" at bounding box center [171, 511] width 298 height 91
click at [209, 512] on p "**********" at bounding box center [171, 511] width 298 height 91
click at [55, 531] on p "**********" at bounding box center [171, 511] width 298 height 91
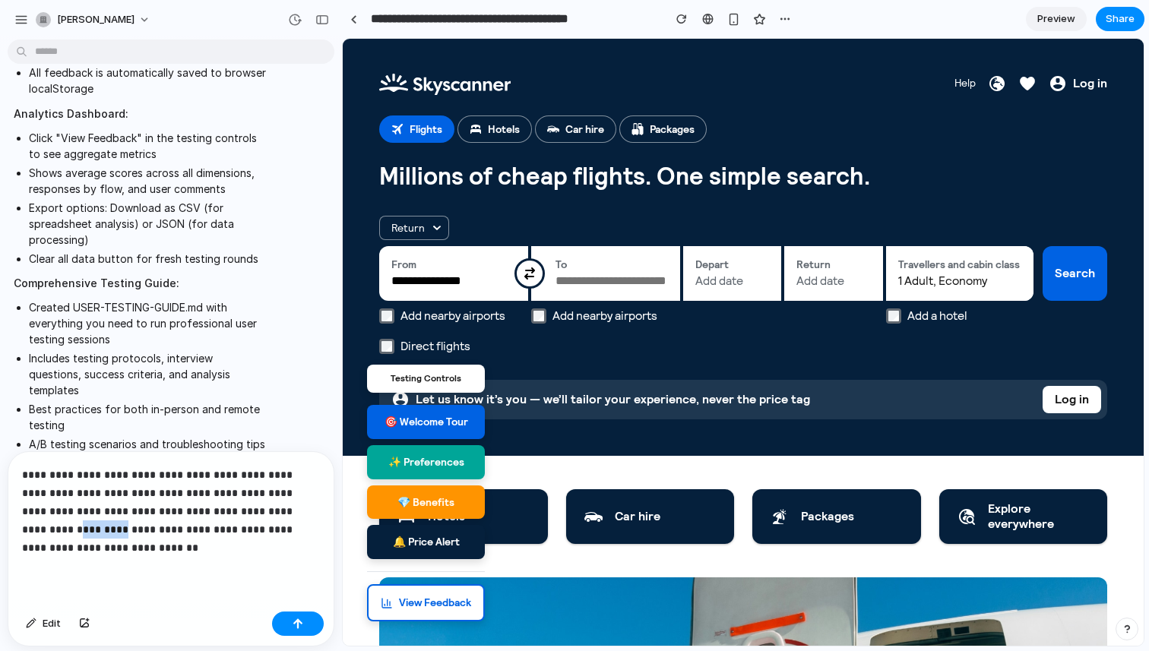
click at [55, 531] on p "**********" at bounding box center [171, 511] width 298 height 91
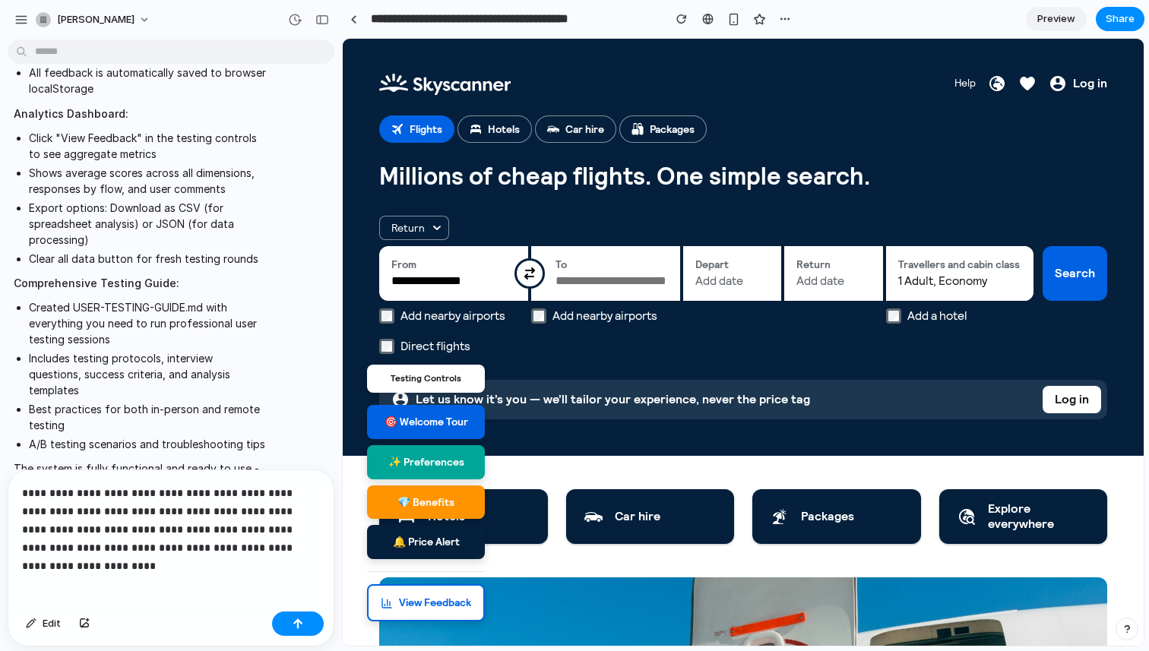
click at [311, 540] on p "**********" at bounding box center [171, 520] width 298 height 73
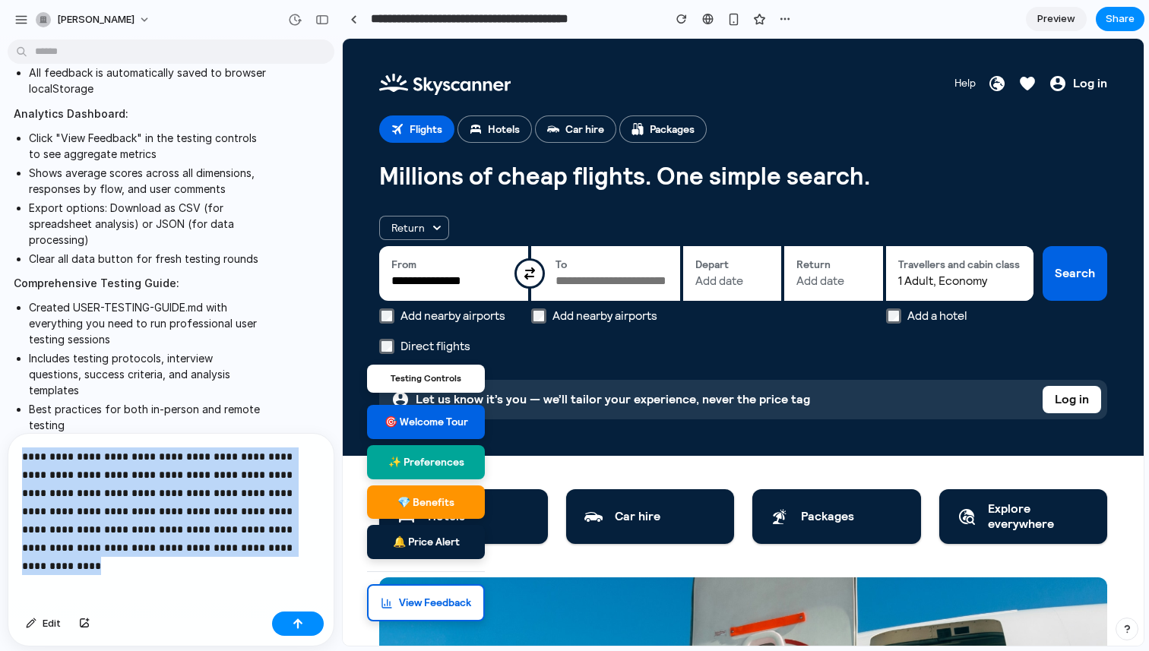
drag, startPoint x: 216, startPoint y: 560, endPoint x: 19, endPoint y: 448, distance: 226.9
click at [18, 448] on div "**********" at bounding box center [170, 520] width 325 height 172
copy p "**********"
click at [299, 624] on button "button" at bounding box center [298, 623] width 52 height 24
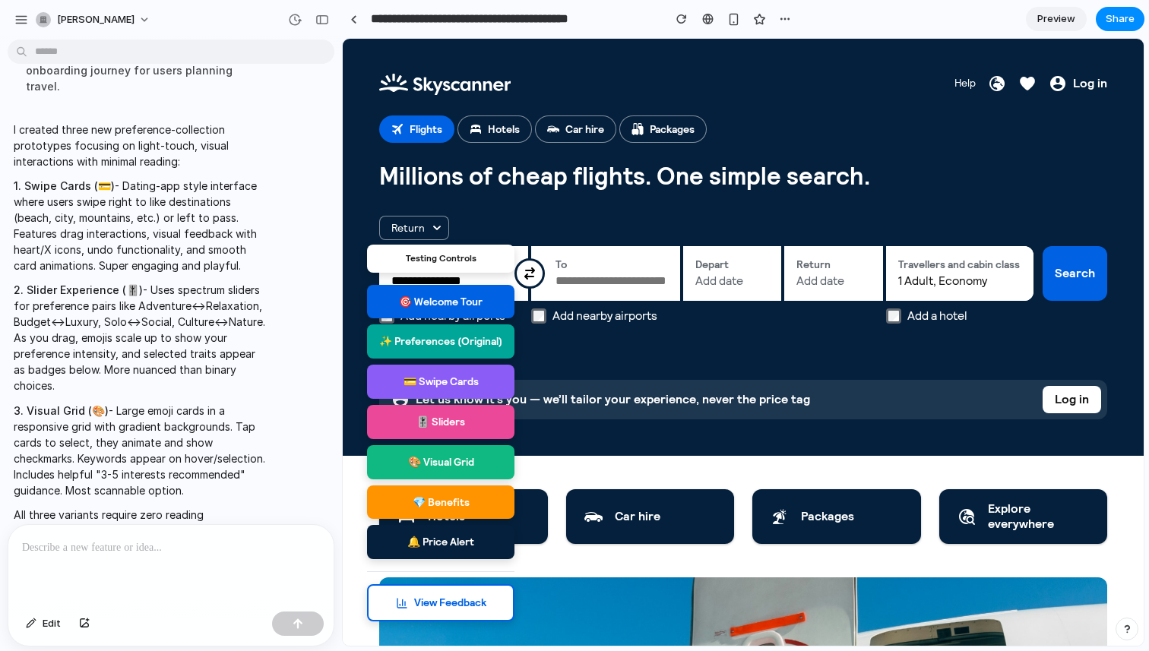
scroll to position [2047, 0]
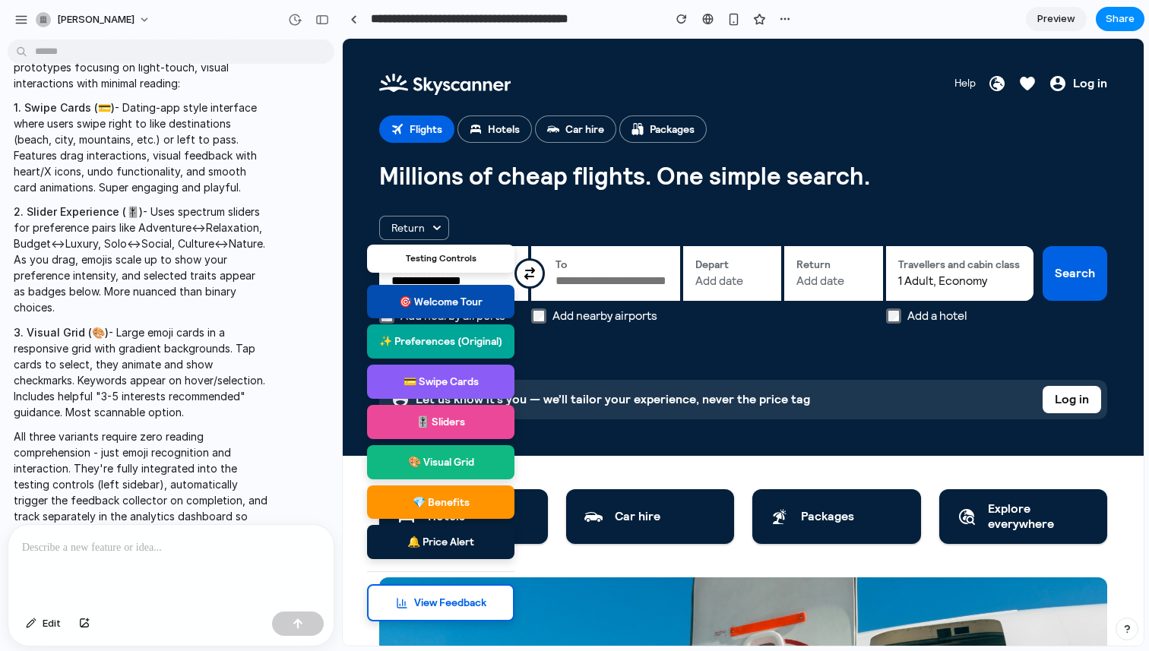
click at [472, 308] on button "🎯 Welcome Tour" at bounding box center [440, 302] width 147 height 34
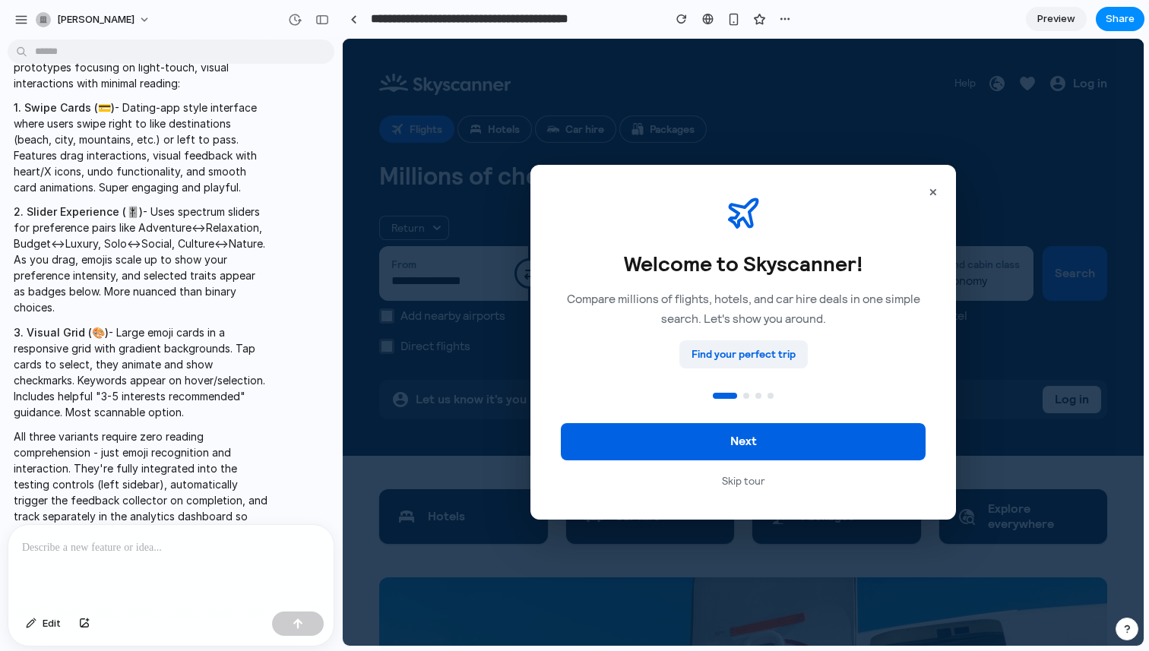
click at [933, 193] on button "×" at bounding box center [932, 192] width 21 height 30
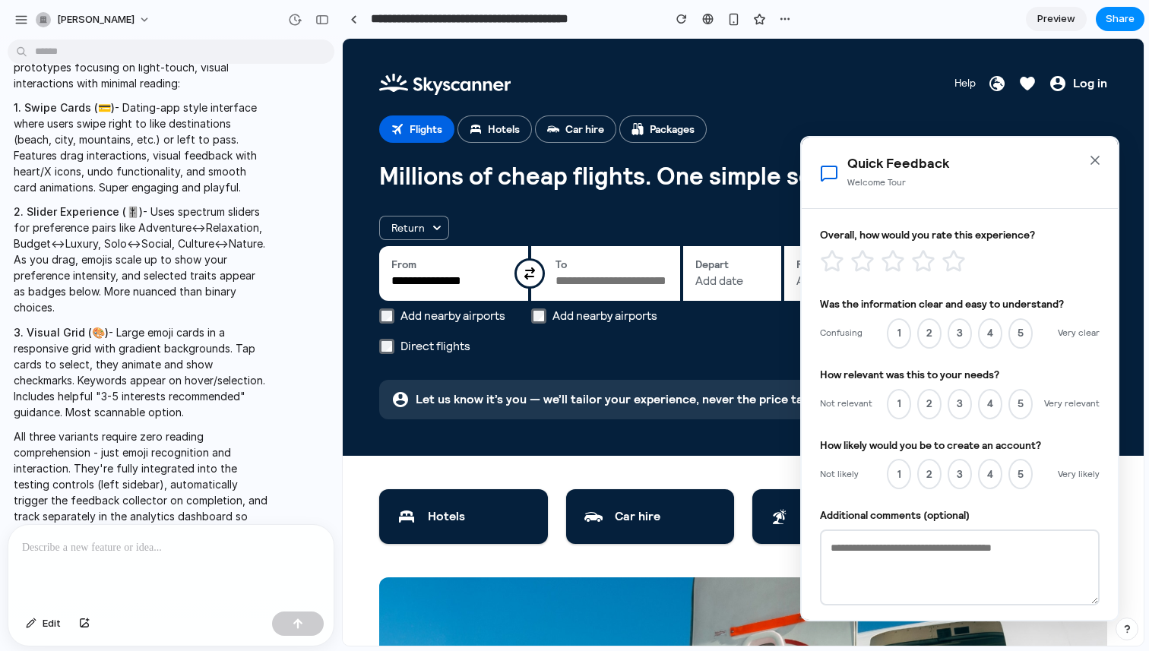
click at [1095, 161] on icon "Close" at bounding box center [1095, 160] width 8 height 8
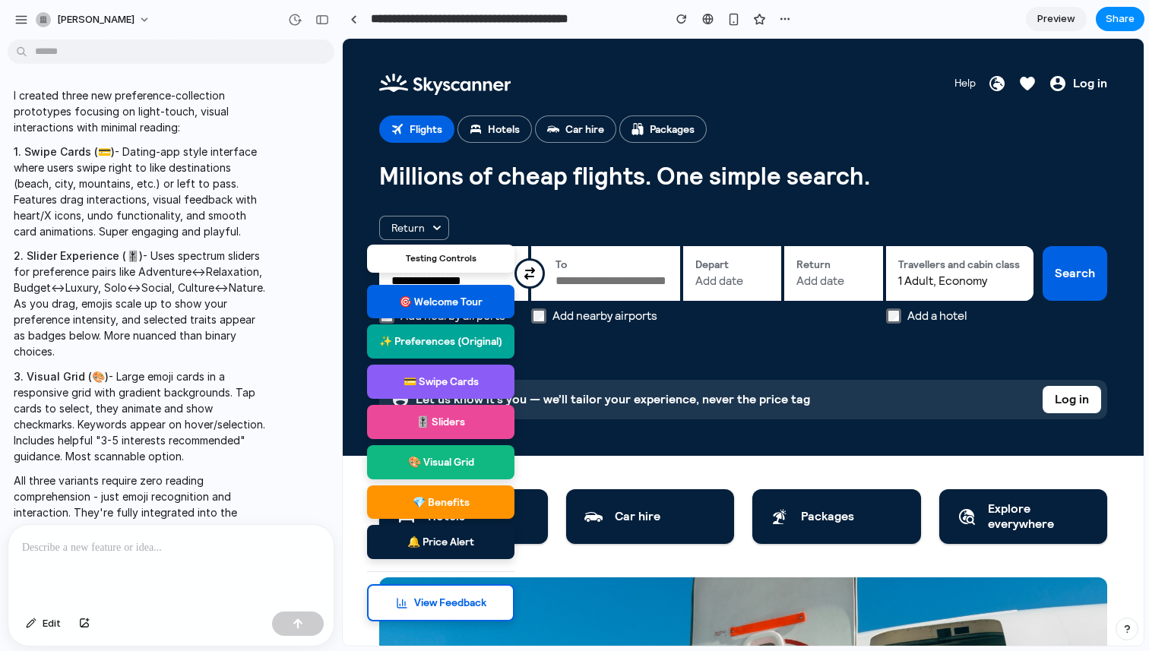
scroll to position [1994, 0]
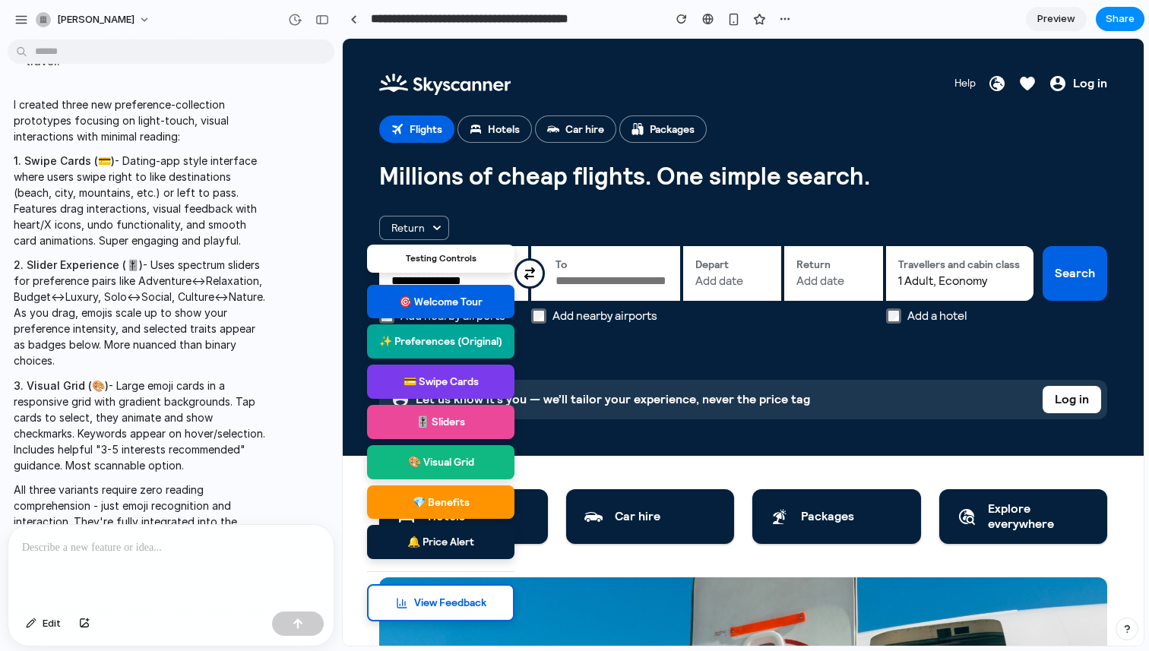
click at [449, 379] on button "💳 Swipe Cards" at bounding box center [440, 382] width 147 height 34
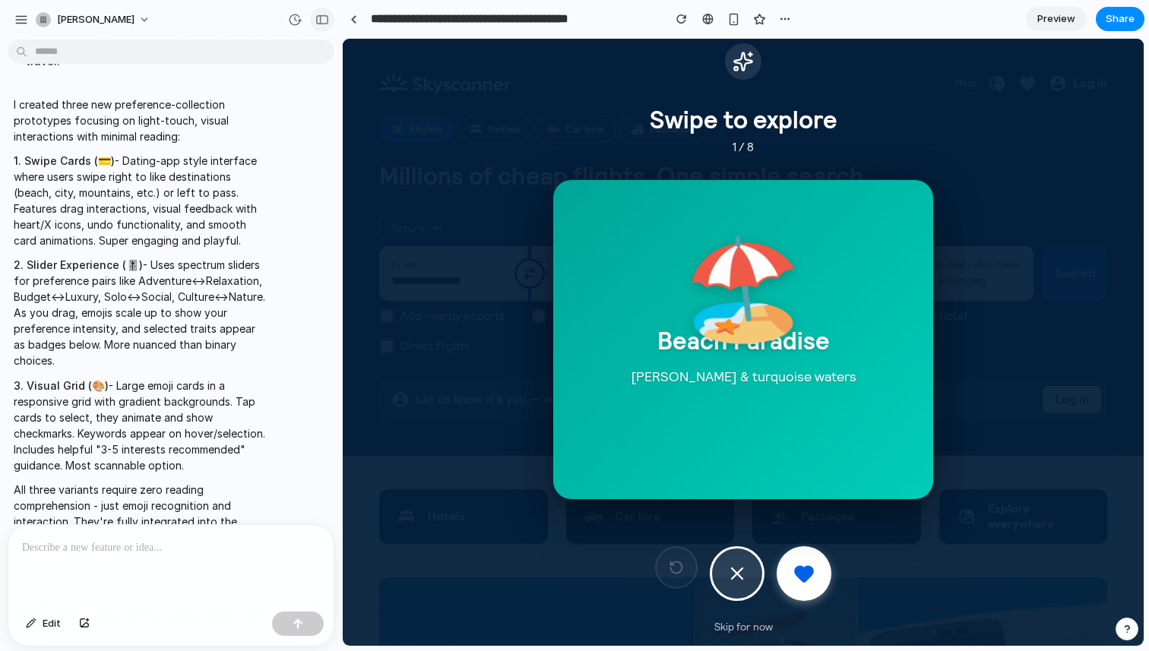
click at [314, 19] on button "button" at bounding box center [322, 20] width 24 height 24
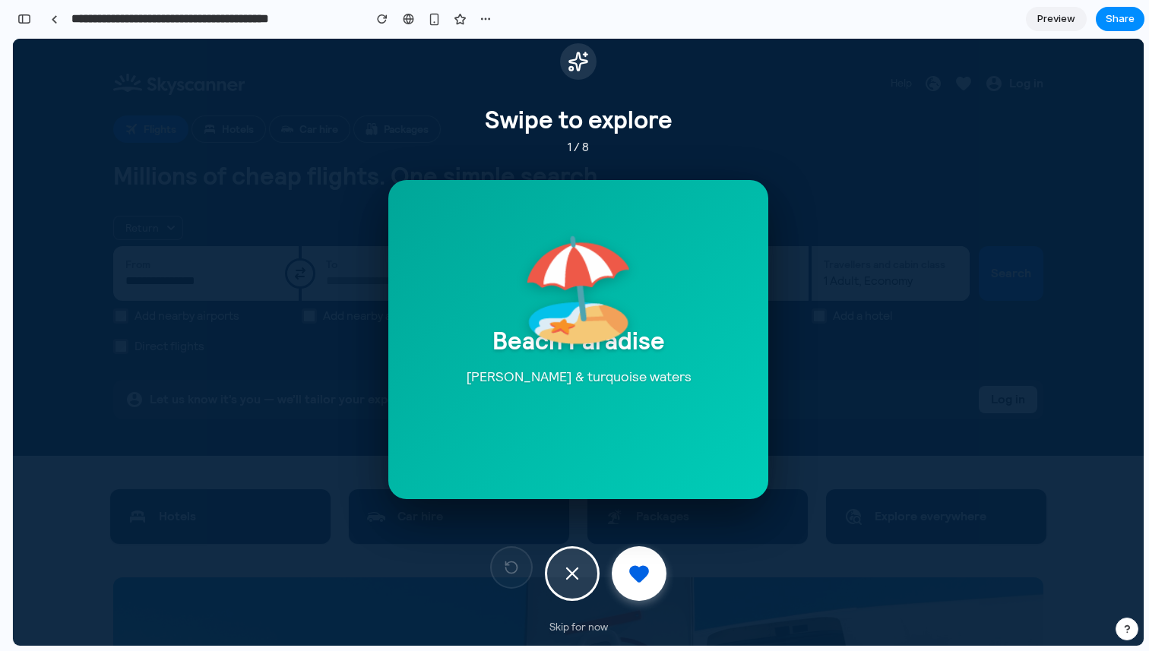
scroll to position [4147, 0]
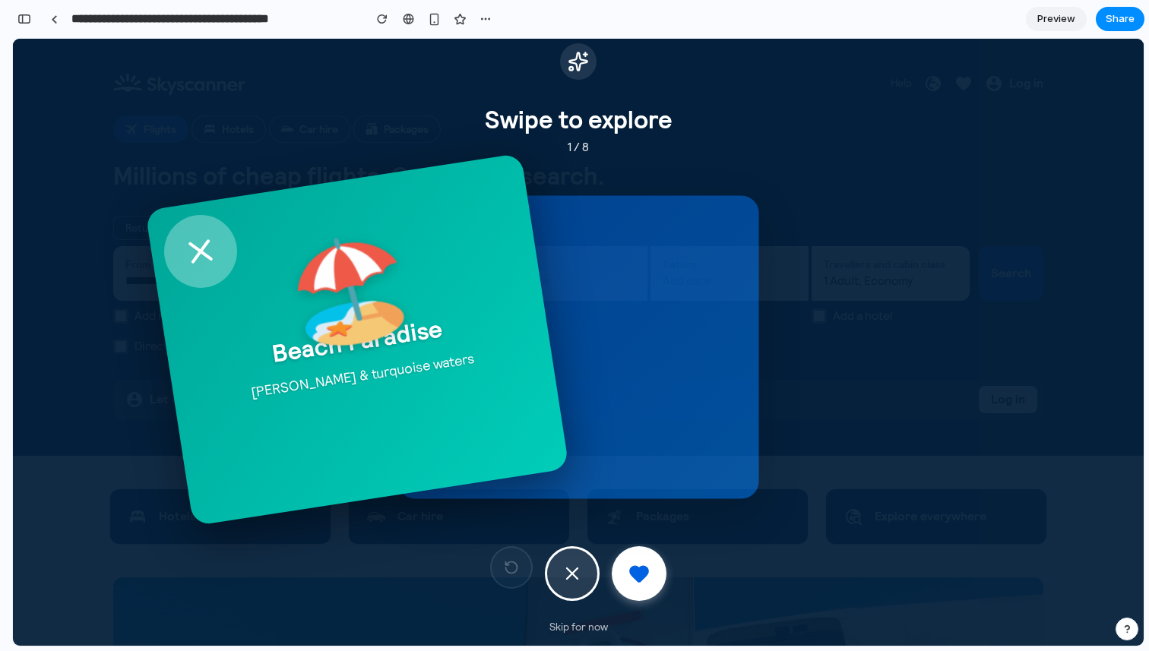
drag, startPoint x: 653, startPoint y: 395, endPoint x: 431, endPoint y: 395, distance: 221.0
click at [432, 395] on div "🏖️ Beach Paradise Sandy shores & turquoise waters" at bounding box center [357, 339] width 424 height 373
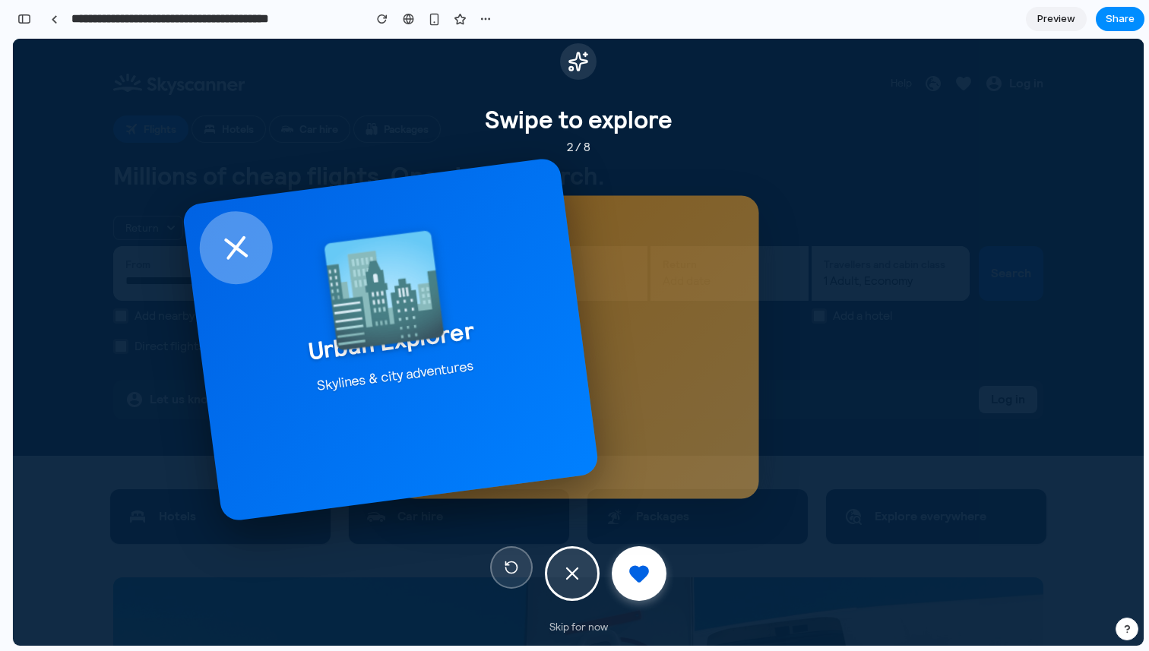
drag, startPoint x: 585, startPoint y: 400, endPoint x: 397, endPoint y: 397, distance: 187.6
click at [397, 397] on div "🏙️ Urban Explorer Skylines & city adventures" at bounding box center [391, 339] width 418 height 365
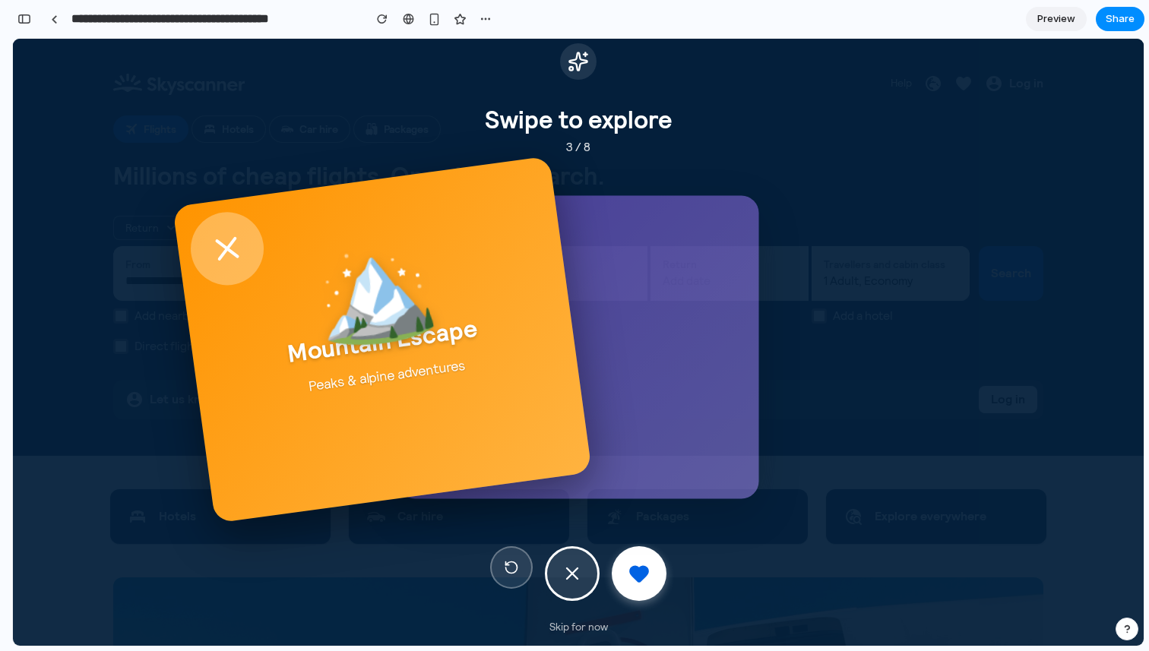
drag, startPoint x: 574, startPoint y: 394, endPoint x: 378, endPoint y: 393, distance: 196.0
click at [378, 393] on div "🏔️ Mountain Escape Peaks & alpine adventures" at bounding box center [381, 340] width 419 height 368
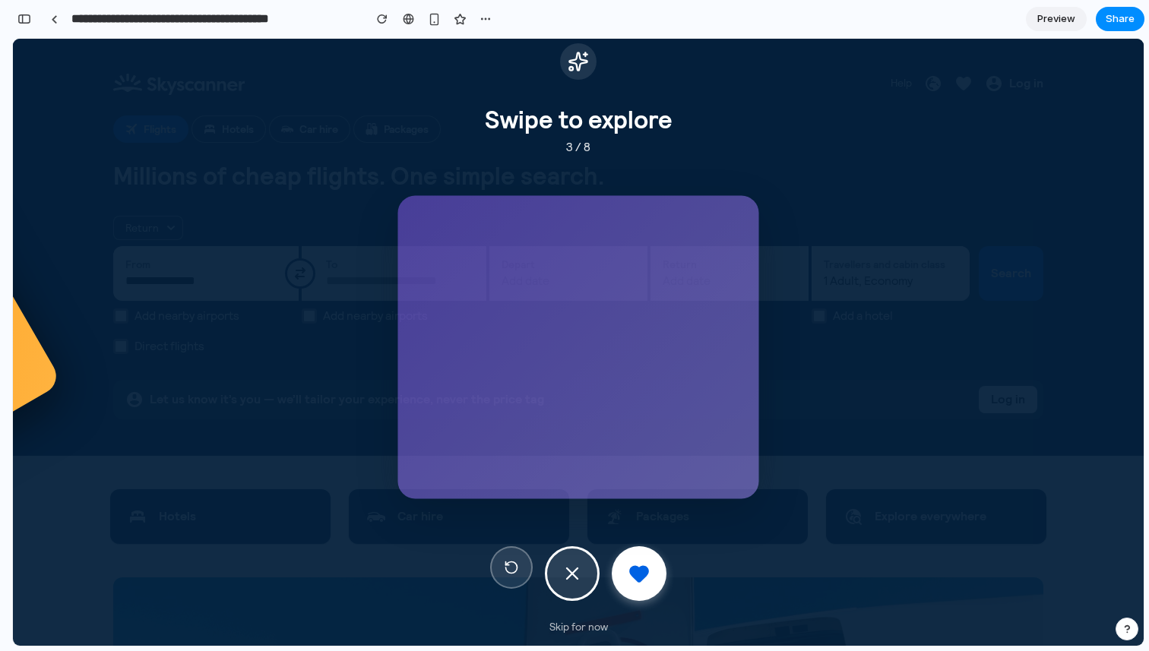
click at [378, 393] on div "Swipe to explore 3 / 8 🏔️ Mountain Escape Peaks & alpine adventures Skip for now" at bounding box center [578, 342] width 1130 height 607
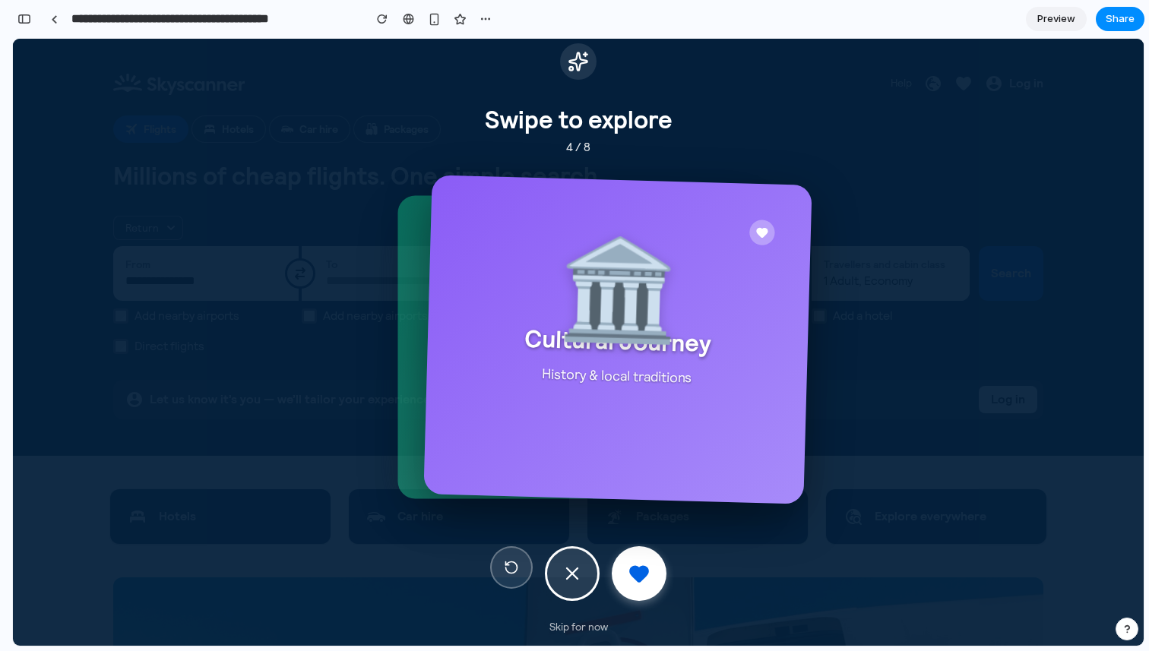
drag, startPoint x: 464, startPoint y: 393, endPoint x: 504, endPoint y: 393, distance: 39.5
click at [504, 393] on div "🏛️ Cultural Journey History & local traditions" at bounding box center [617, 339] width 388 height 329
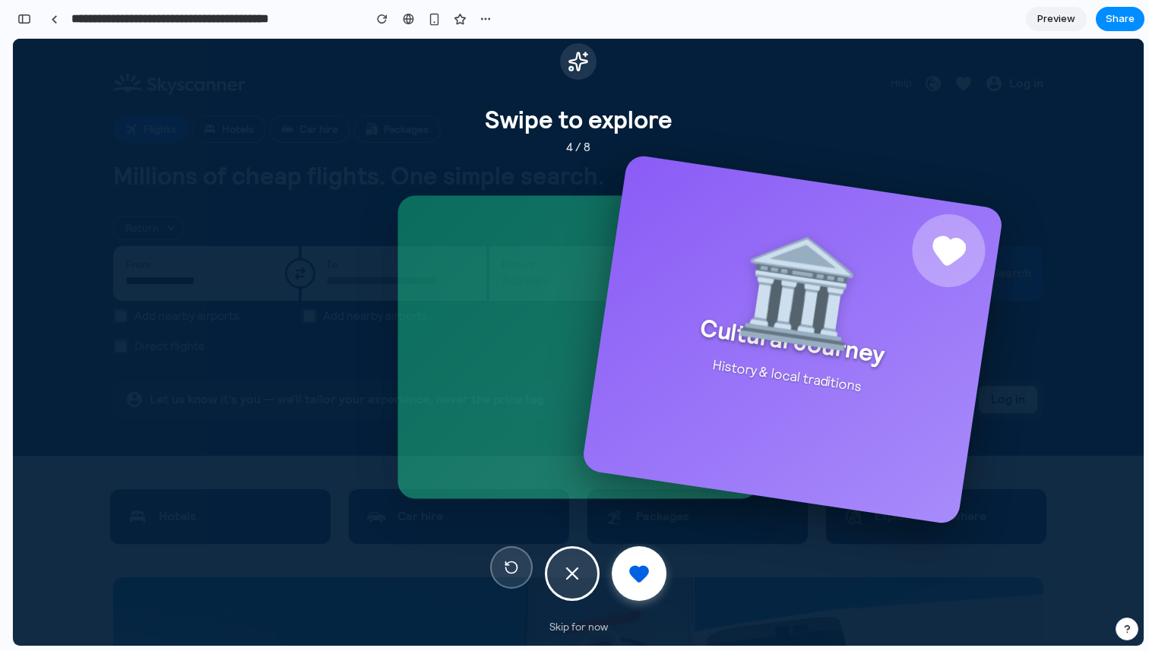
drag, startPoint x: 504, startPoint y: 393, endPoint x: 718, endPoint y: 393, distance: 214.2
click at [718, 393] on div "🏛️ Cultural Journey History & local traditions" at bounding box center [792, 339] width 422 height 371
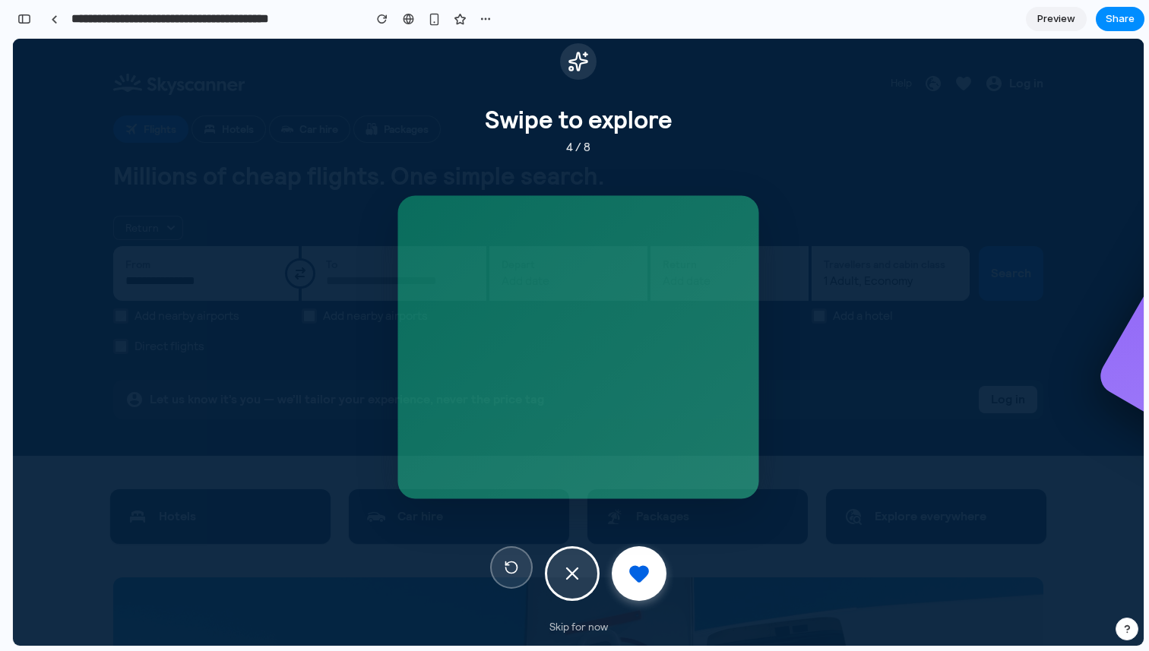
click at [718, 393] on div "🏛️ Cultural Journey History & local traditions" at bounding box center [578, 351] width 380 height 342
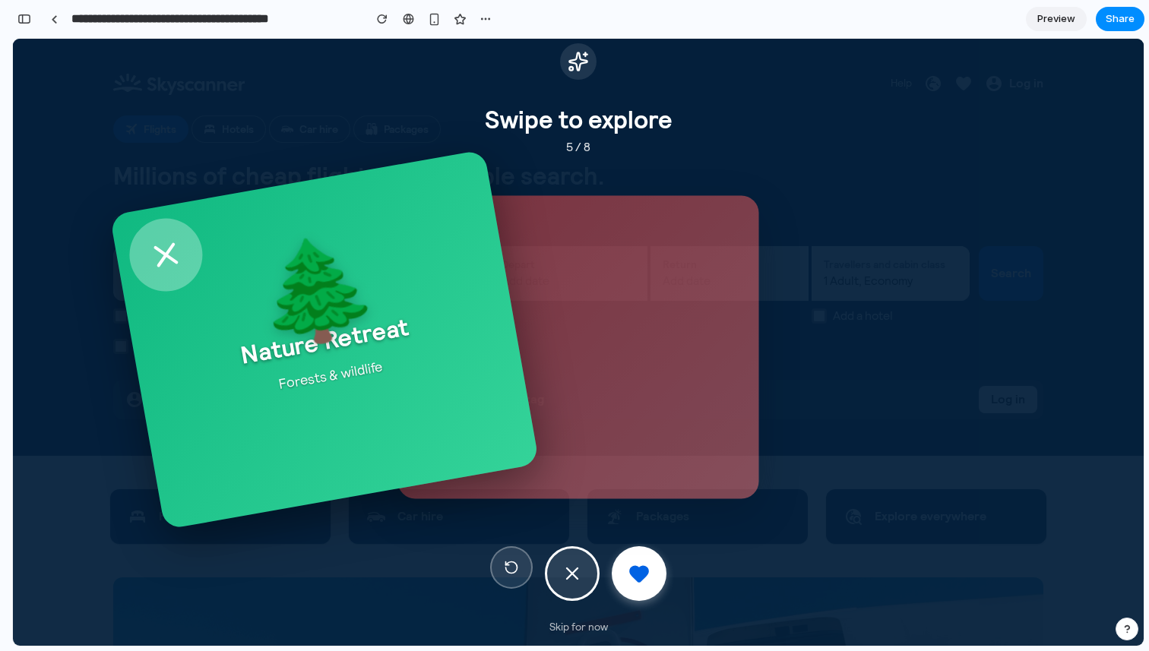
drag, startPoint x: 617, startPoint y: 411, endPoint x: 363, endPoint y: 412, distance: 253.7
click at [363, 412] on div "🌲 Nature Retreat Forests & wildlife" at bounding box center [323, 340] width 429 height 381
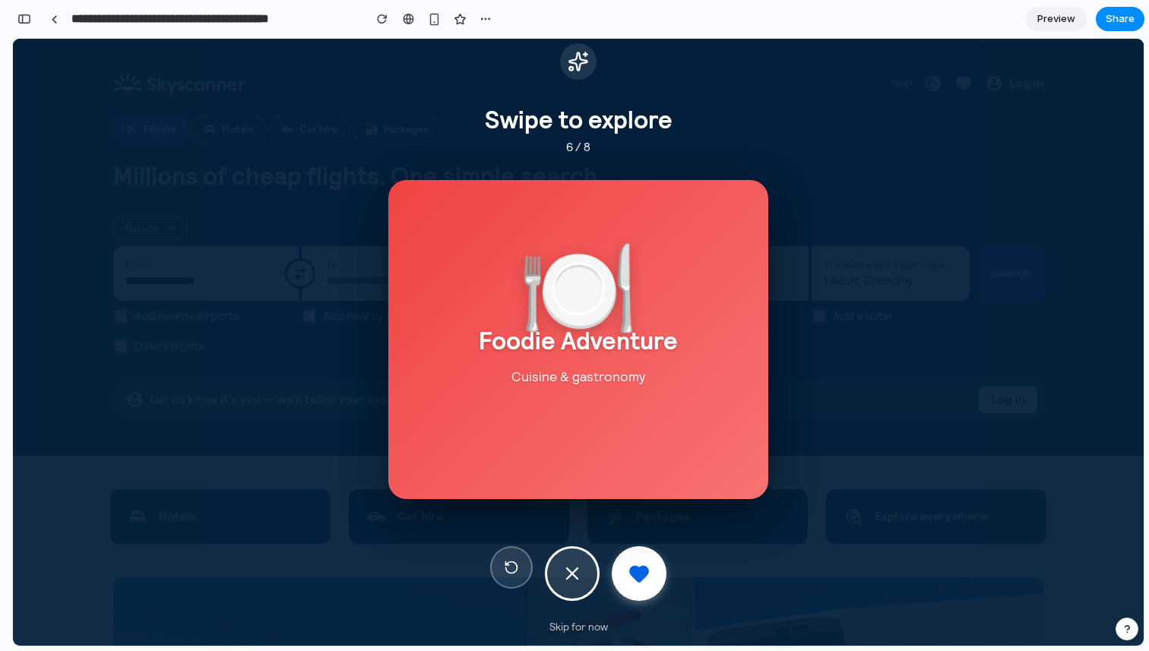
click at [579, 62] on icon at bounding box center [577, 60] width 17 height 17
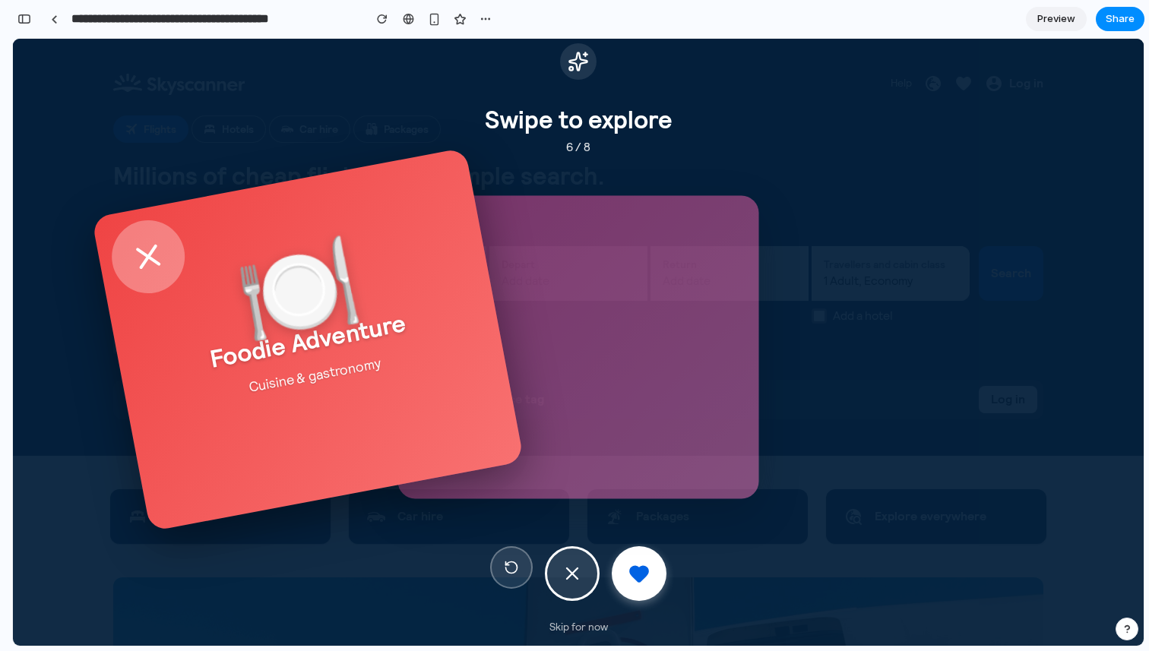
drag, startPoint x: 488, startPoint y: 294, endPoint x: 381, endPoint y: 297, distance: 106.4
click at [381, 297] on div "🍽️ Foodie Adventure Cuisine & gastronomy" at bounding box center [307, 339] width 432 height 384
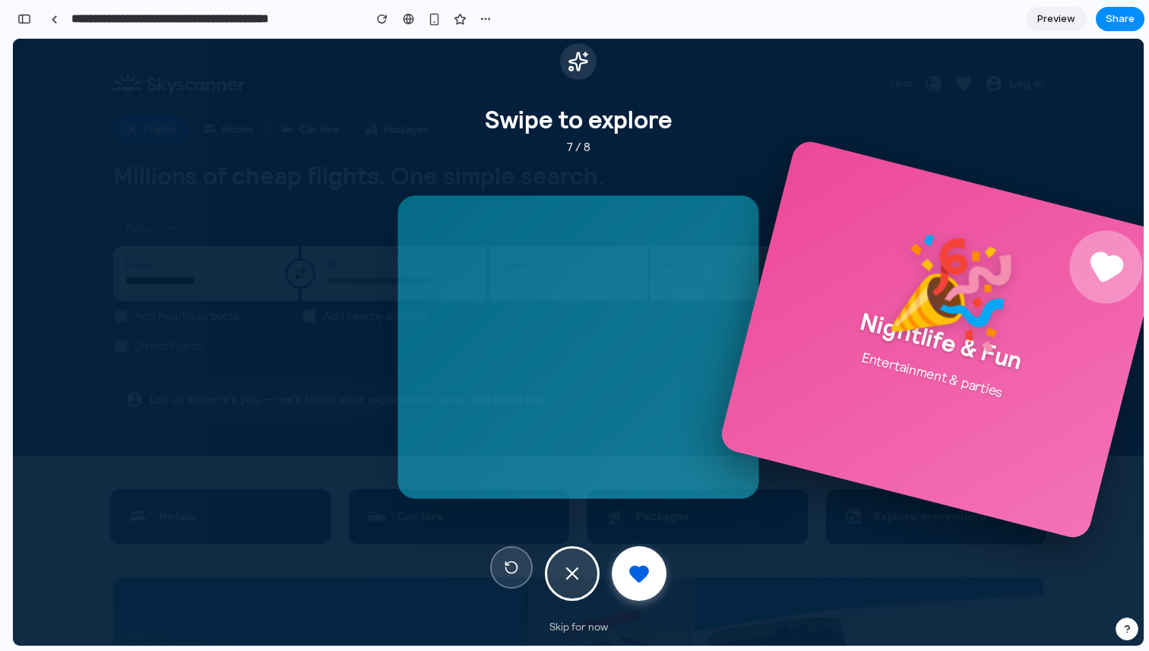
drag, startPoint x: 546, startPoint y: 394, endPoint x: 958, endPoint y: 400, distance: 411.8
click at [958, 400] on div "🎉 Nightlife & Fun Entertainment & parties" at bounding box center [941, 339] width 447 height 403
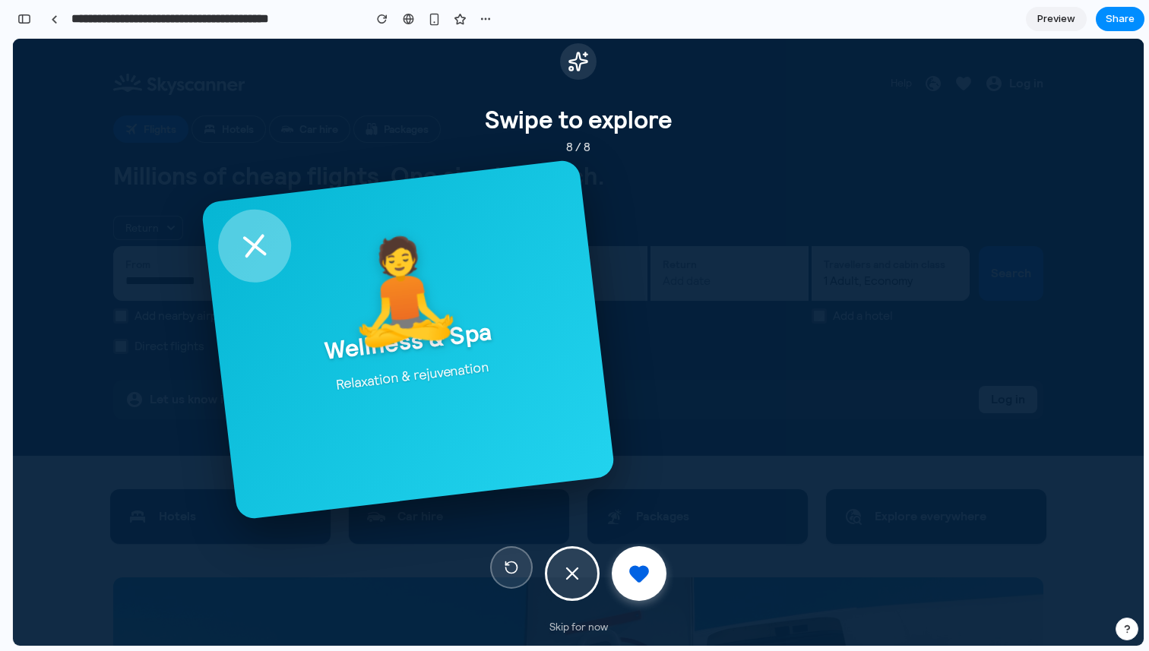
drag, startPoint x: 588, startPoint y: 349, endPoint x: 292, endPoint y: 340, distance: 295.7
click at [310, 340] on div "🧘 Wellness & Spa Relaxation & rejuvenation" at bounding box center [408, 340] width 415 height 362
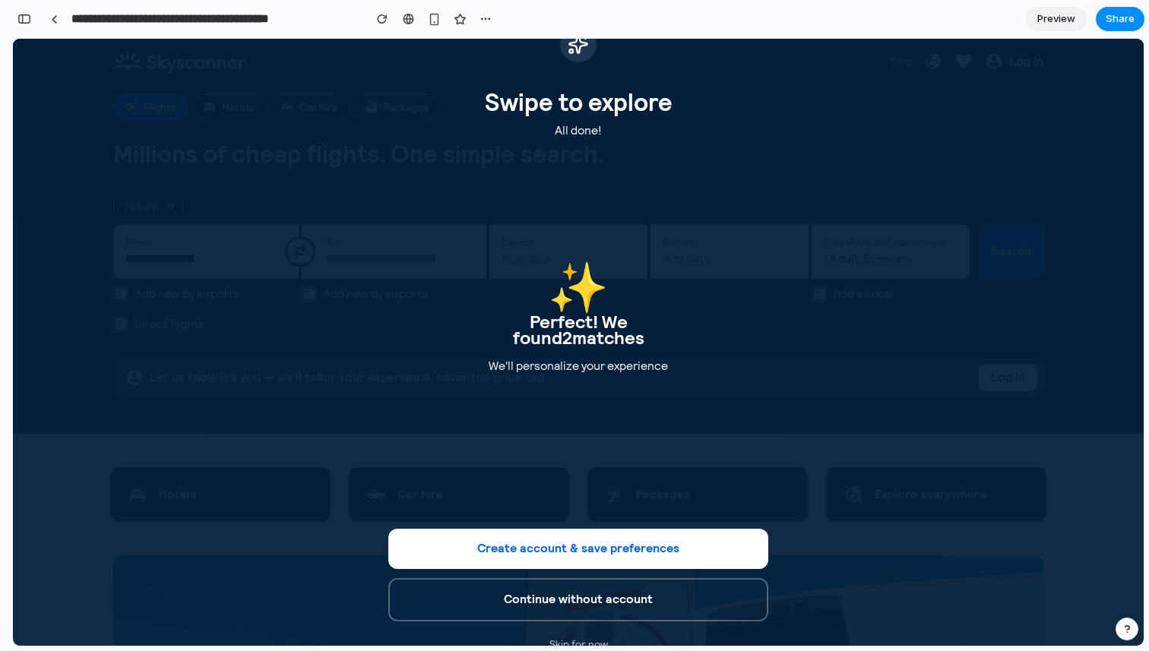
scroll to position [0, 0]
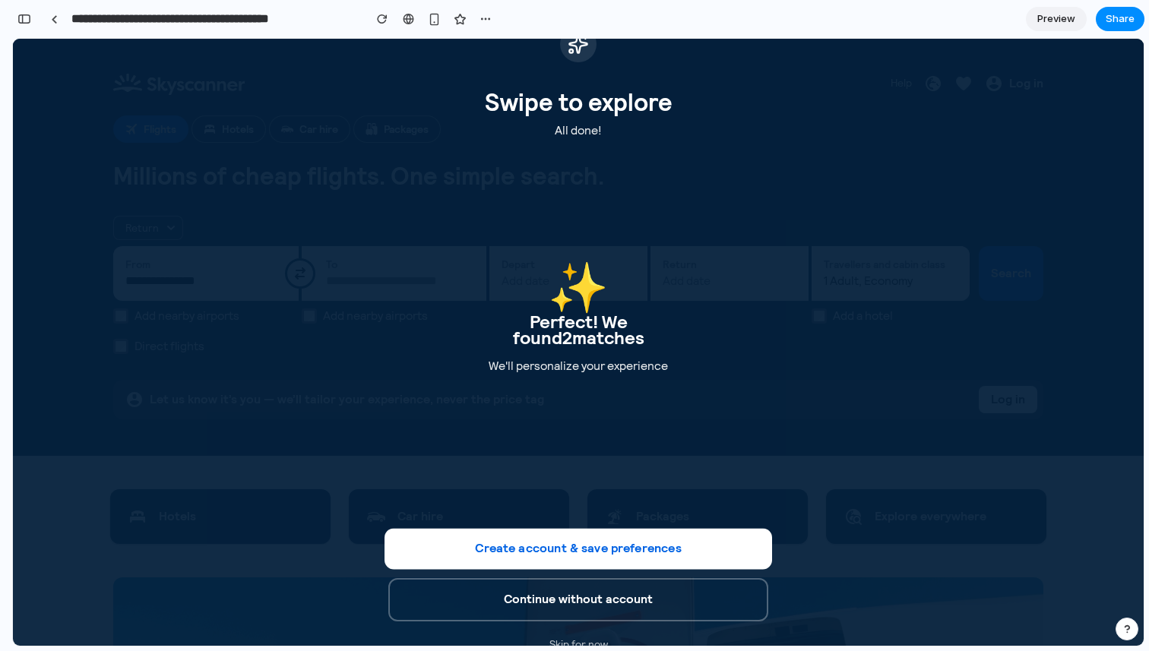
click at [593, 562] on button "Create account & save preferences" at bounding box center [577, 549] width 387 height 41
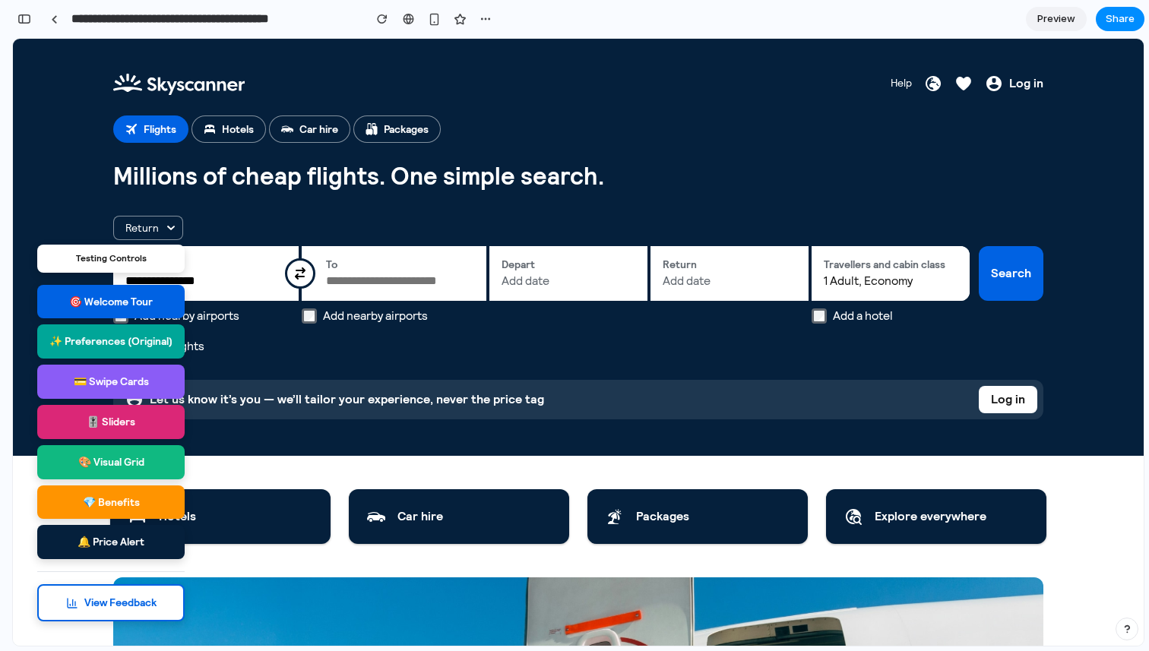
click at [119, 419] on button "🎚️ Sliders" at bounding box center [110, 422] width 147 height 34
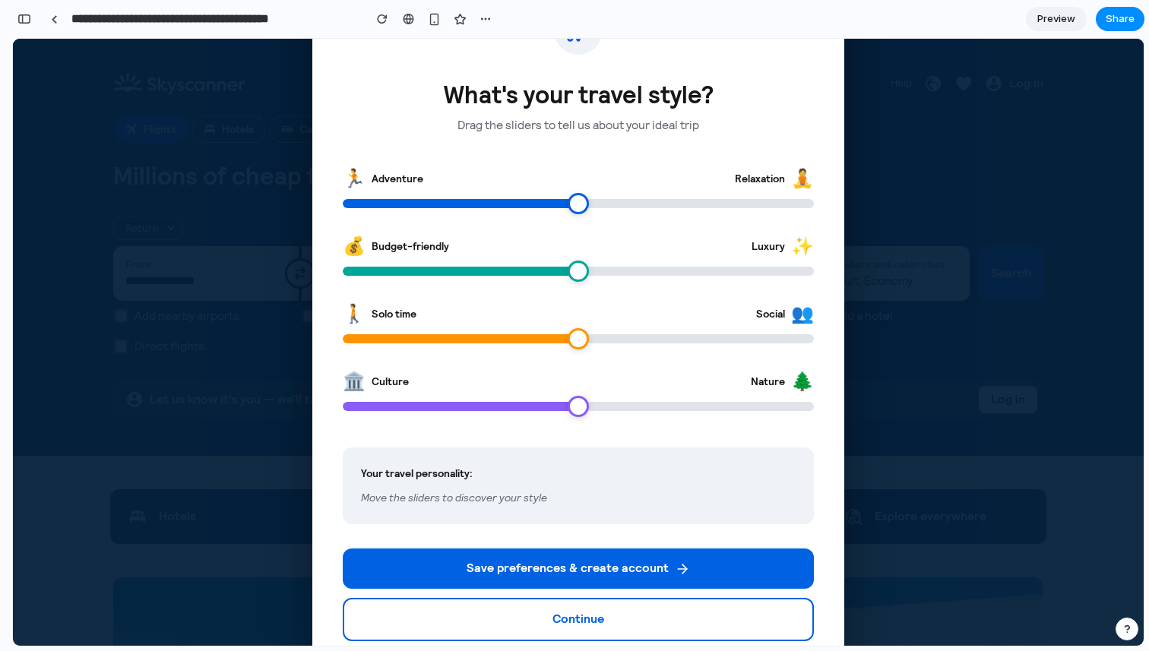
click at [1072, 18] on span "Preview" at bounding box center [1056, 18] width 38 height 15
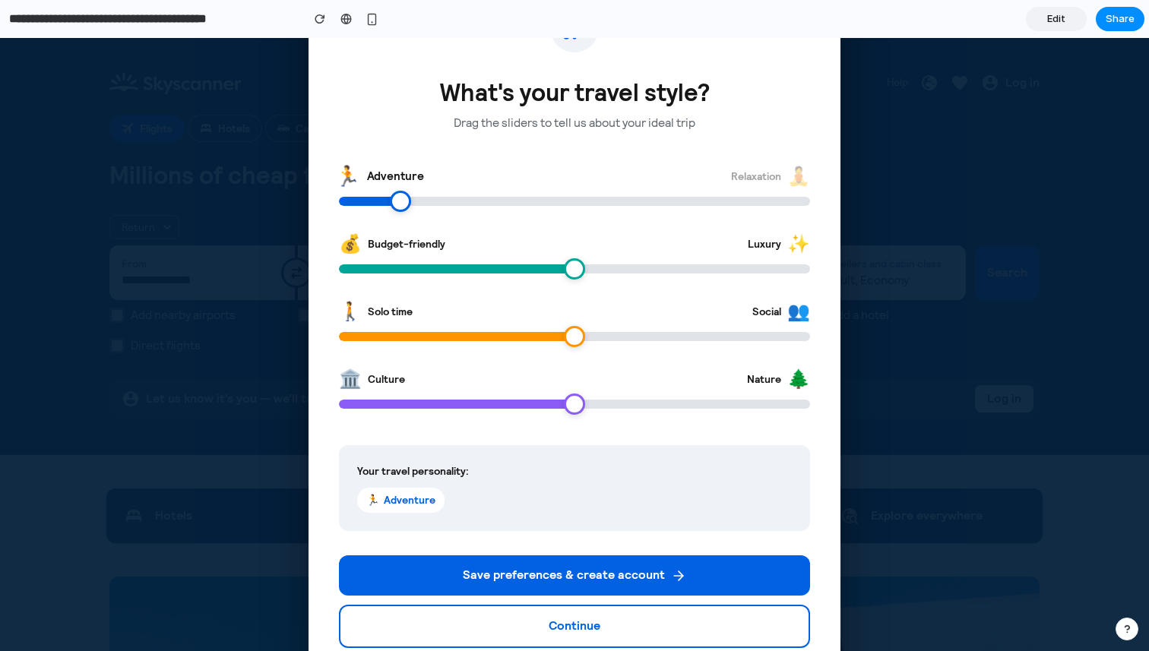
drag, startPoint x: 572, startPoint y: 205, endPoint x: 404, endPoint y: 204, distance: 167.9
type input "**"
click at [404, 204] on input "range" at bounding box center [574, 201] width 471 height 9
drag, startPoint x: 577, startPoint y: 266, endPoint x: 719, endPoint y: 273, distance: 142.2
type input "**"
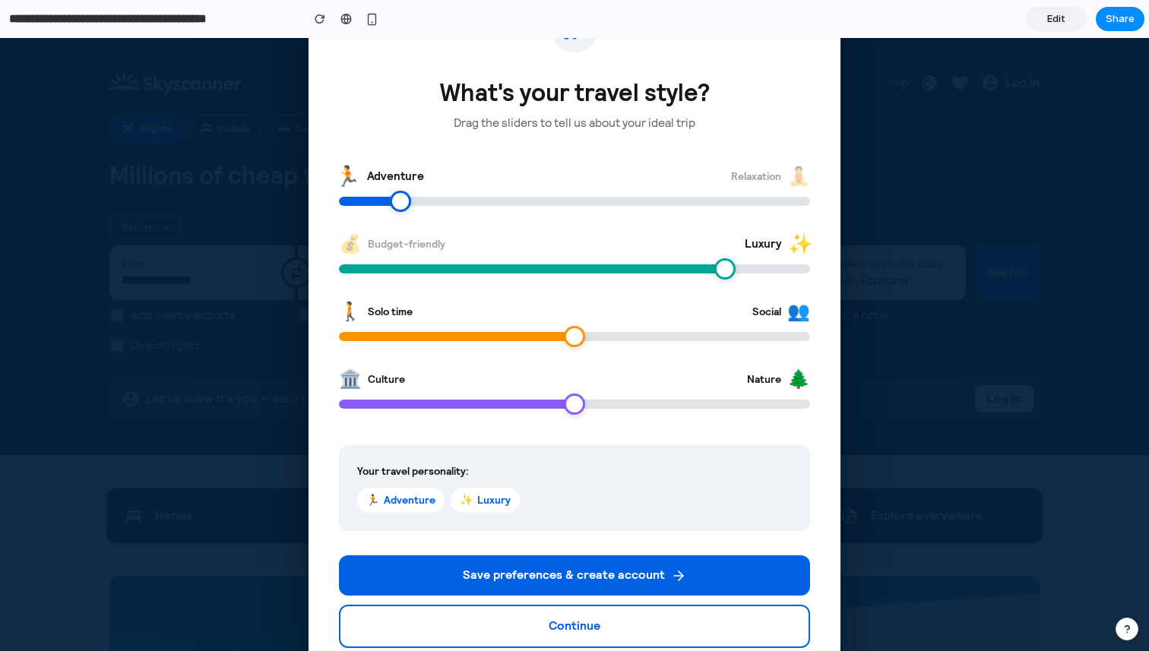
click at [719, 273] on input "range" at bounding box center [574, 268] width 471 height 9
drag, startPoint x: 576, startPoint y: 332, endPoint x: 714, endPoint y: 340, distance: 138.5
type input "**"
click at [714, 340] on input "range" at bounding box center [574, 336] width 471 height 9
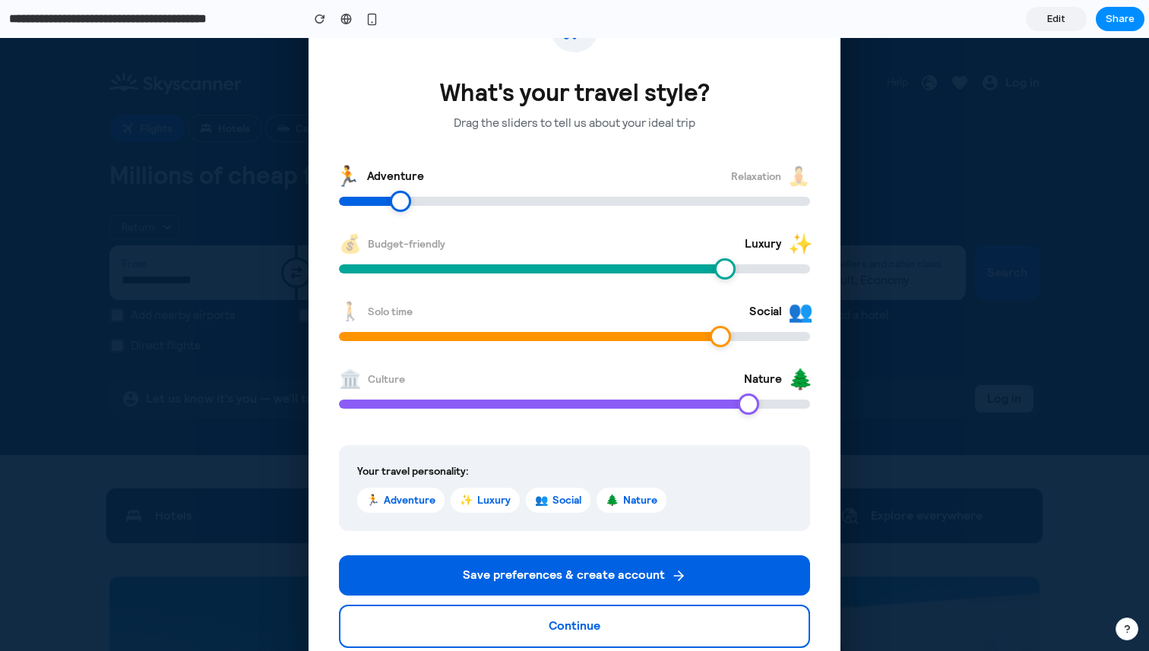
drag, startPoint x: 572, startPoint y: 407, endPoint x: 742, endPoint y: 410, distance: 170.2
type input "**"
click at [742, 409] on input "range" at bounding box center [574, 404] width 471 height 9
drag, startPoint x: 716, startPoint y: 333, endPoint x: 682, endPoint y: 333, distance: 34.2
type input "**"
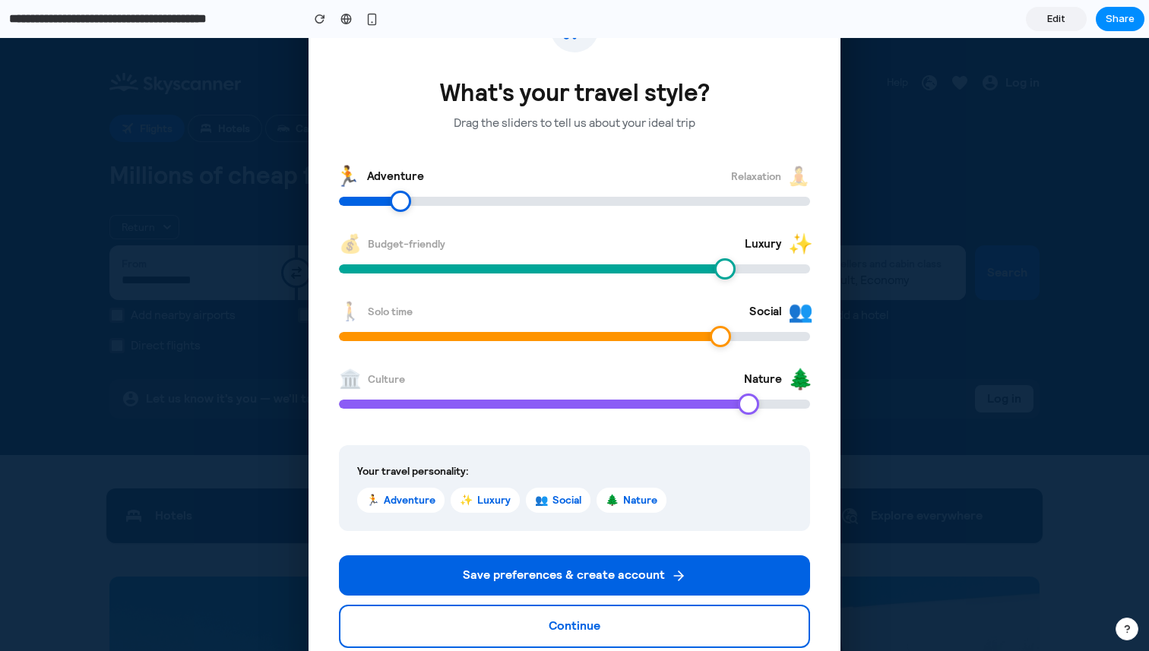
click at [682, 333] on input "range" at bounding box center [574, 336] width 471 height 9
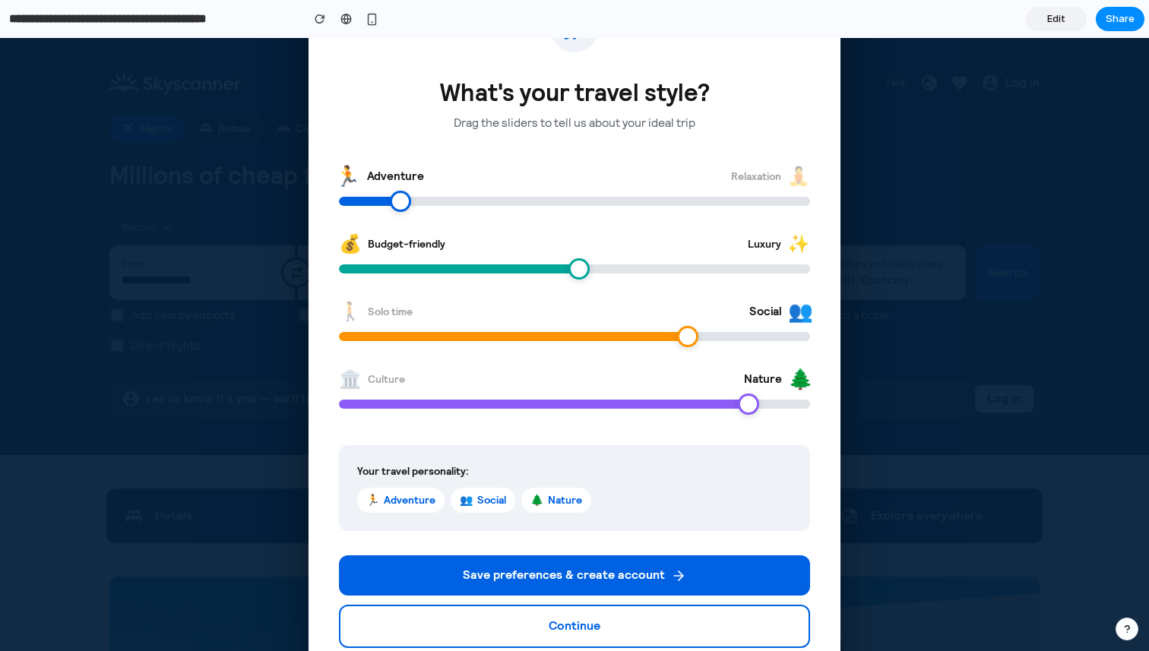
drag, startPoint x: 723, startPoint y: 267, endPoint x: 578, endPoint y: 264, distance: 145.1
type input "**"
click at [578, 264] on input "range" at bounding box center [574, 268] width 471 height 9
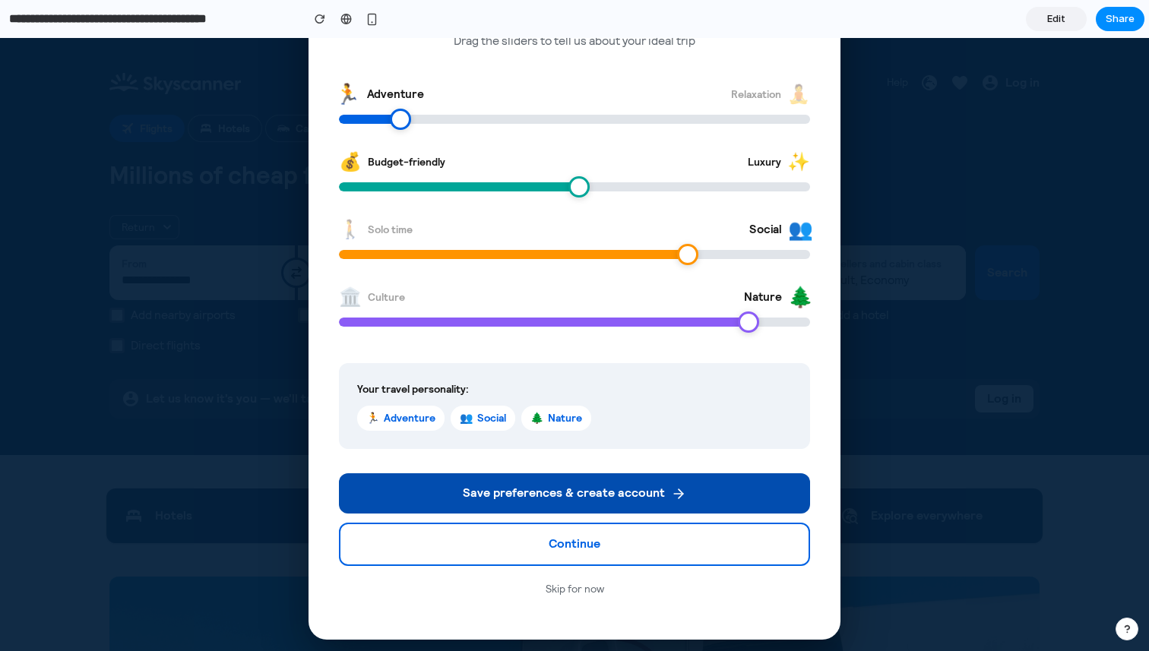
click at [579, 498] on button "Save preferences & create account" at bounding box center [574, 493] width 471 height 40
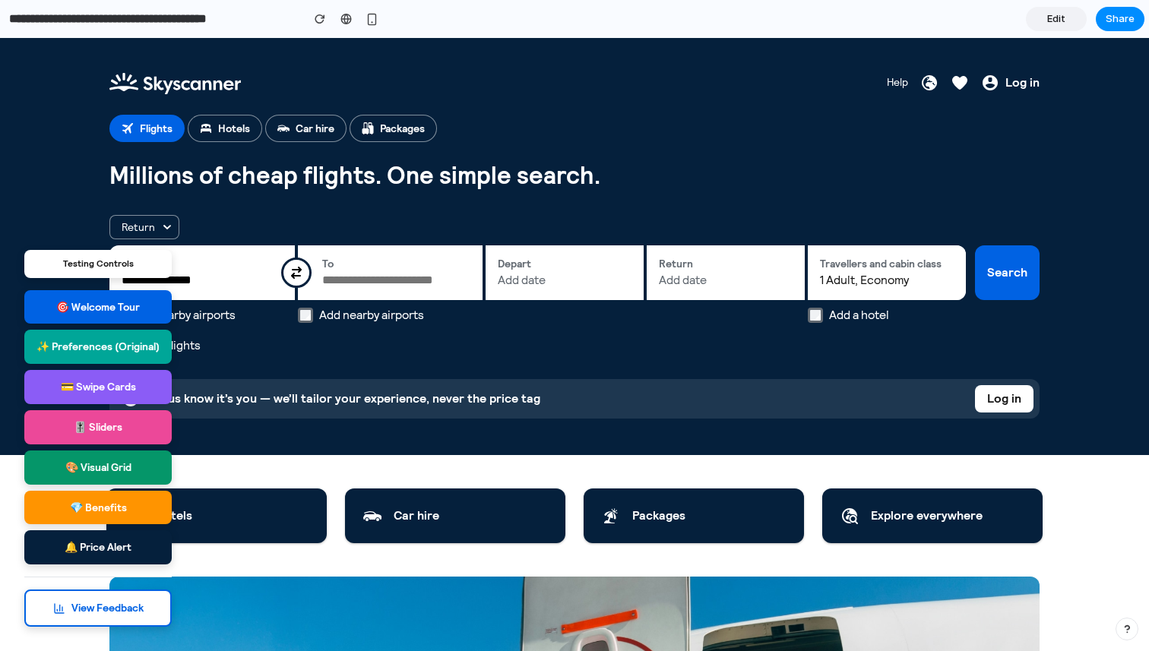
click at [135, 463] on button "🎨 Visual Grid" at bounding box center [97, 467] width 147 height 34
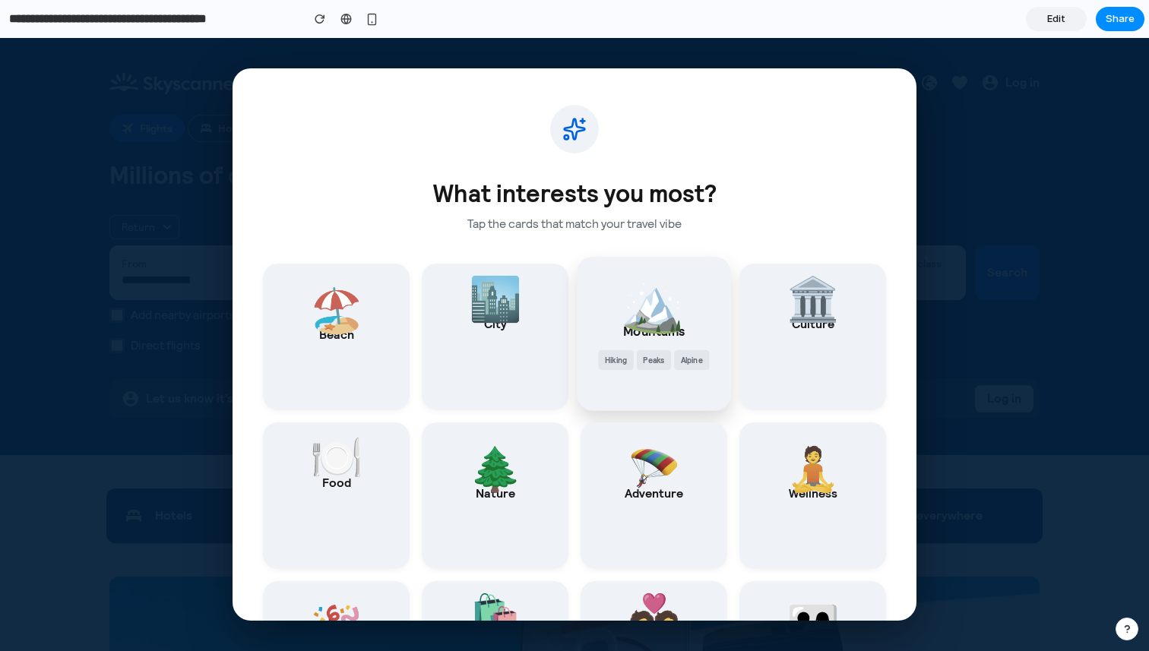
click at [662, 374] on button "🏔️ Mountains Hiking Peaks Alpine" at bounding box center [654, 334] width 154 height 154
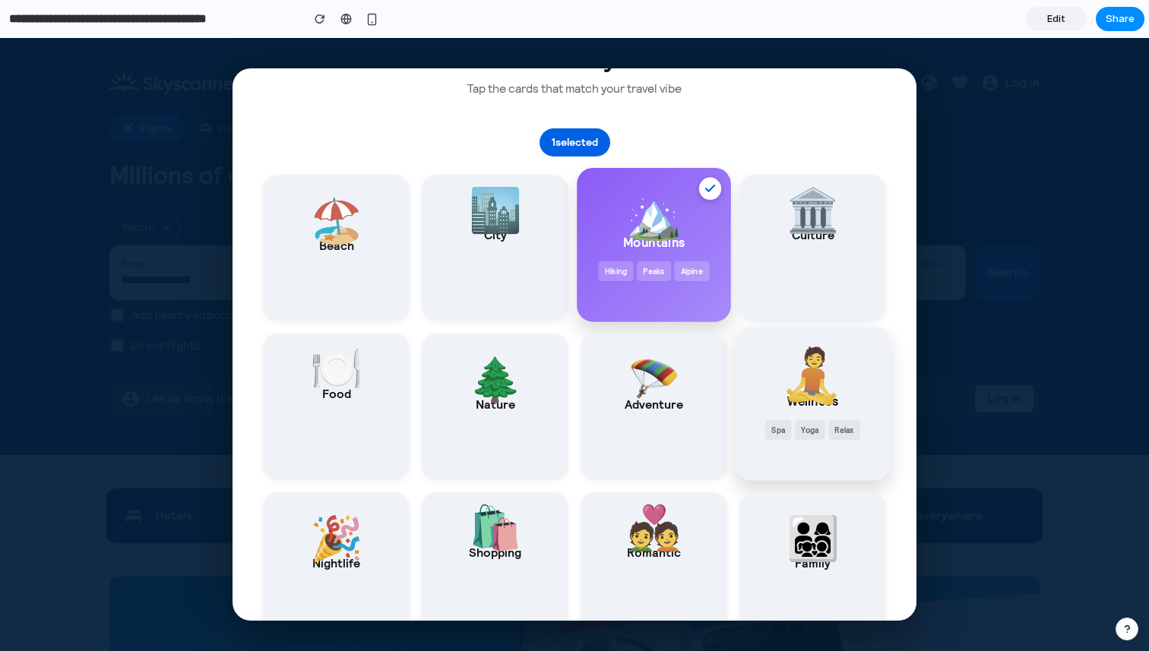
scroll to position [161, 0]
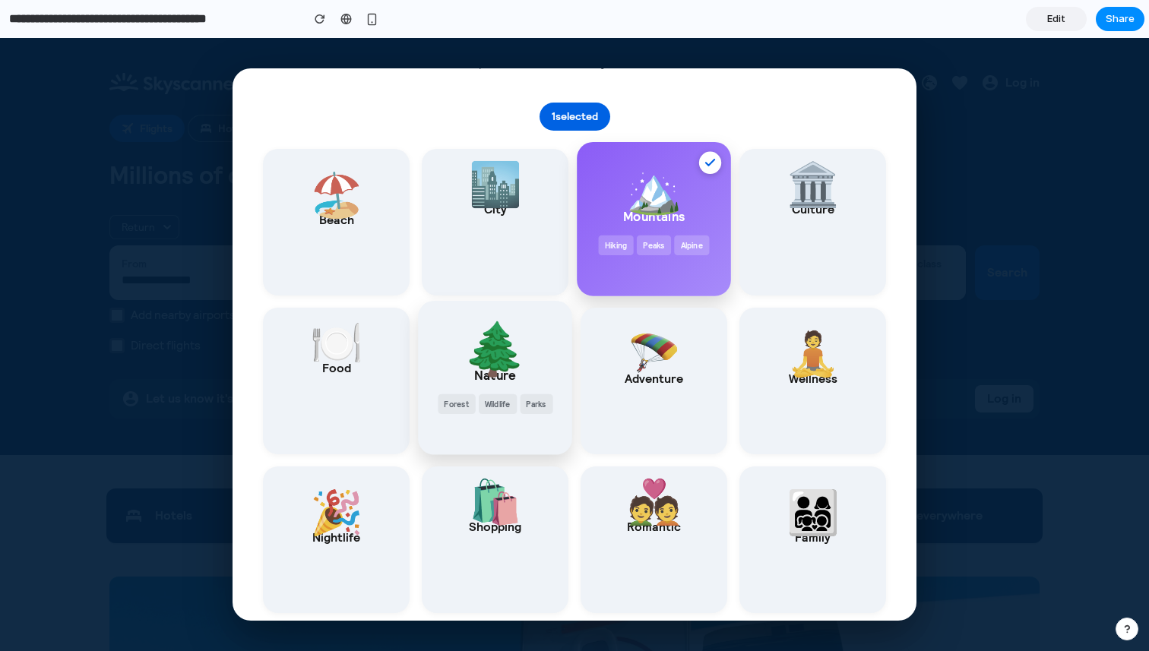
click at [488, 396] on span "Wildlife" at bounding box center [497, 404] width 38 height 20
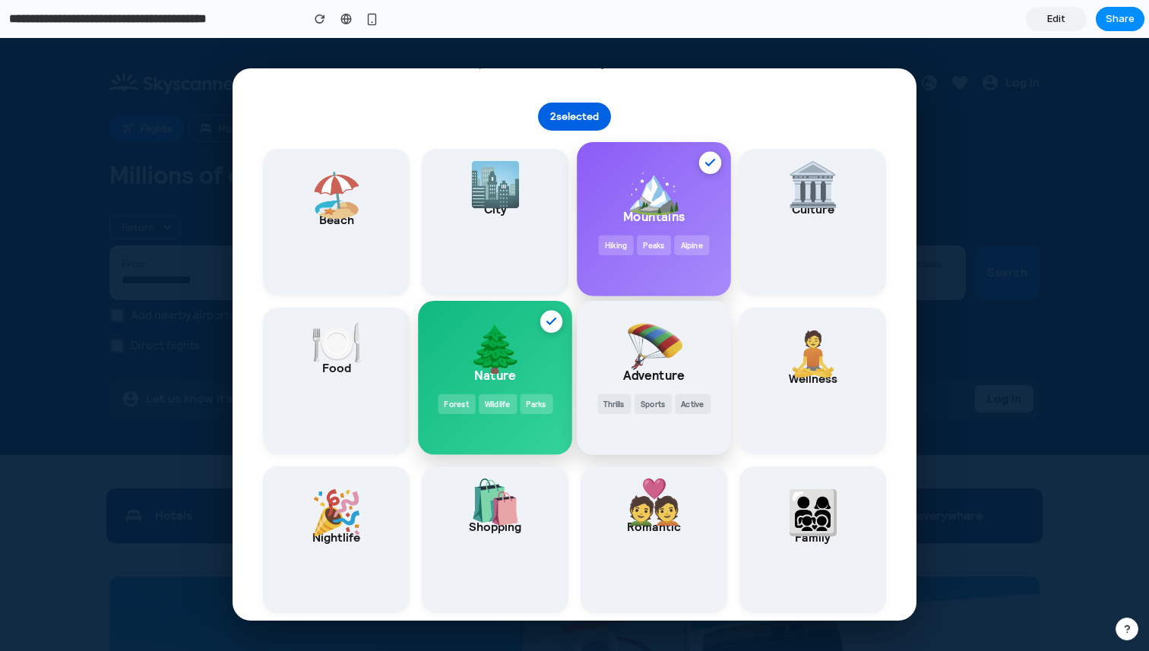
click at [687, 396] on span "Active" at bounding box center [693, 404] width 36 height 20
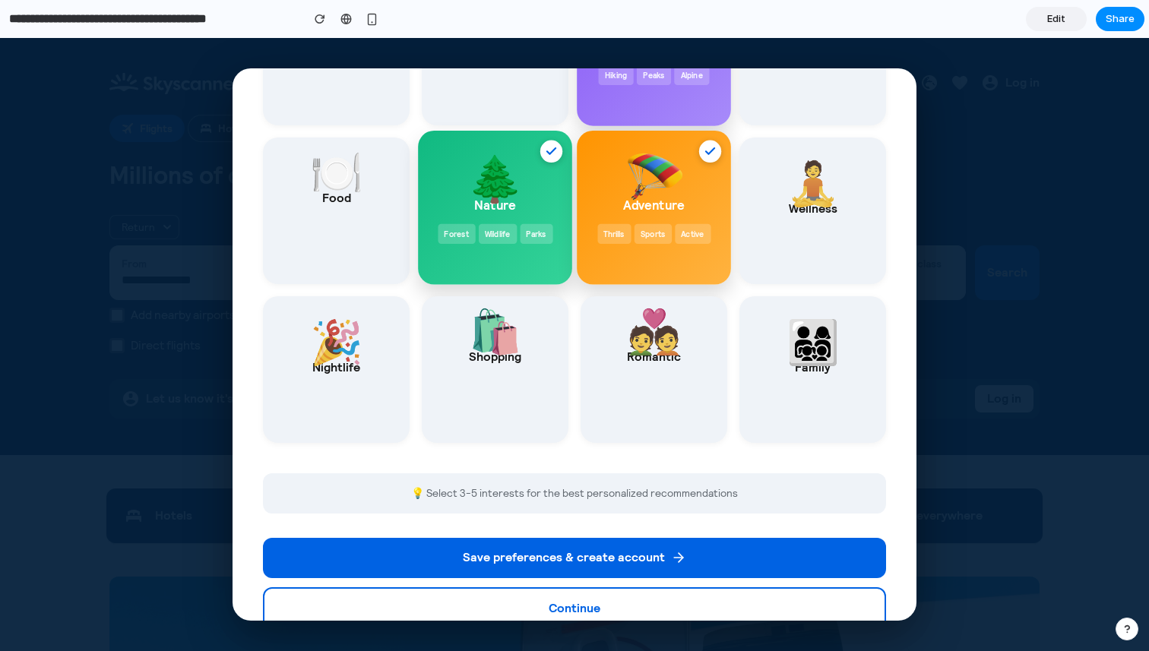
scroll to position [414, 0]
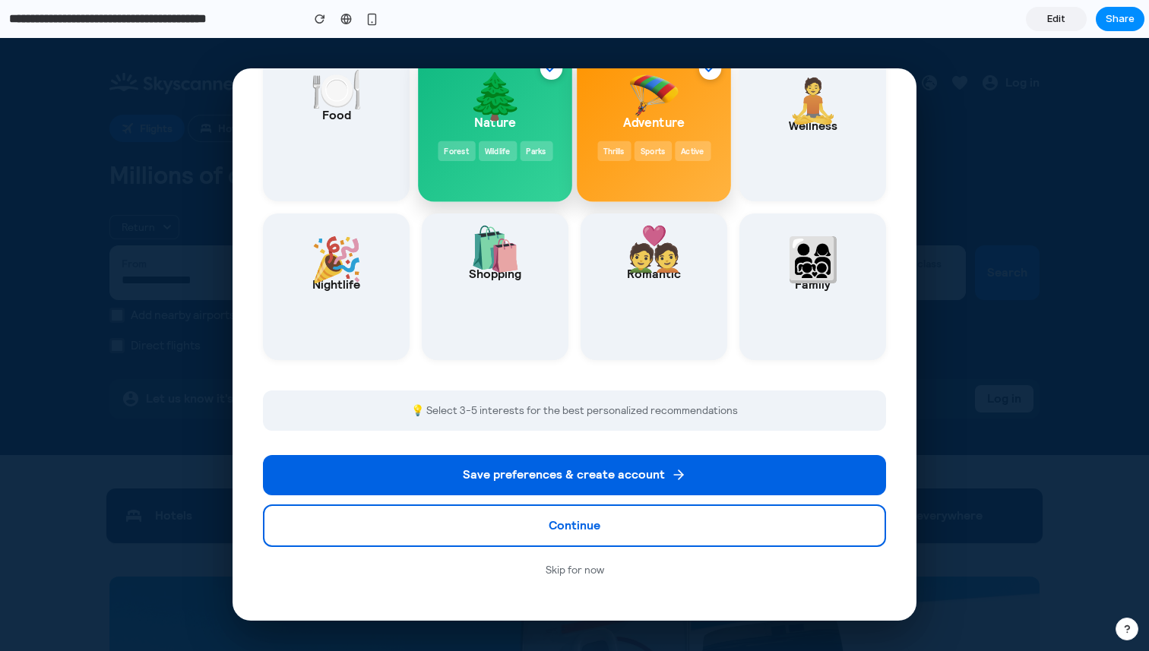
click at [571, 564] on button "Skip for now" at bounding box center [574, 570] width 623 height 28
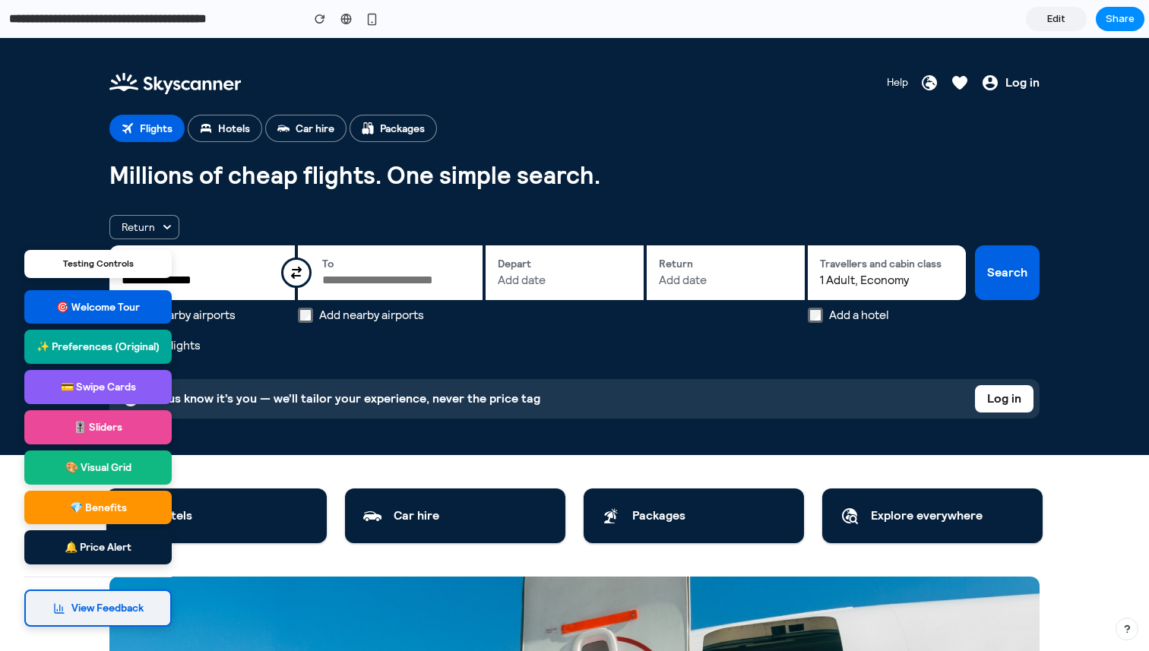
click at [114, 608] on button "View Feedback" at bounding box center [97, 607] width 147 height 37
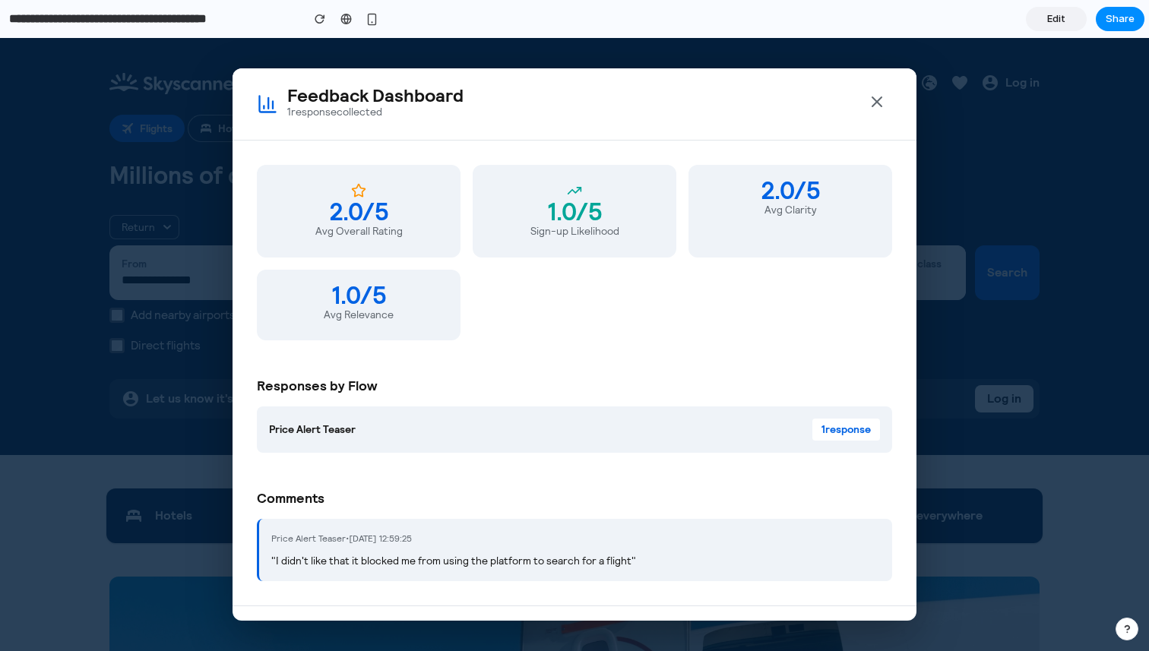
click at [882, 109] on icon "Close" at bounding box center [876, 102] width 18 height 18
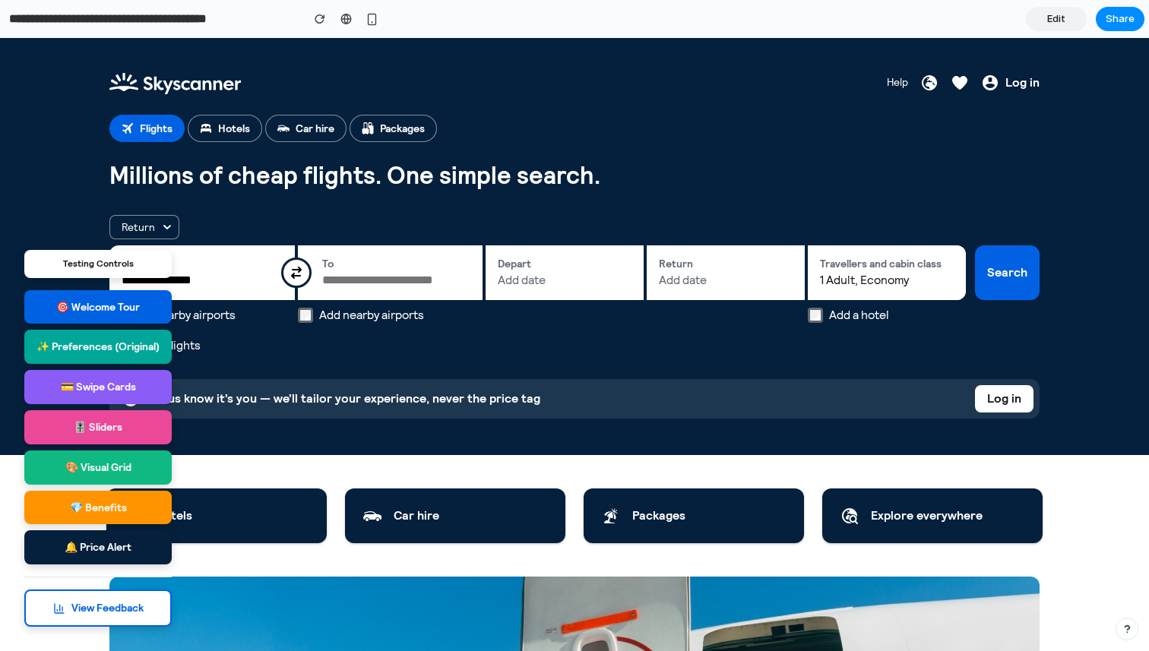
scroll to position [30, 0]
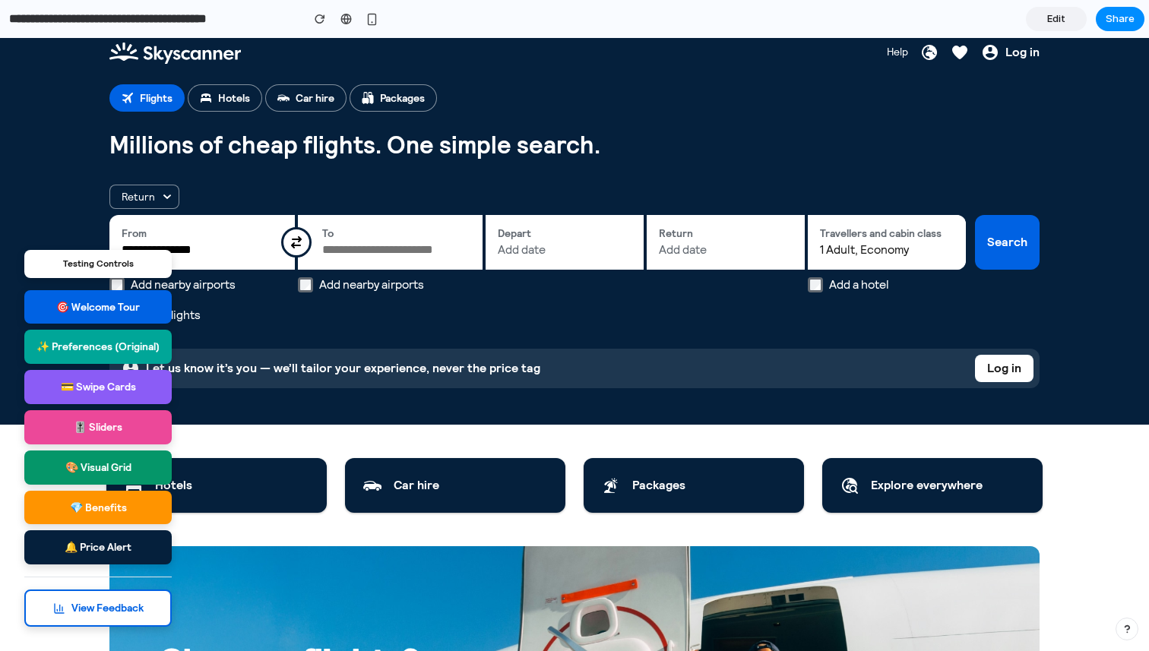
click at [123, 470] on button "🎨 Visual Grid" at bounding box center [97, 467] width 147 height 34
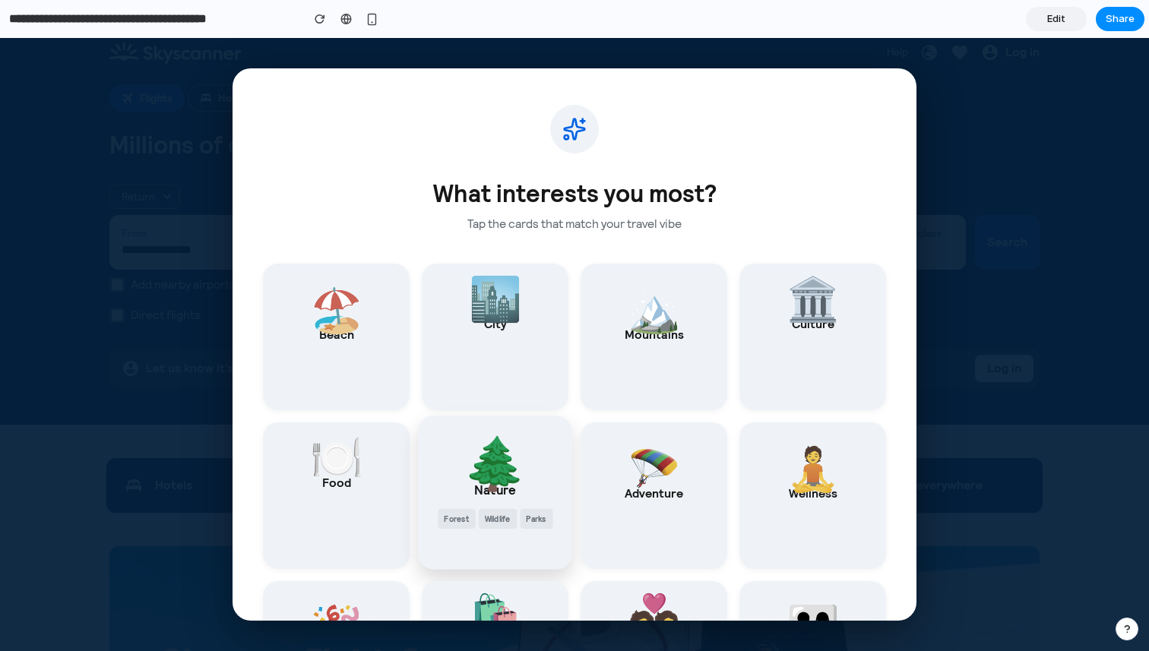
scroll to position [365, 0]
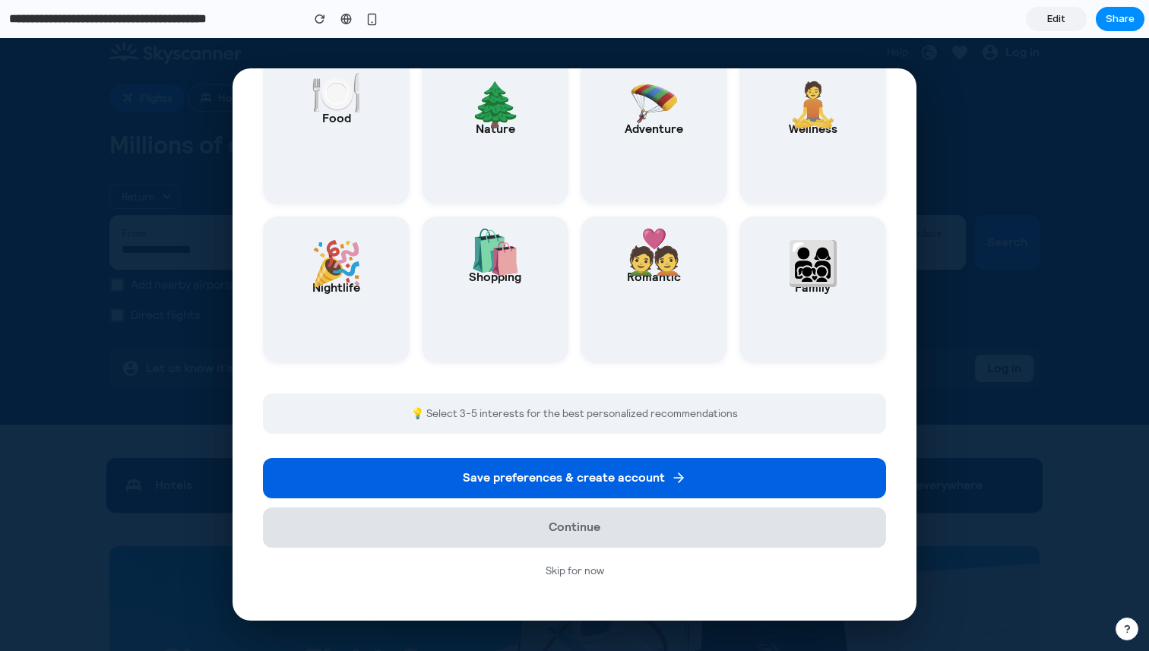
click at [165, 122] on div "What interests you most? Tap the cards that match your travel vibe 🏖️ Beach Sun…" at bounding box center [574, 344] width 1149 height 613
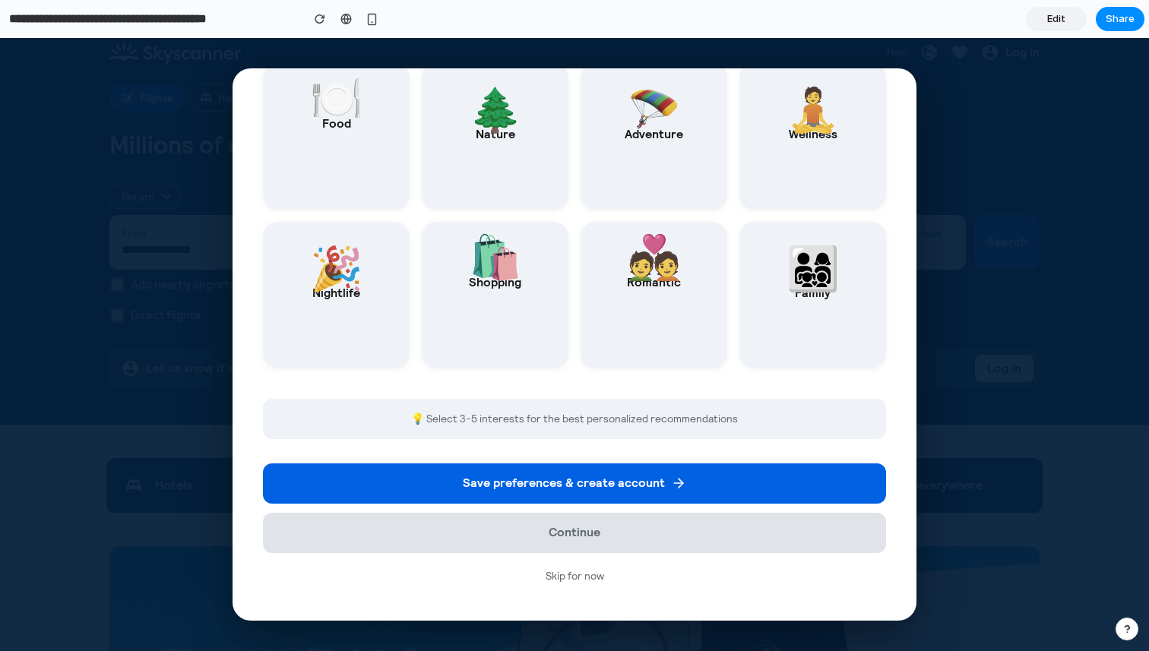
click at [588, 567] on button "Skip for now" at bounding box center [574, 576] width 623 height 28
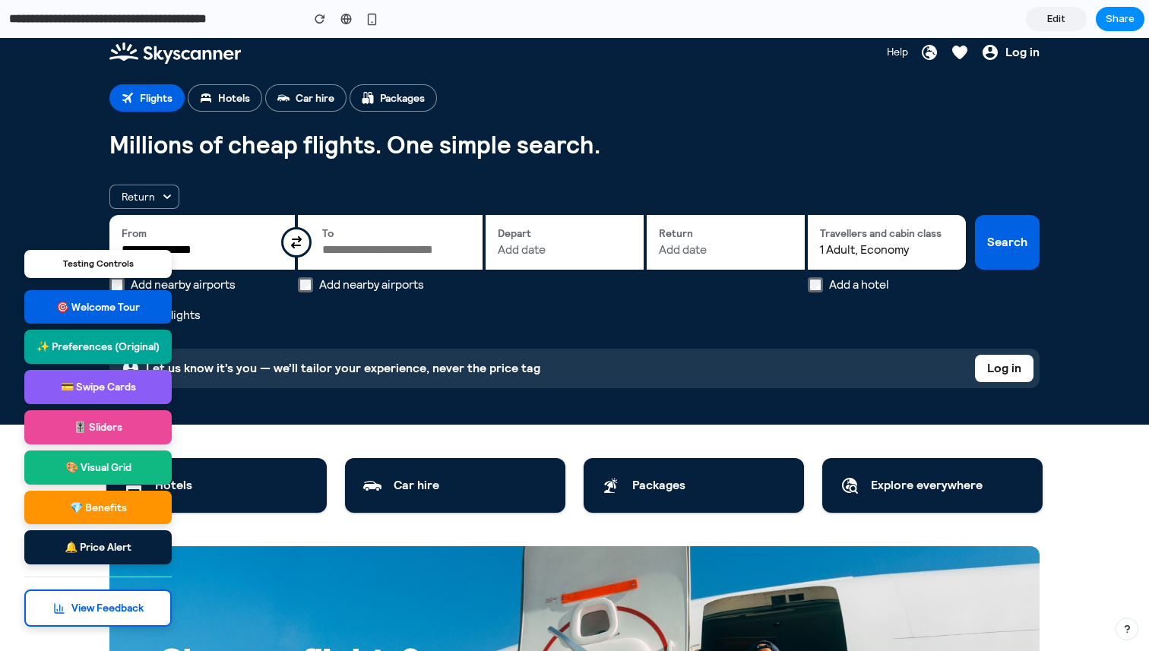
click at [1067, 8] on link "Edit" at bounding box center [1055, 19] width 61 height 24
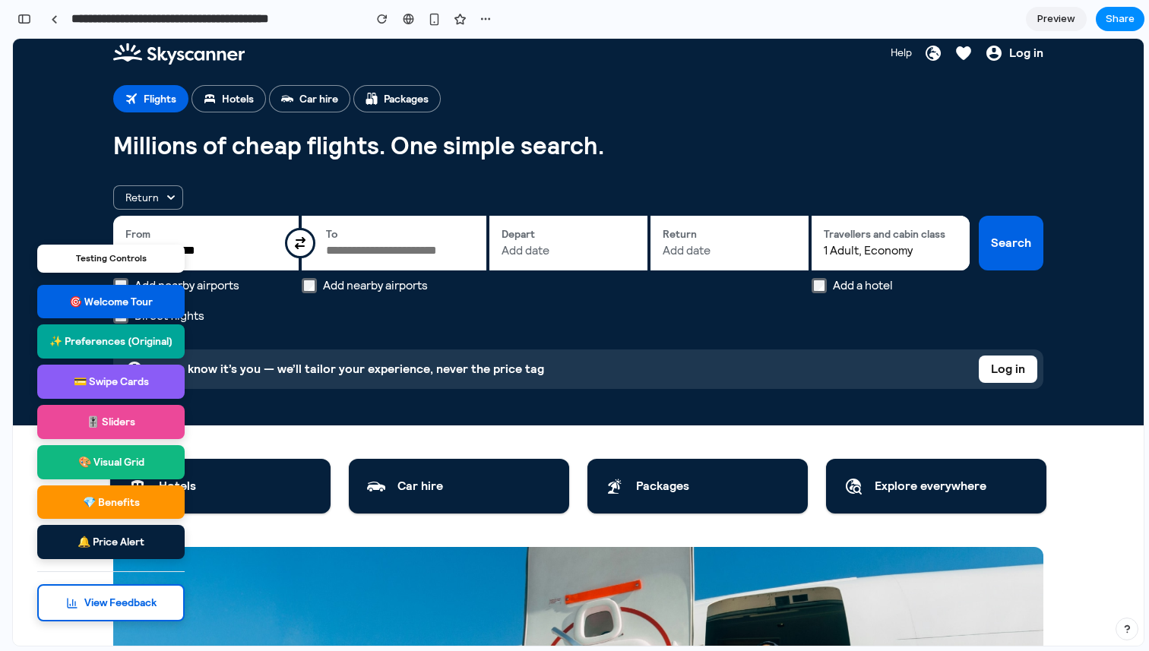
scroll to position [4001, 0]
click at [1113, 27] on button "Share" at bounding box center [1119, 19] width 49 height 24
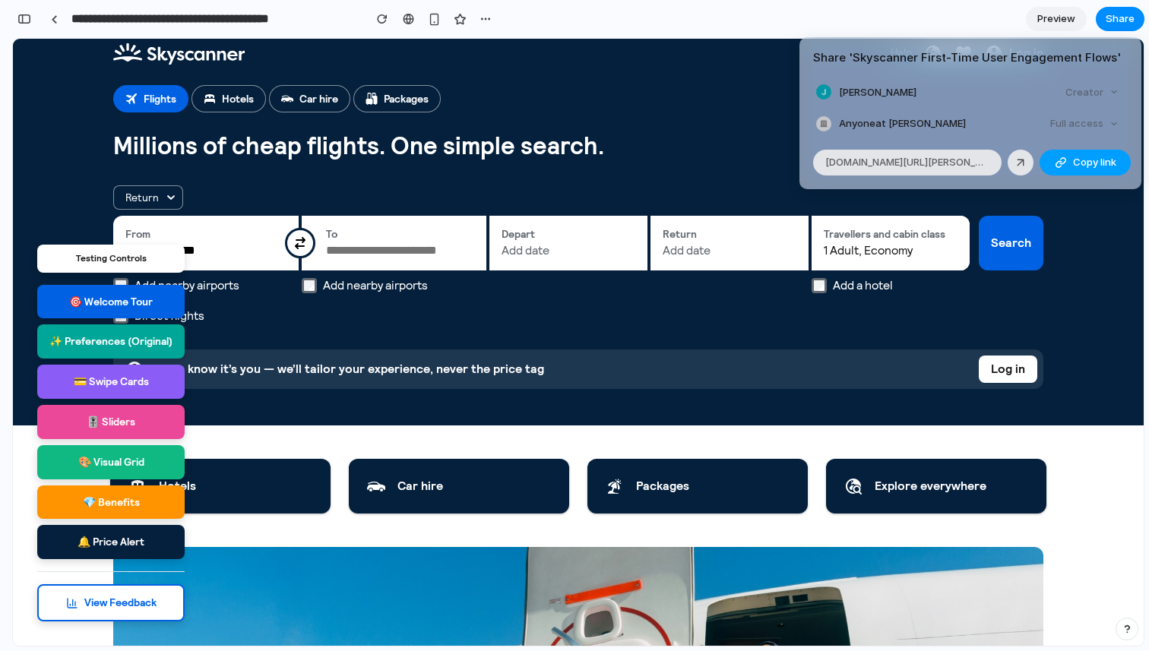
click at [1085, 162] on span "Copy link" at bounding box center [1094, 162] width 43 height 15
click at [713, 105] on div "Share ' Skyscanner First-Time User Engagement Flows ' Jeff King Creator Anyone …" at bounding box center [574, 325] width 1149 height 651
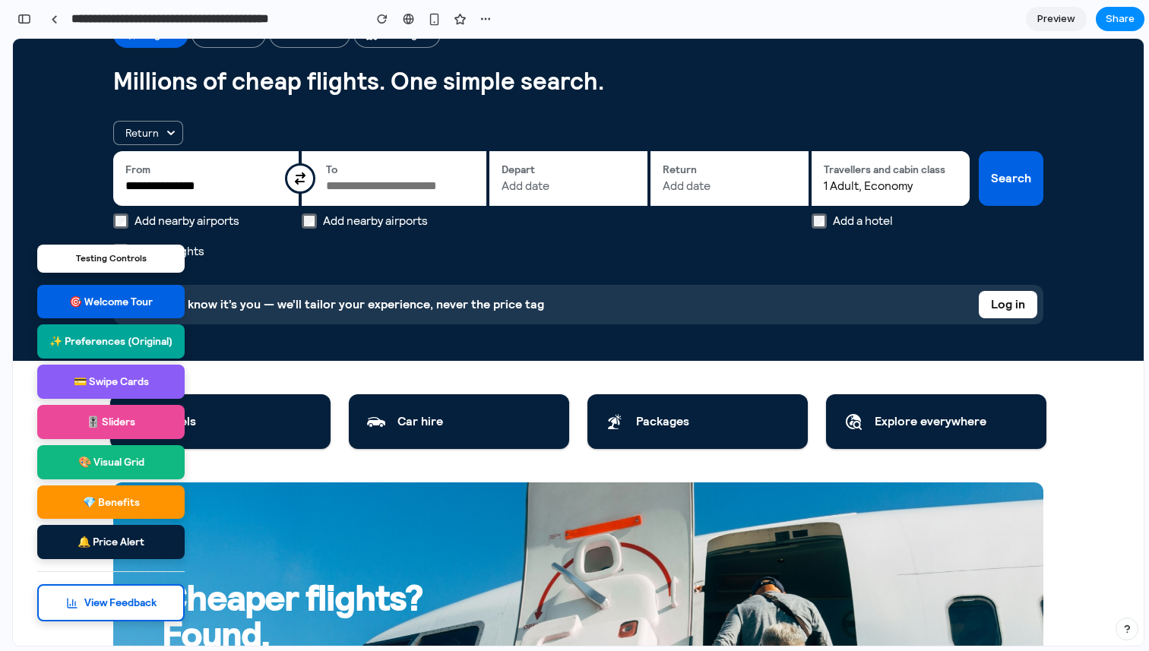
scroll to position [0, 0]
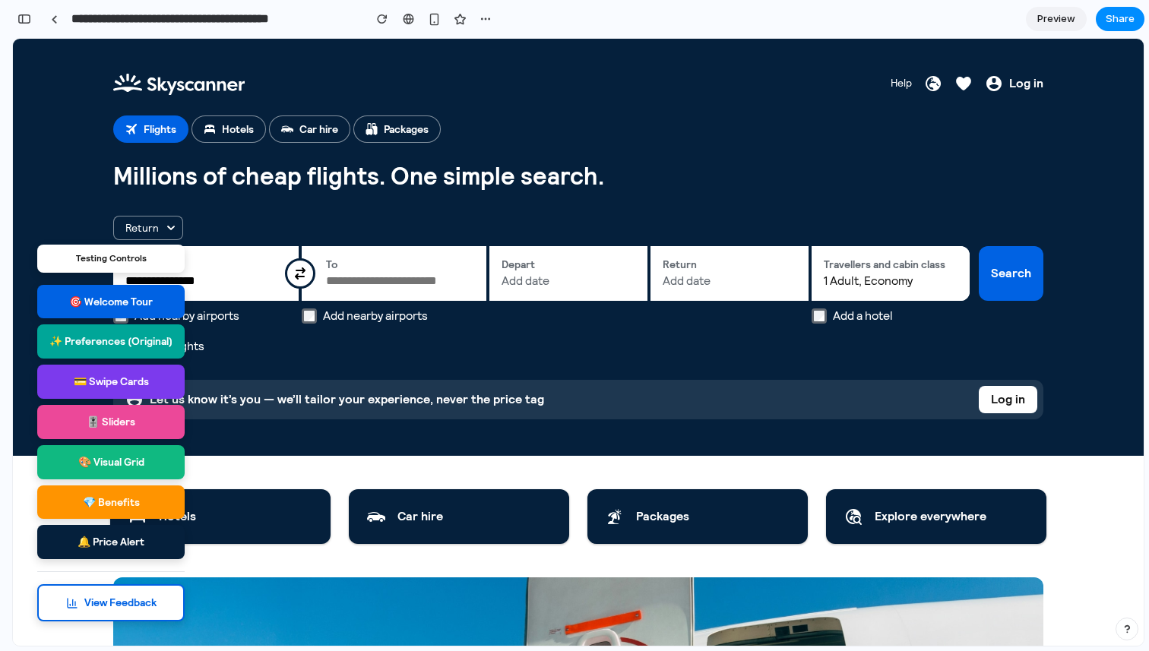
click at [119, 374] on button "💳 Swipe Cards" at bounding box center [110, 382] width 147 height 34
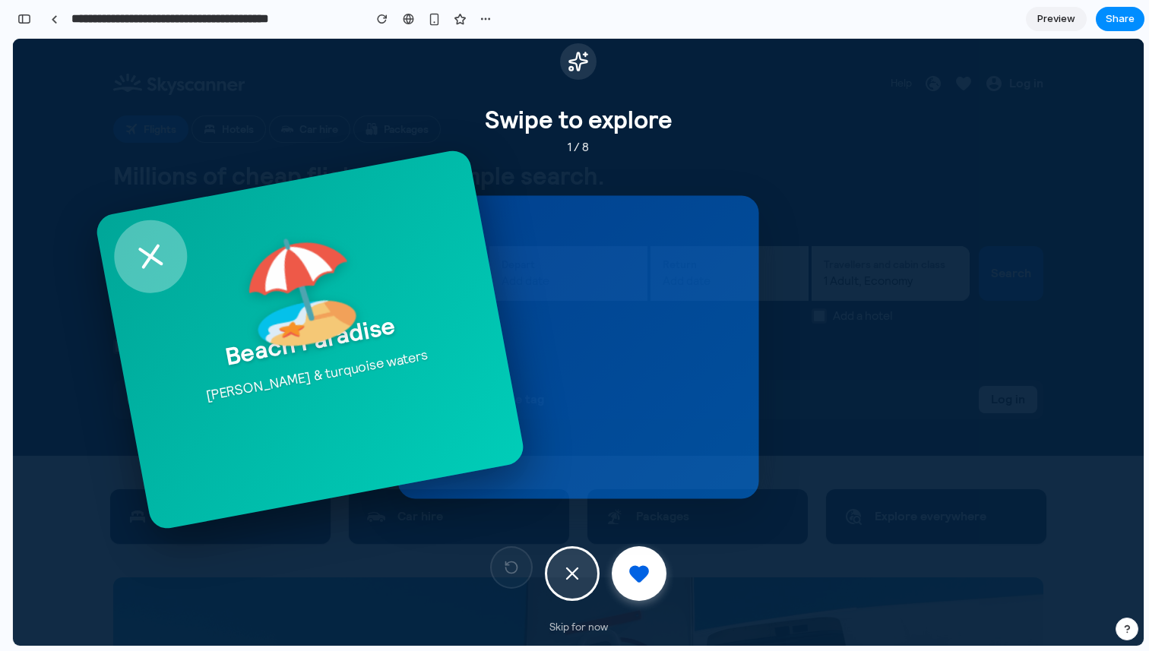
drag, startPoint x: 690, startPoint y: 349, endPoint x: 242, endPoint y: 380, distance: 450.0
click at [270, 374] on div "🏖️ Beach Paradise Sandy shores & turquoise waters" at bounding box center [310, 340] width 432 height 384
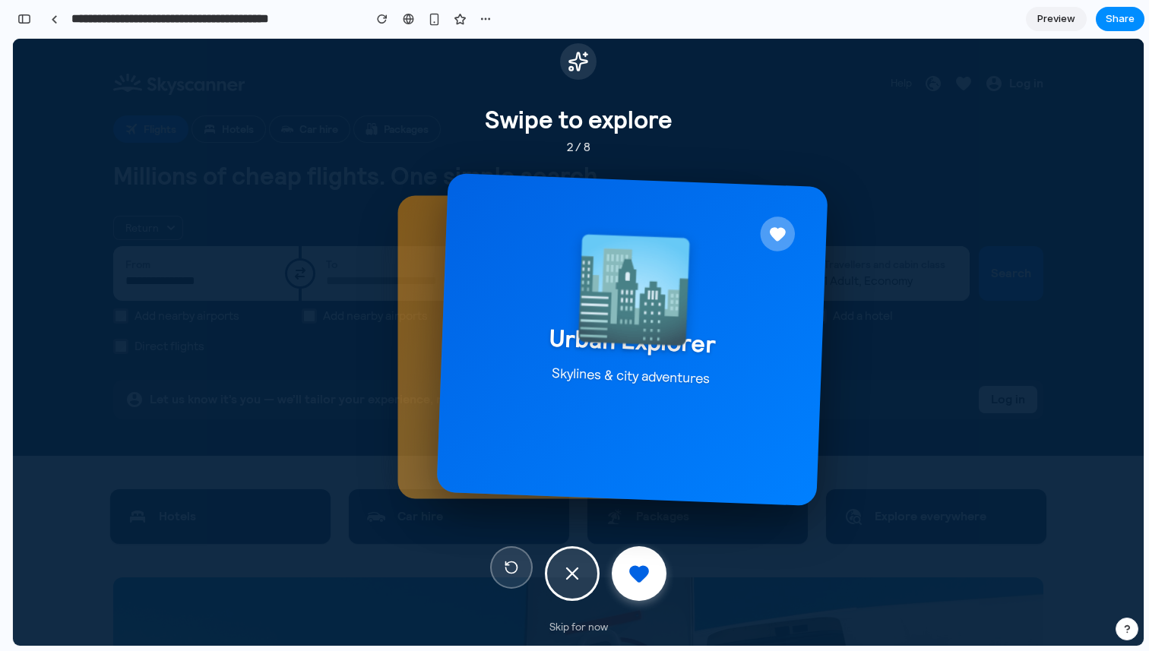
drag, startPoint x: 566, startPoint y: 409, endPoint x: 867, endPoint y: 416, distance: 301.6
click at [827, 416] on div "🏙️ Urban Explorer Skylines & city adventures" at bounding box center [631, 339] width 391 height 333
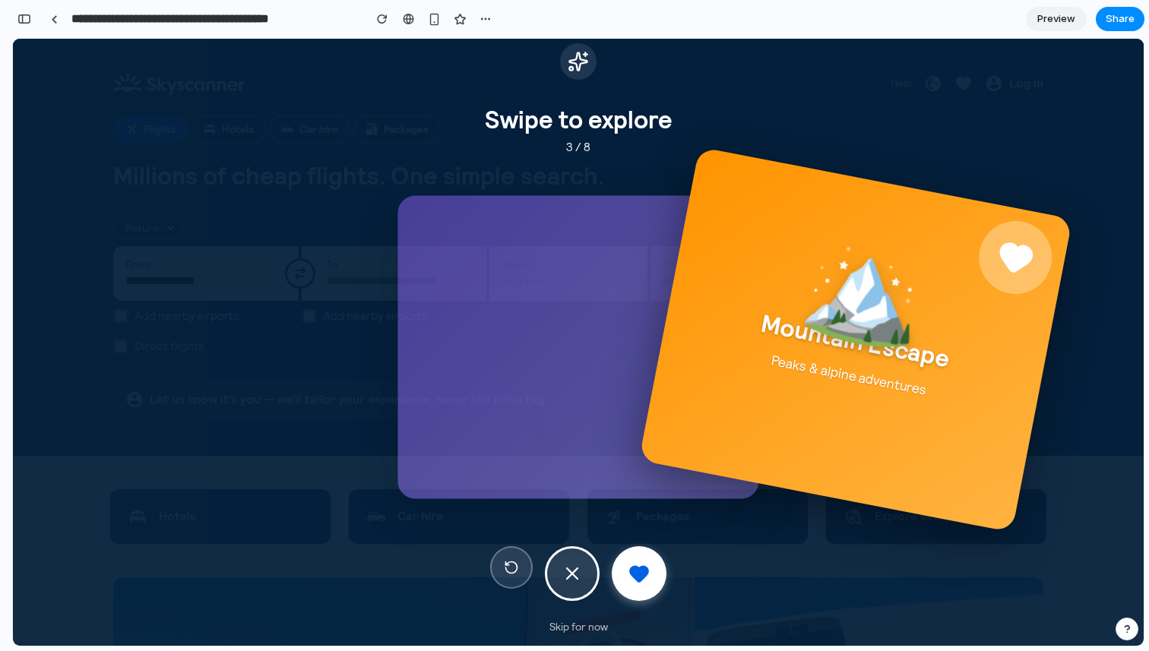
drag, startPoint x: 533, startPoint y: 356, endPoint x: 811, endPoint y: 366, distance: 277.4
click at [811, 366] on div "🏔️ Mountain Escape Peaks & alpine adventures" at bounding box center [856, 339] width 434 height 385
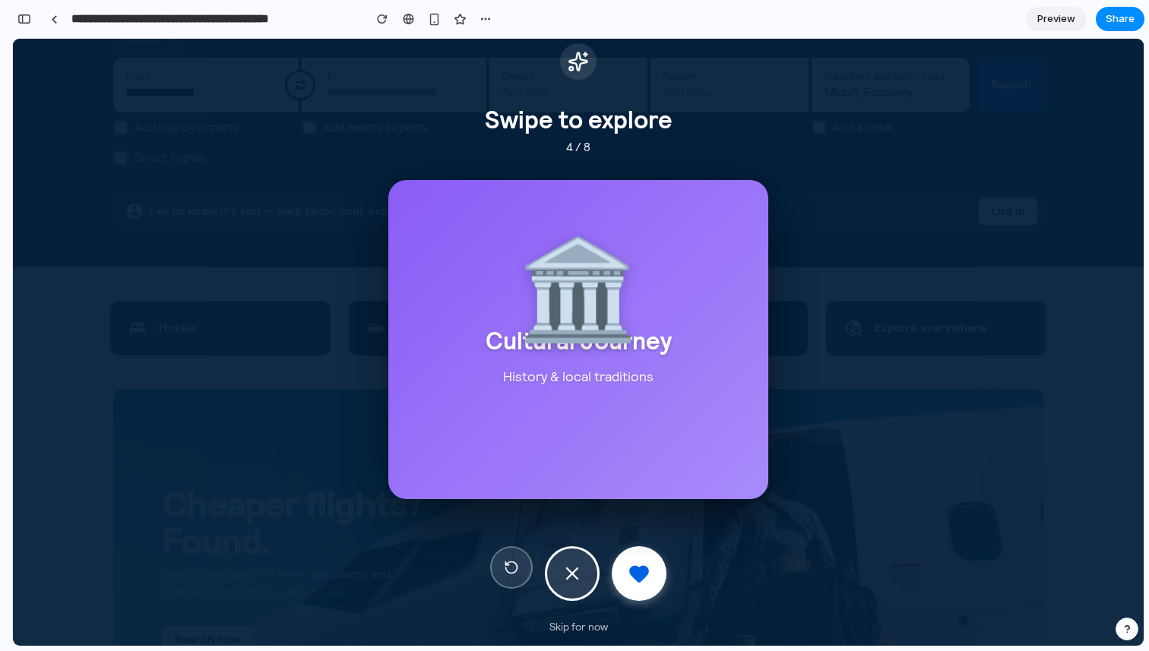
scroll to position [229, 0]
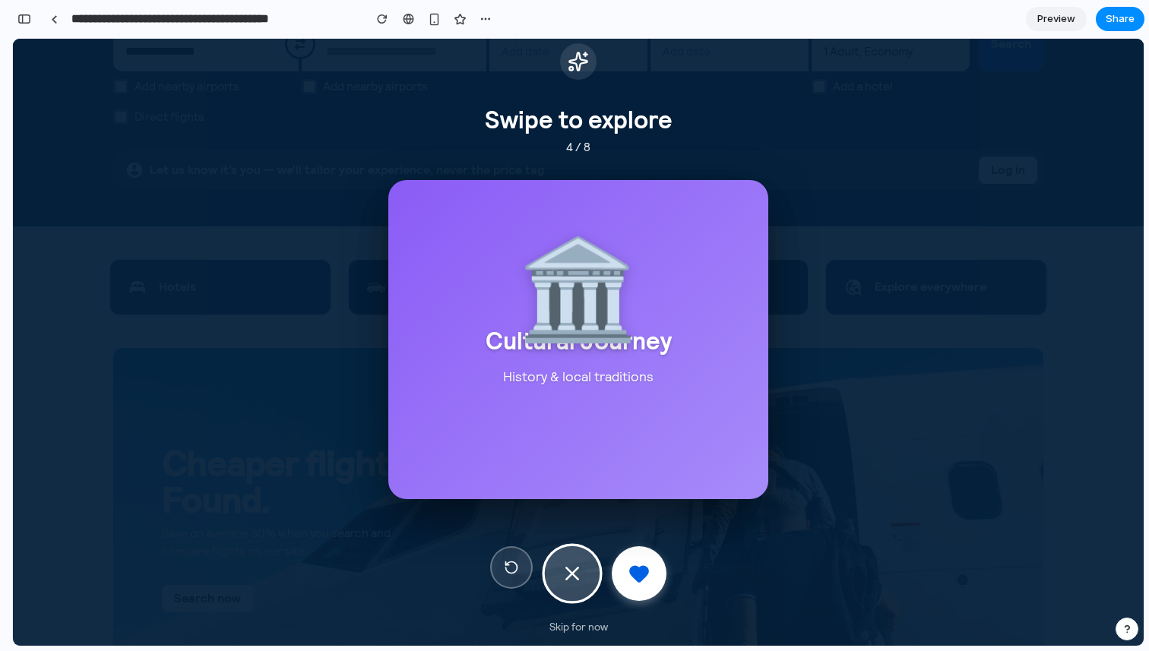
click at [561, 566] on icon at bounding box center [573, 574] width 24 height 24
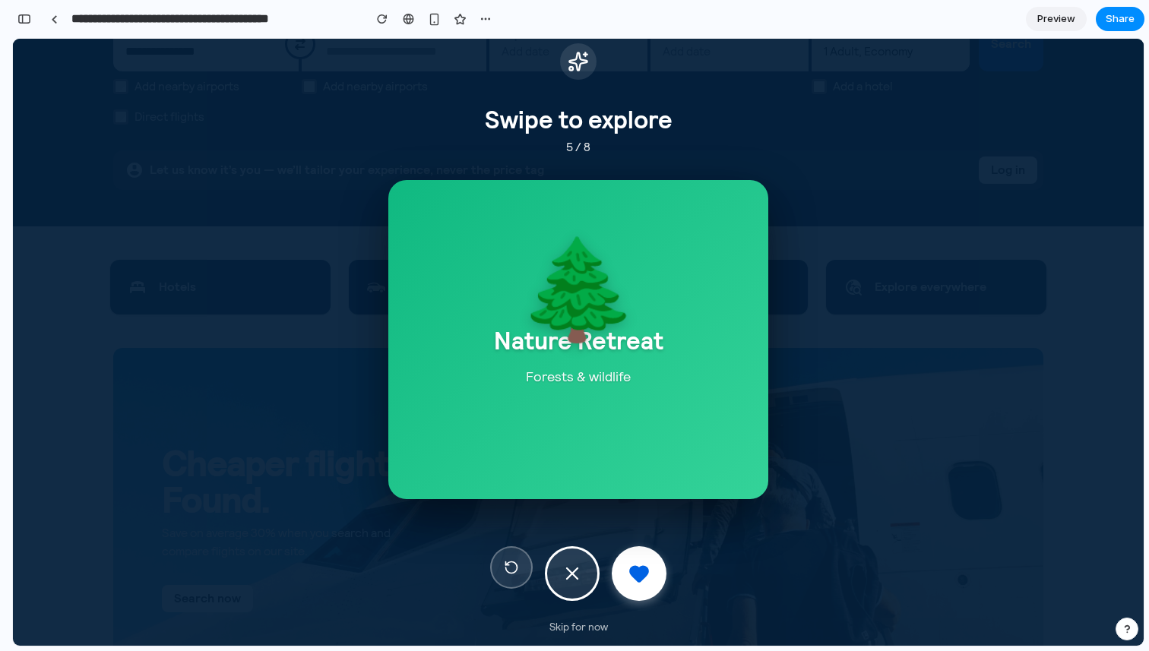
scroll to position [0, 0]
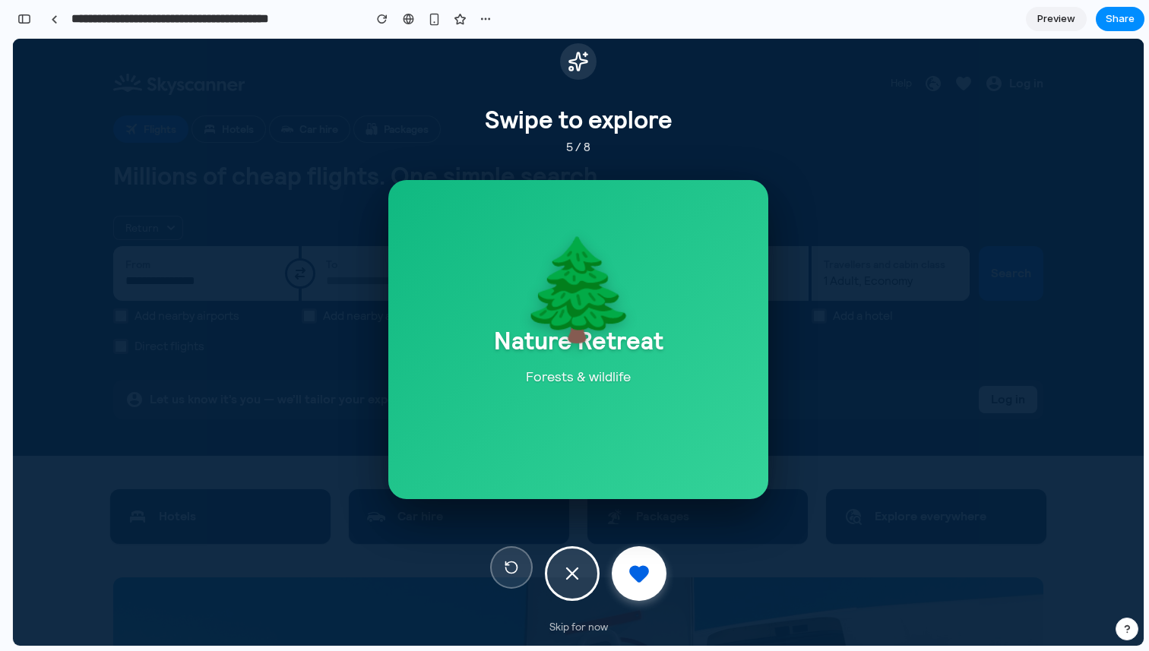
click at [586, 61] on icon at bounding box center [577, 60] width 17 height 17
click at [528, 581] on div at bounding box center [578, 573] width 380 height 55
click at [642, 577] on icon at bounding box center [639, 574] width 20 height 17
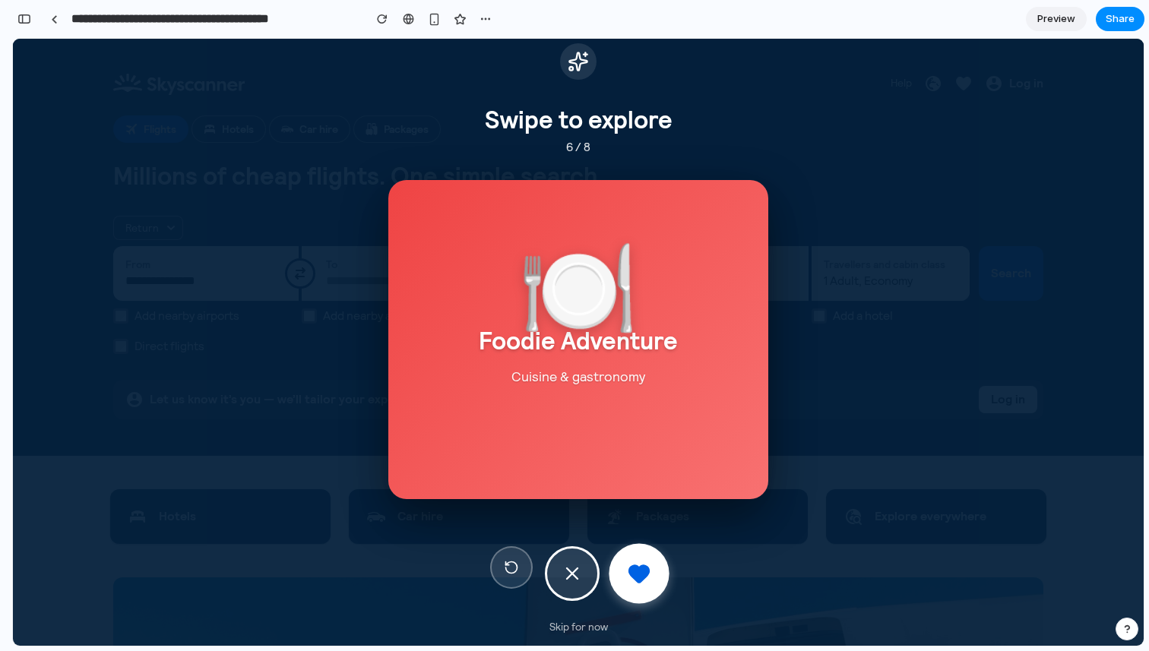
click at [638, 554] on button at bounding box center [638, 574] width 60 height 60
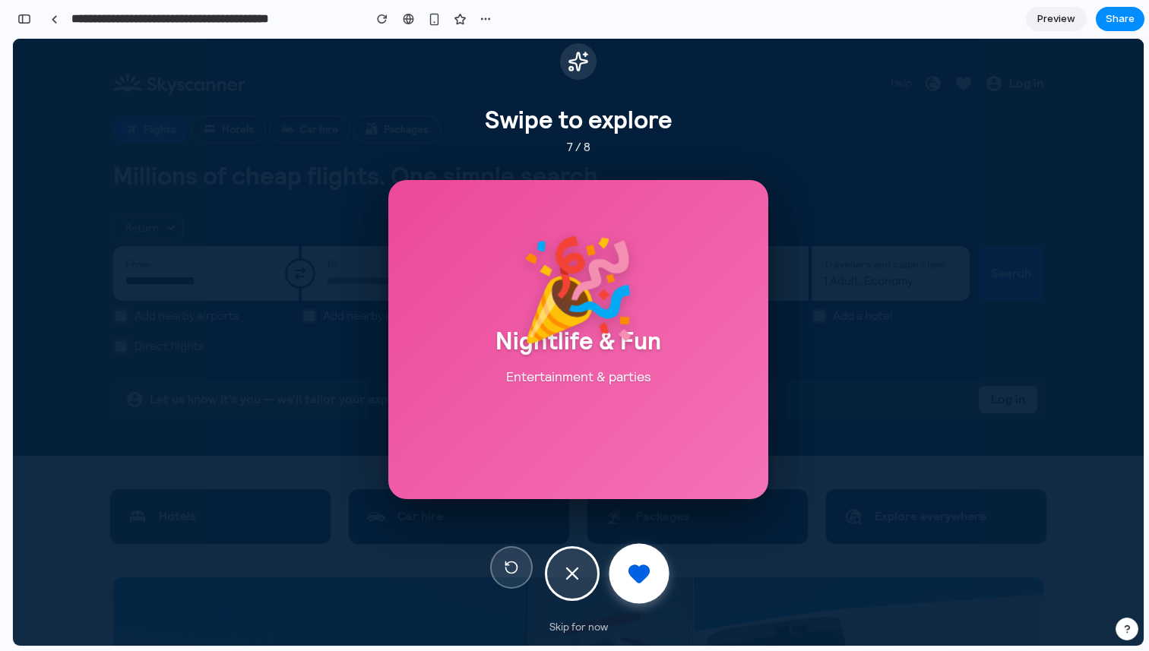
click at [638, 554] on button at bounding box center [638, 574] width 60 height 60
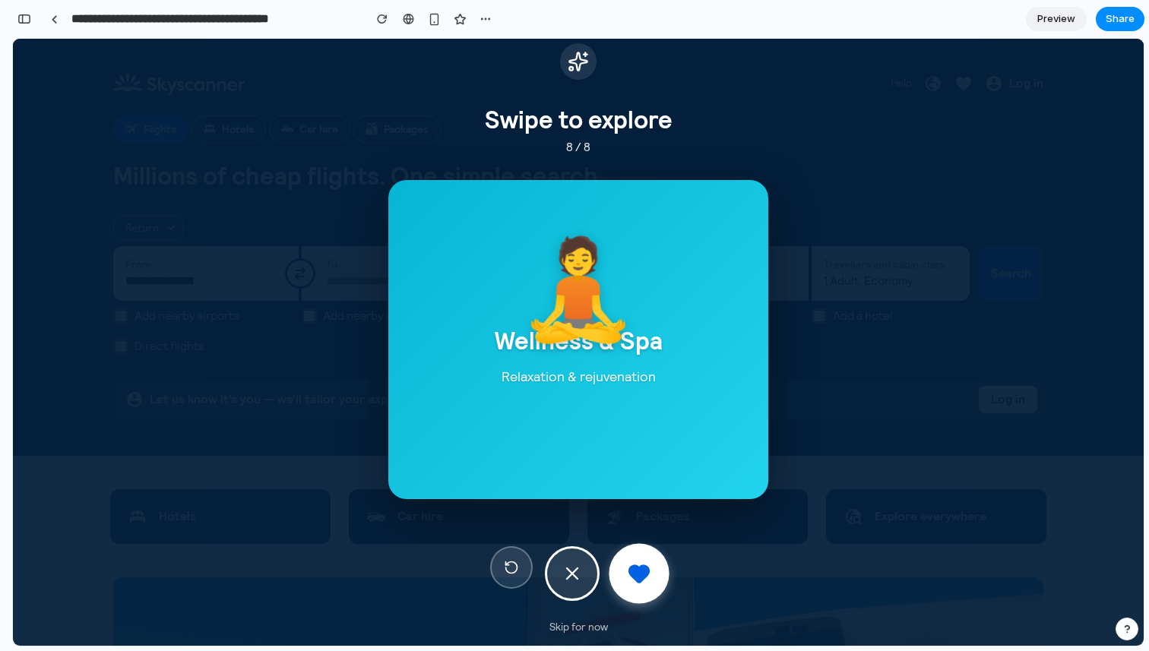
click at [638, 554] on button at bounding box center [638, 574] width 60 height 60
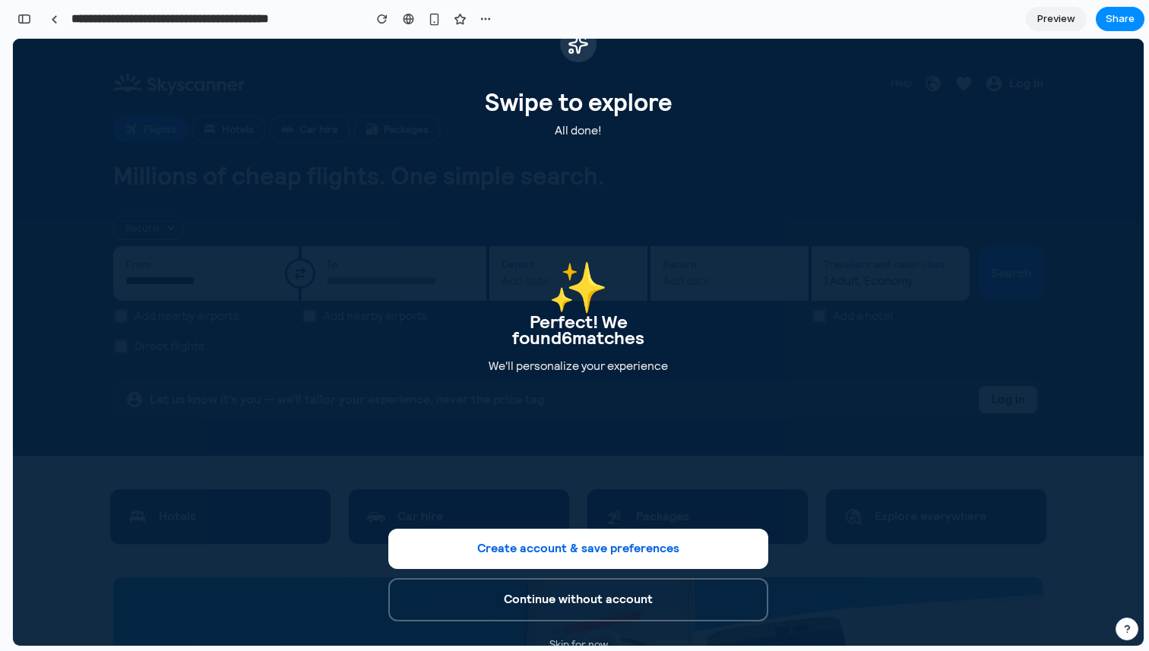
click at [641, 570] on div "Create account & save preferences Continue without account Skip for now" at bounding box center [578, 593] width 380 height 129
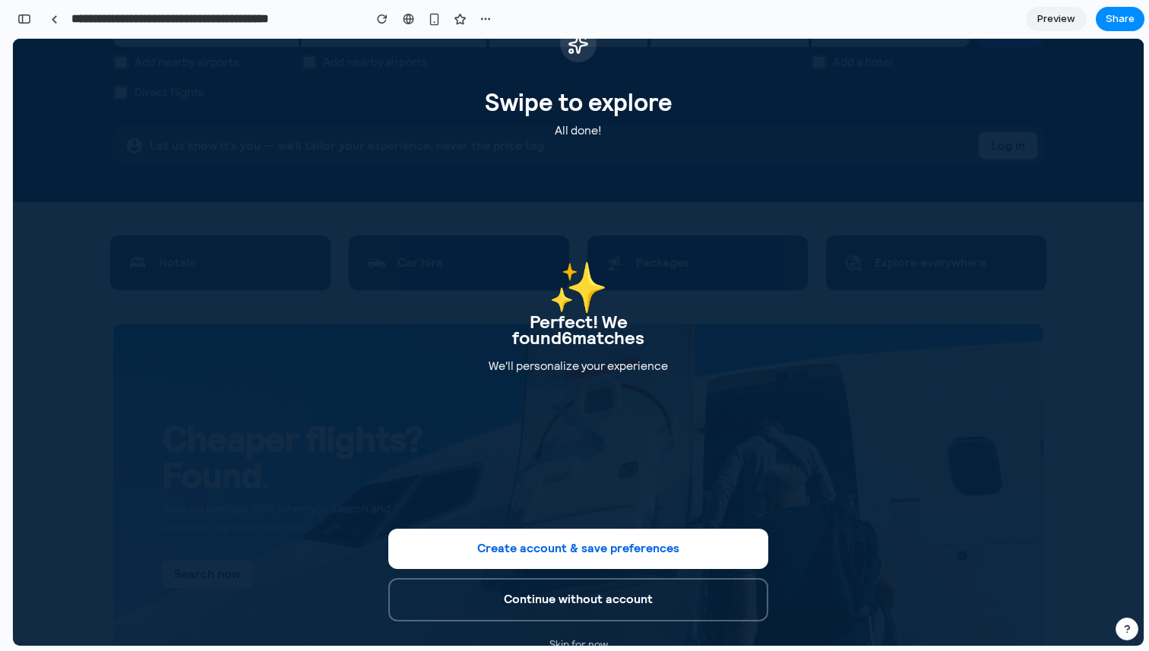
scroll to position [313, 0]
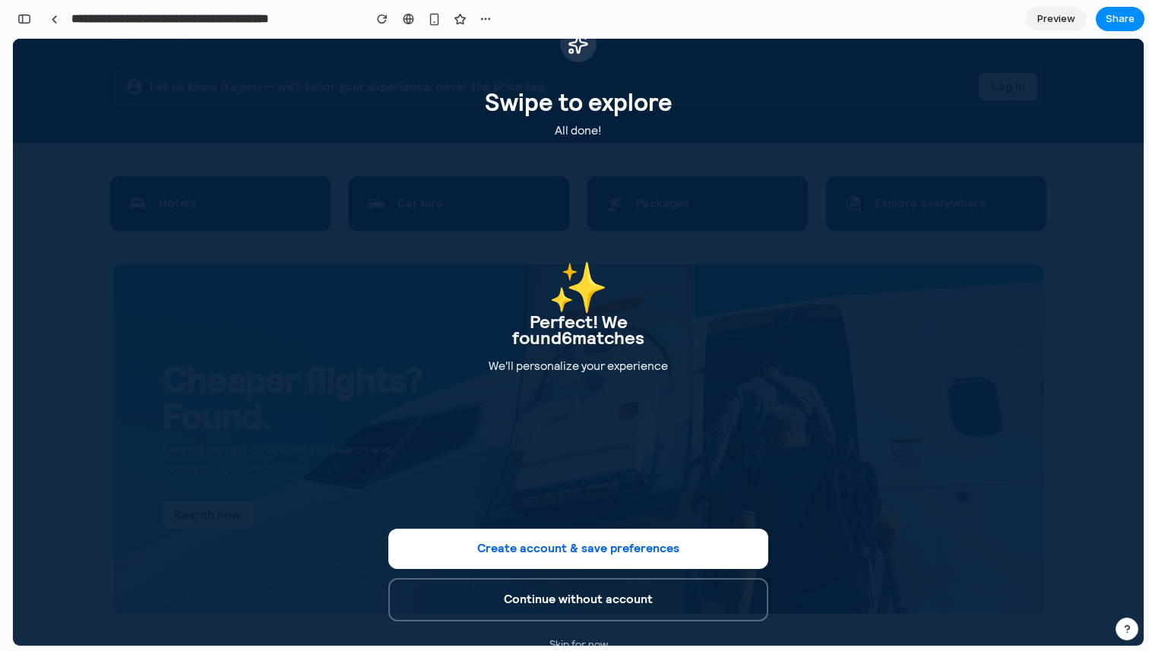
click at [580, 624] on button "Skip for now" at bounding box center [578, 644] width 380 height 28
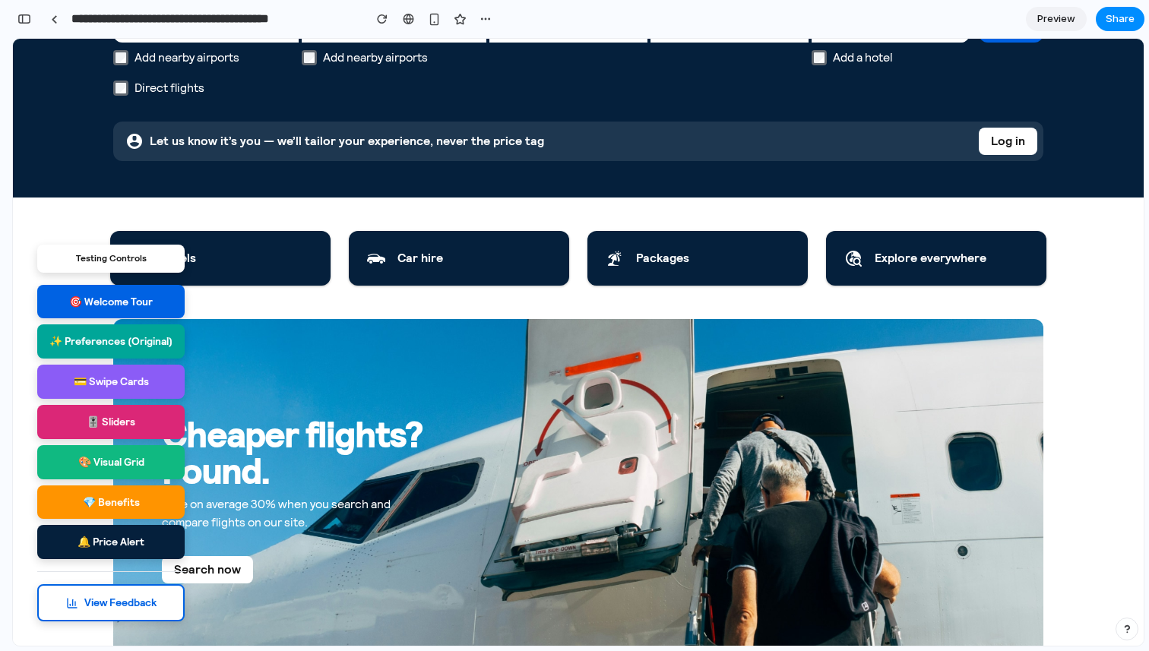
scroll to position [238, 0]
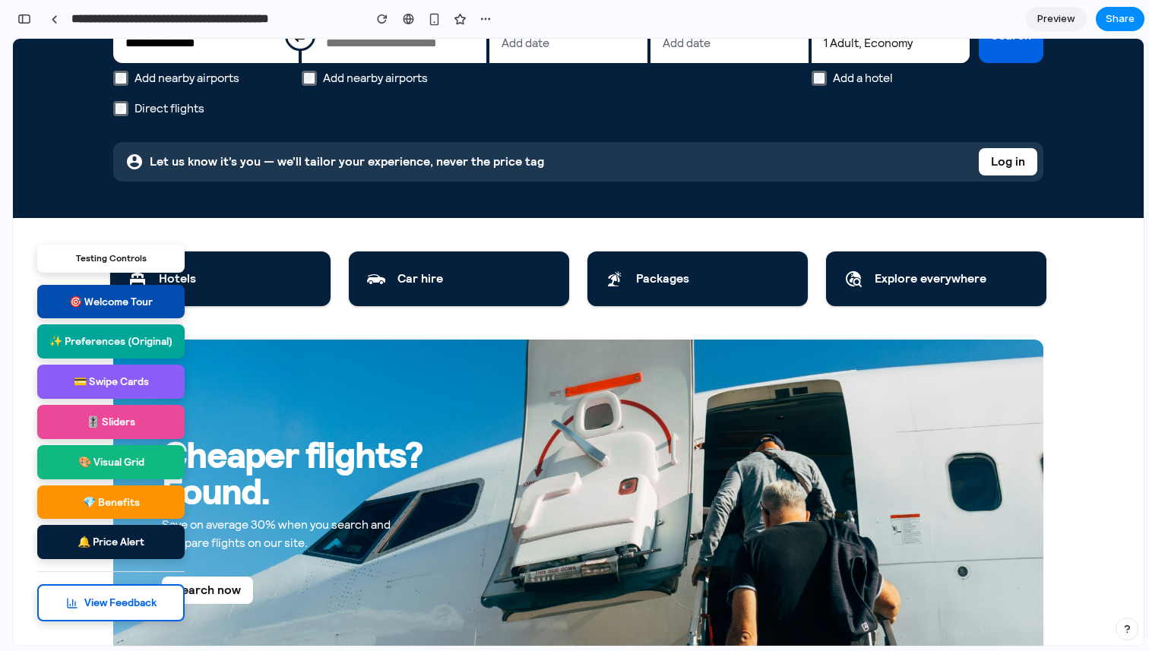
click at [115, 300] on button "🎯 Welcome Tour" at bounding box center [110, 302] width 147 height 34
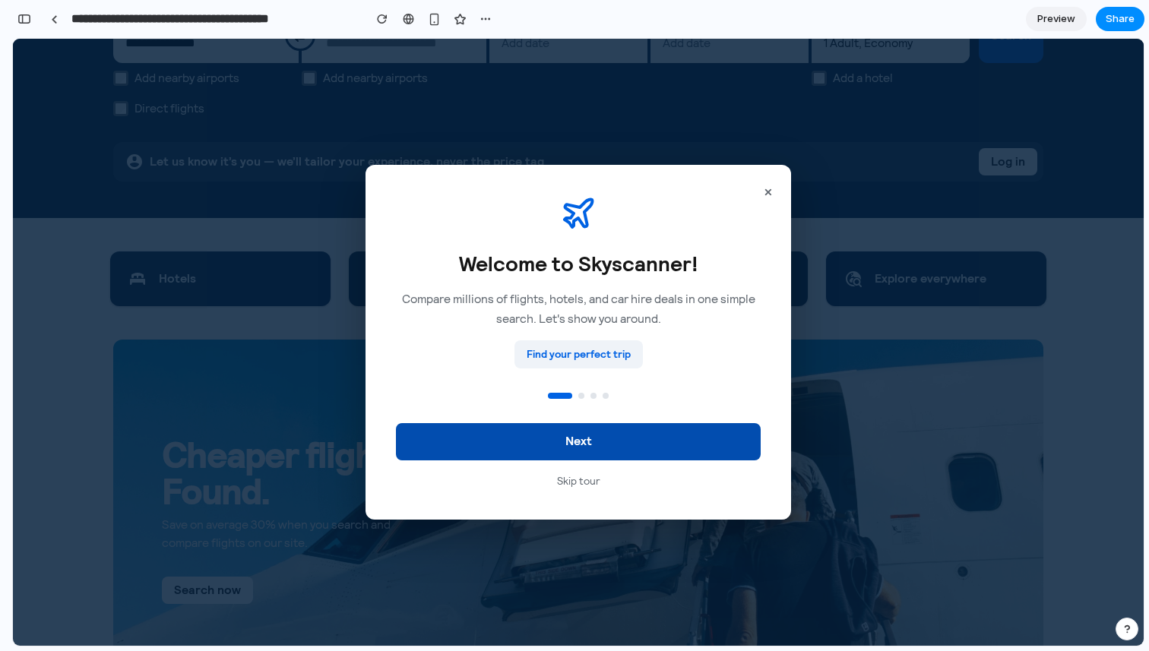
click at [622, 443] on button "Next" at bounding box center [578, 441] width 365 height 37
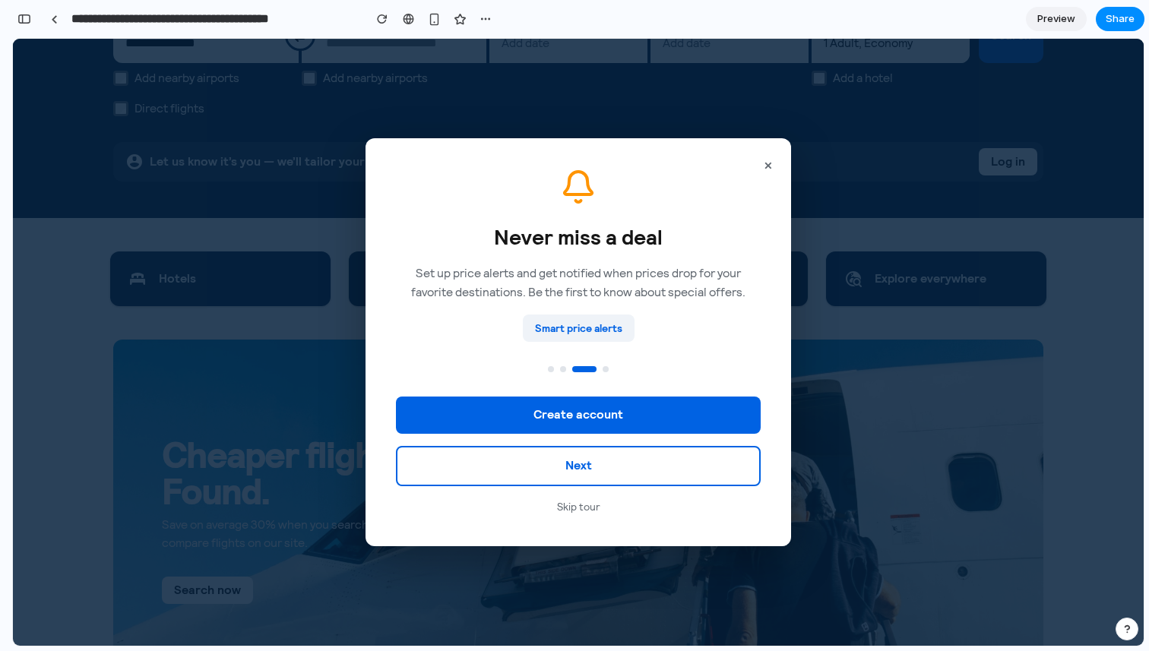
click at [768, 166] on button "×" at bounding box center [767, 165] width 21 height 30
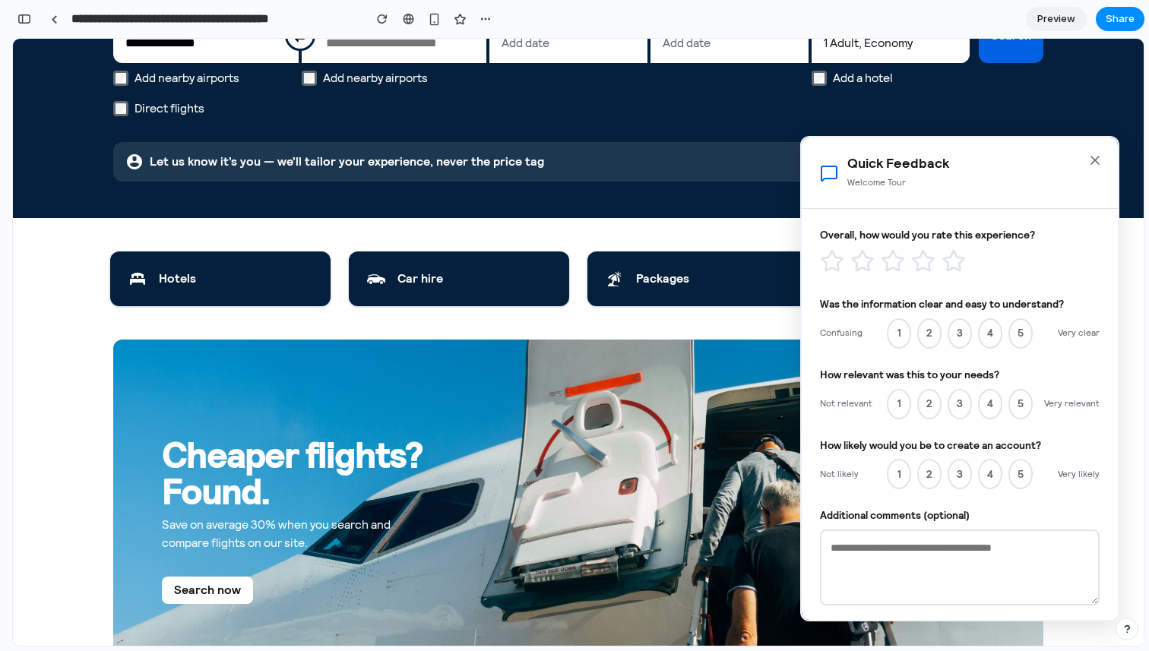
click at [1092, 156] on icon "Close" at bounding box center [1094, 160] width 15 height 15
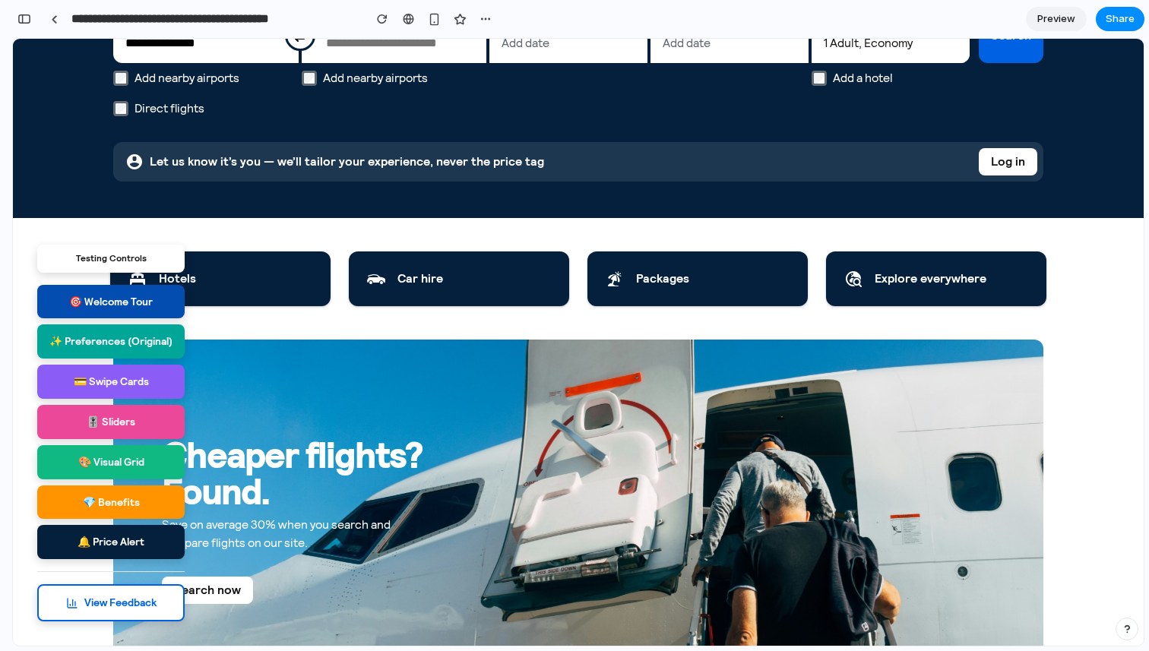
click at [109, 302] on button "🎯 Welcome Tour" at bounding box center [110, 302] width 147 height 34
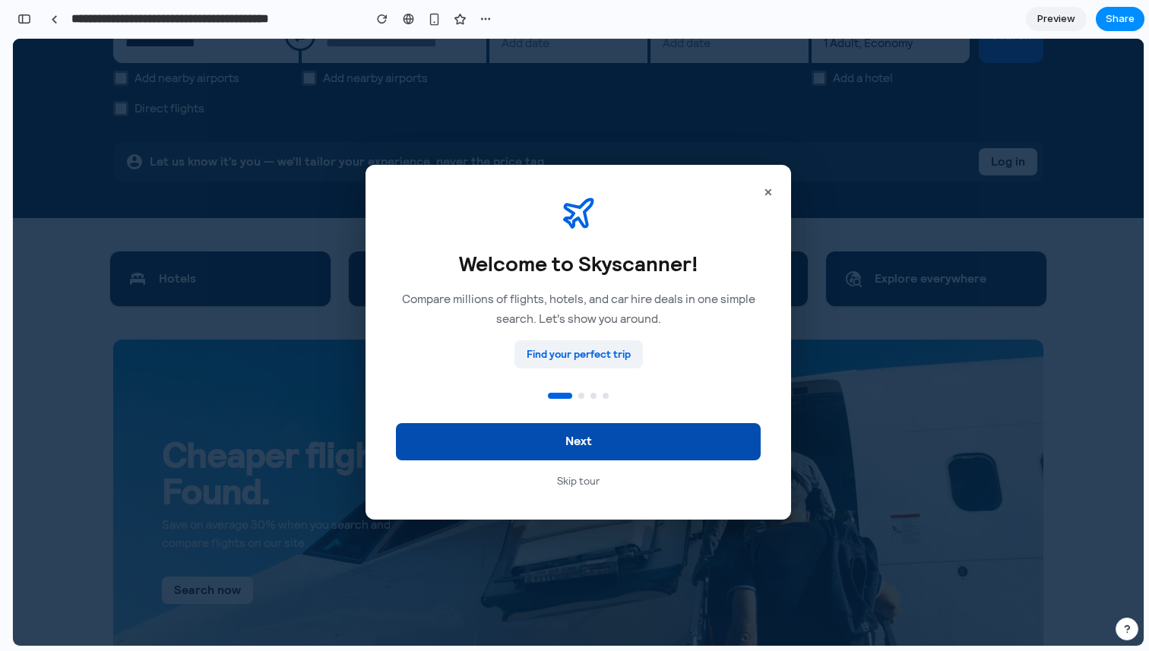
click at [646, 440] on button "Next" at bounding box center [578, 441] width 365 height 37
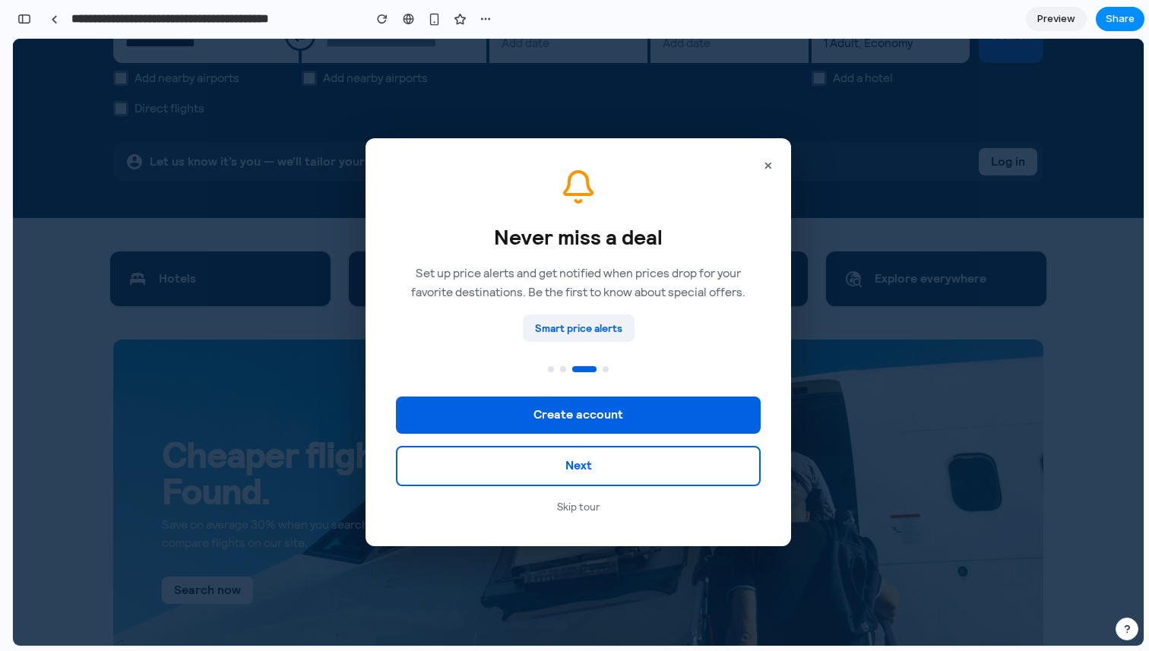
click at [763, 170] on button "×" at bounding box center [767, 165] width 21 height 30
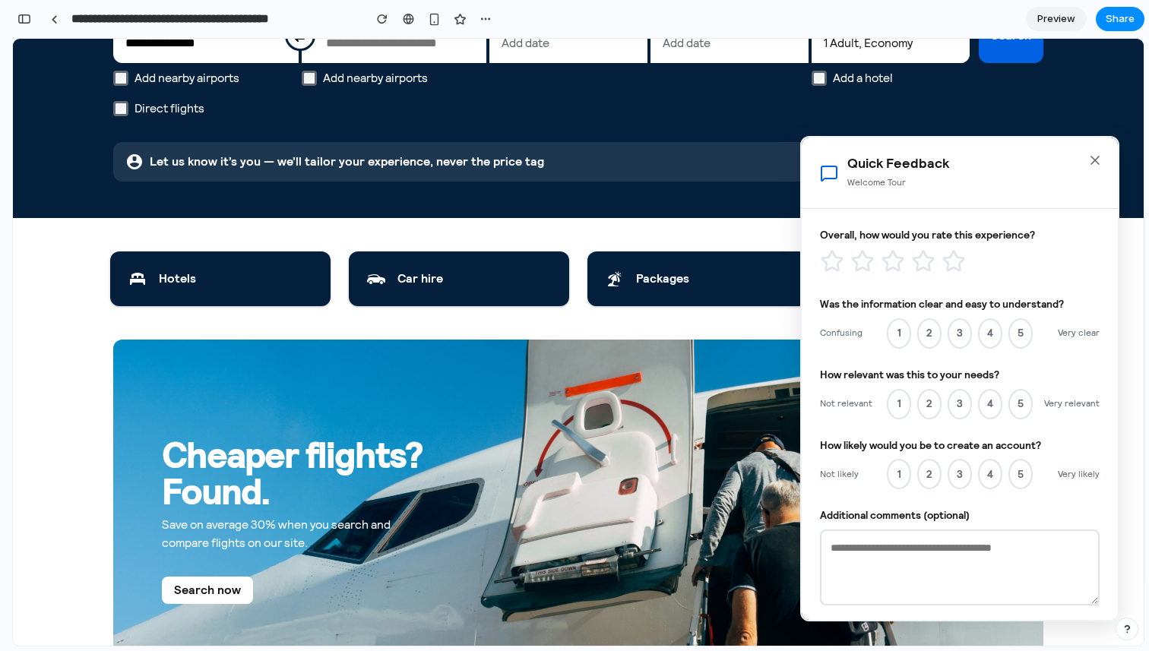
click at [1100, 157] on icon "Close" at bounding box center [1094, 160] width 15 height 15
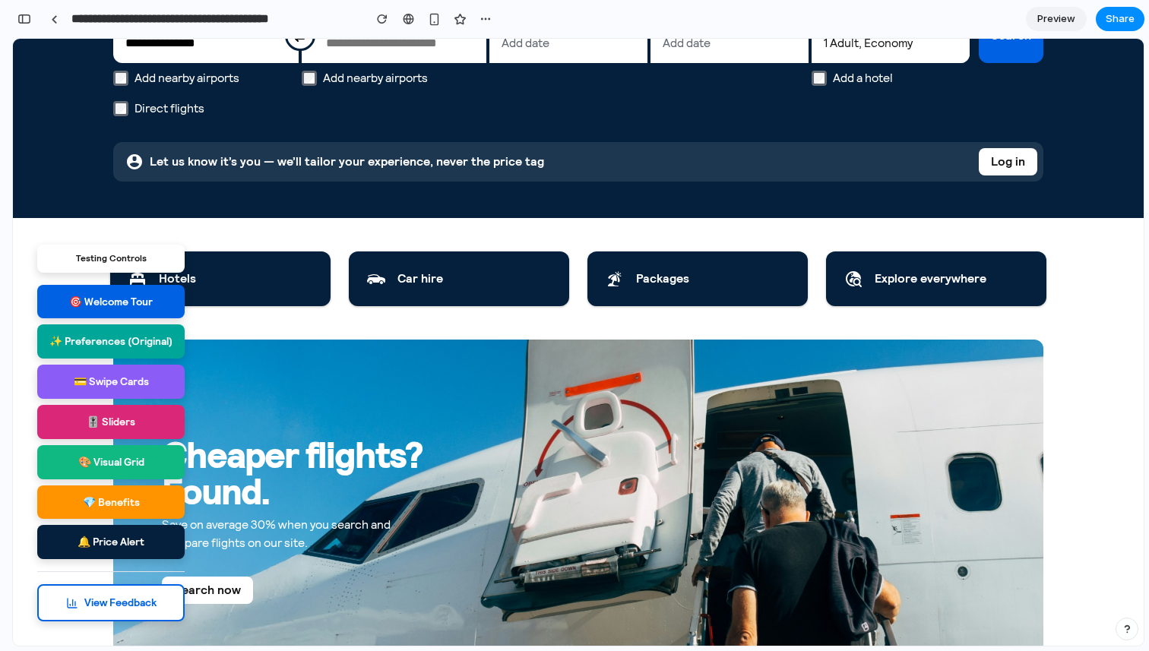
click at [123, 432] on button "🎚️ Sliders" at bounding box center [110, 422] width 147 height 34
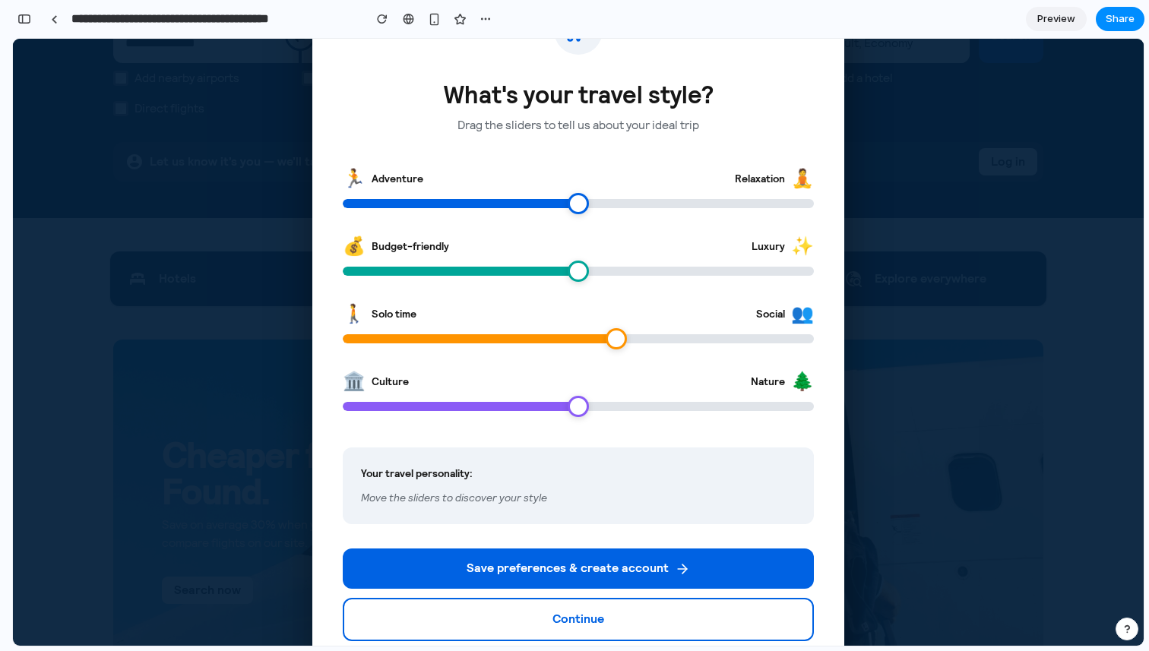
drag, startPoint x: 574, startPoint y: 337, endPoint x: 613, endPoint y: 327, distance: 39.8
type input "**"
click at [613, 334] on input "range" at bounding box center [578, 338] width 471 height 9
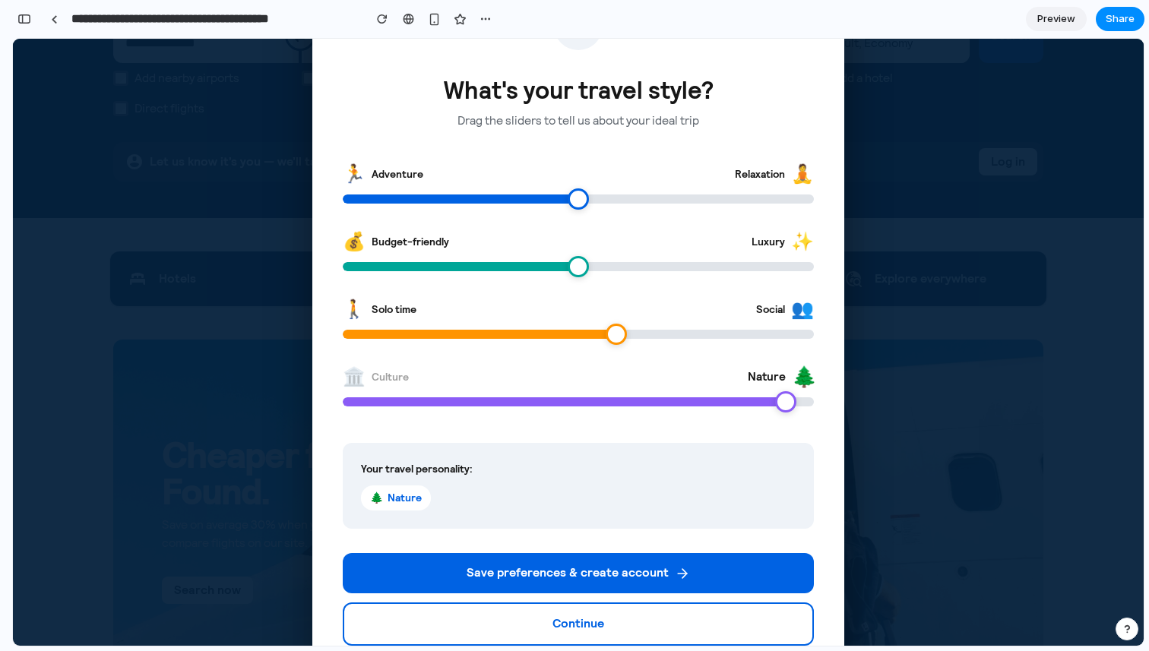
drag, startPoint x: 579, startPoint y: 400, endPoint x: 786, endPoint y: 391, distance: 207.6
type input "**"
click at [785, 397] on input "range" at bounding box center [578, 401] width 471 height 9
drag, startPoint x: 637, startPoint y: 336, endPoint x: 743, endPoint y: 337, distance: 105.6
type input "**"
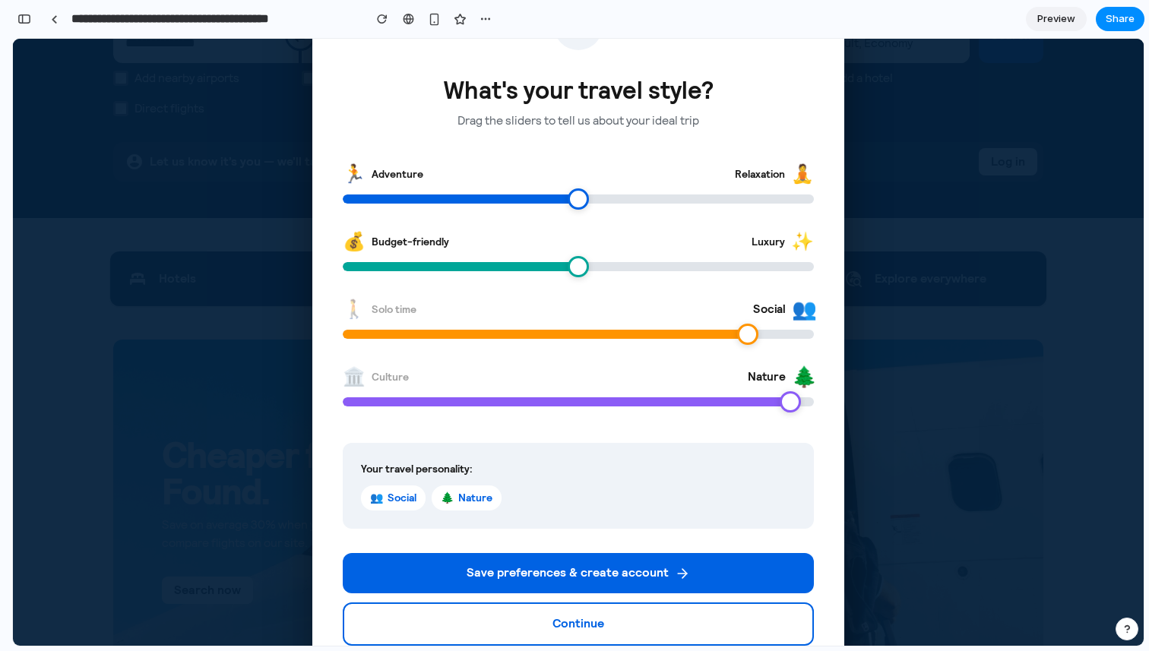
click at [743, 337] on input "range" at bounding box center [578, 334] width 471 height 9
drag, startPoint x: 577, startPoint y: 264, endPoint x: 431, endPoint y: 258, distance: 145.9
type input "**"
click at [431, 262] on input "range" at bounding box center [578, 266] width 471 height 9
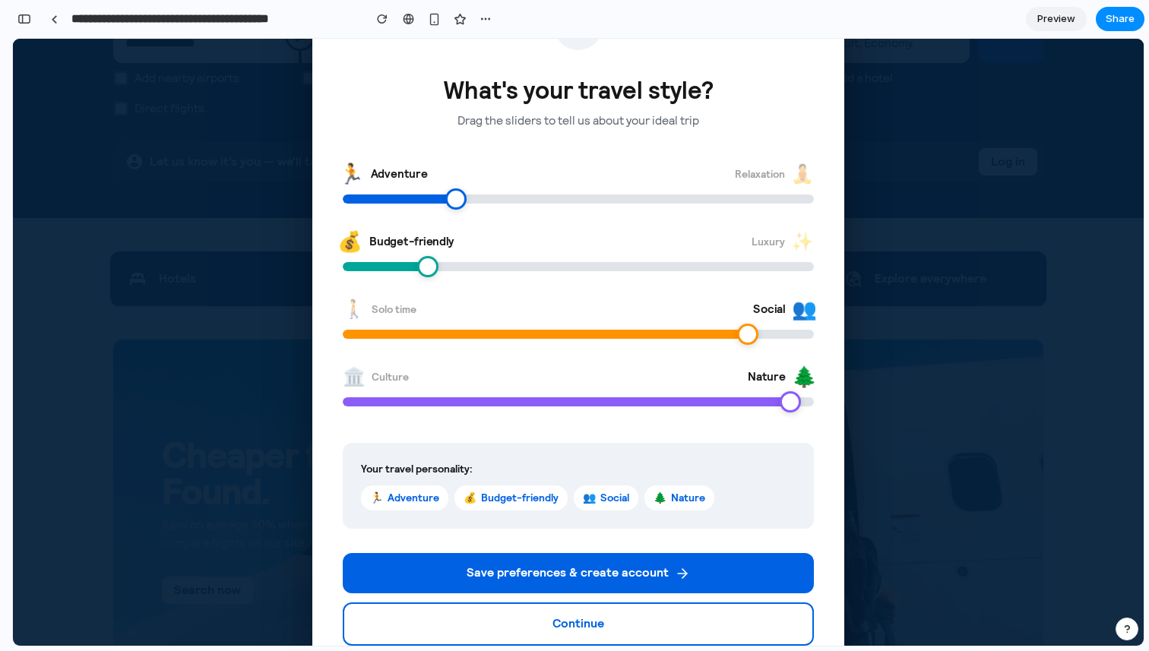
drag, startPoint x: 577, startPoint y: 203, endPoint x: 459, endPoint y: 228, distance: 121.1
type input "**"
click at [458, 204] on input "range" at bounding box center [578, 198] width 471 height 9
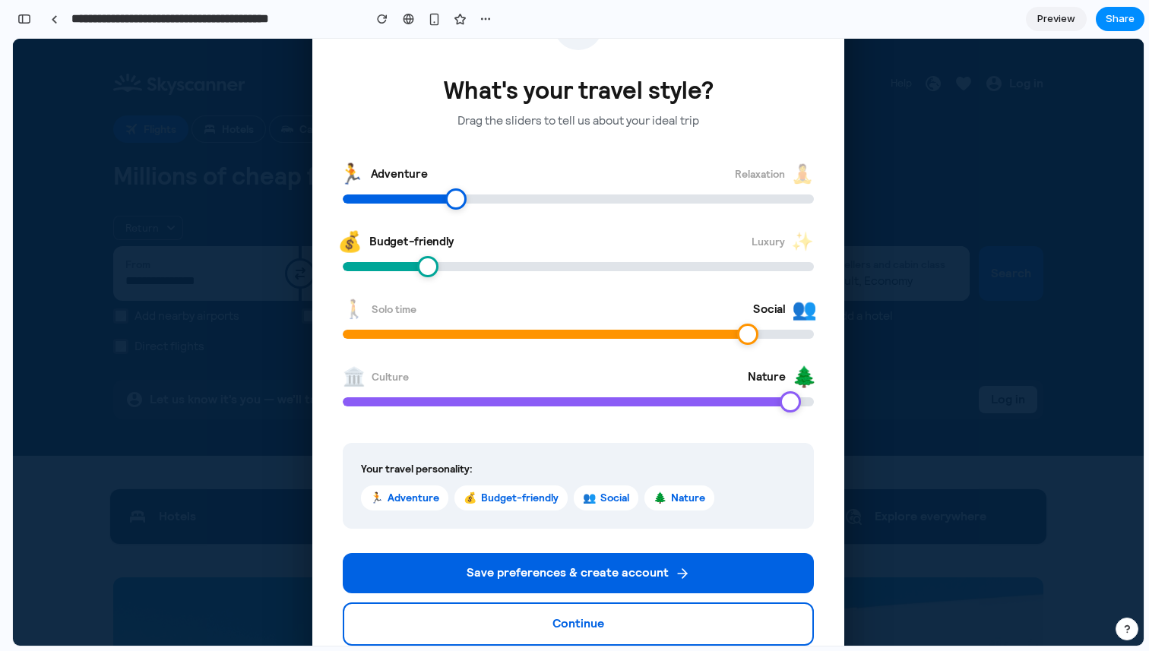
scroll to position [86, 0]
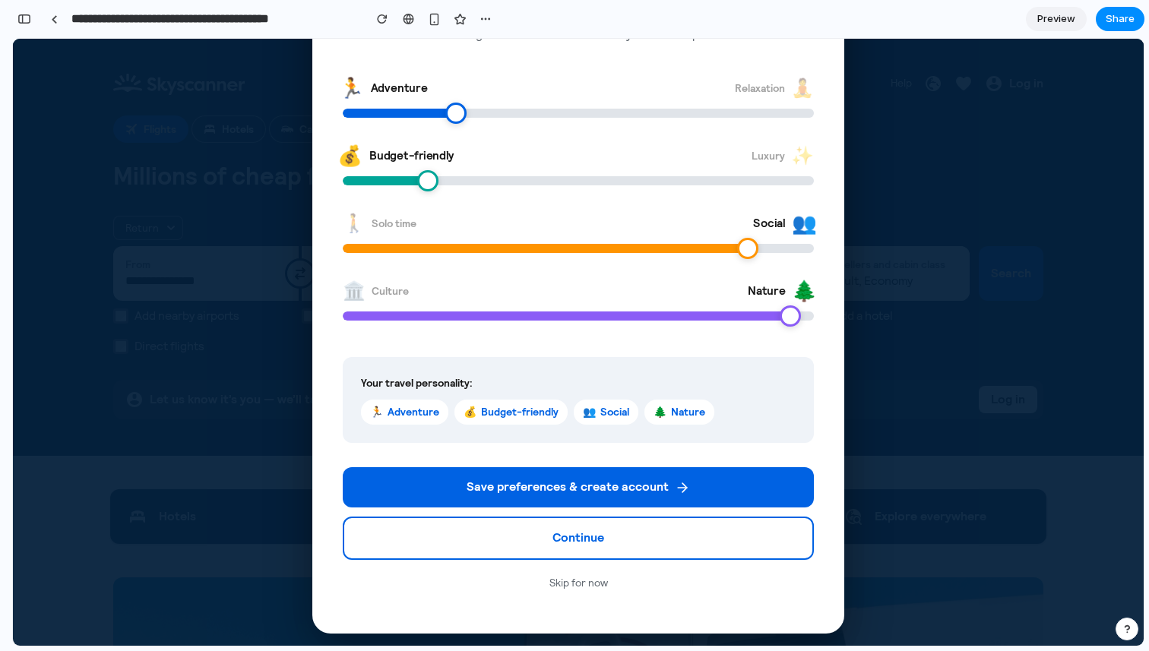
click at [586, 587] on button "Skip for now" at bounding box center [578, 583] width 471 height 28
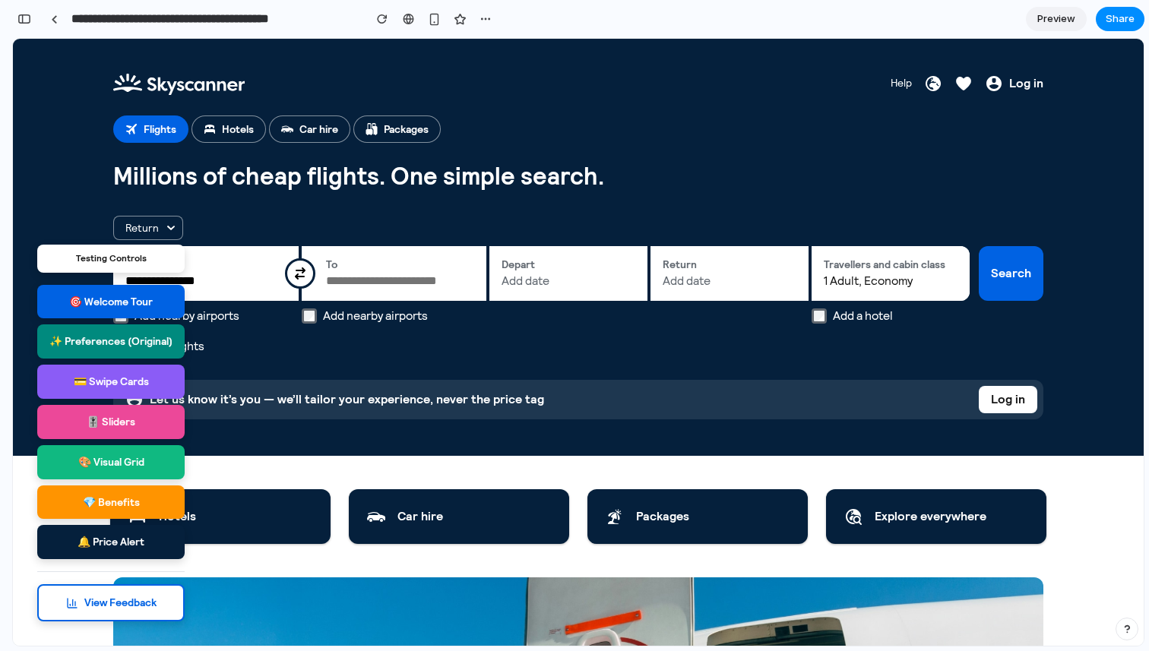
click at [141, 341] on button "✨ Preferences (Original)" at bounding box center [110, 341] width 147 height 34
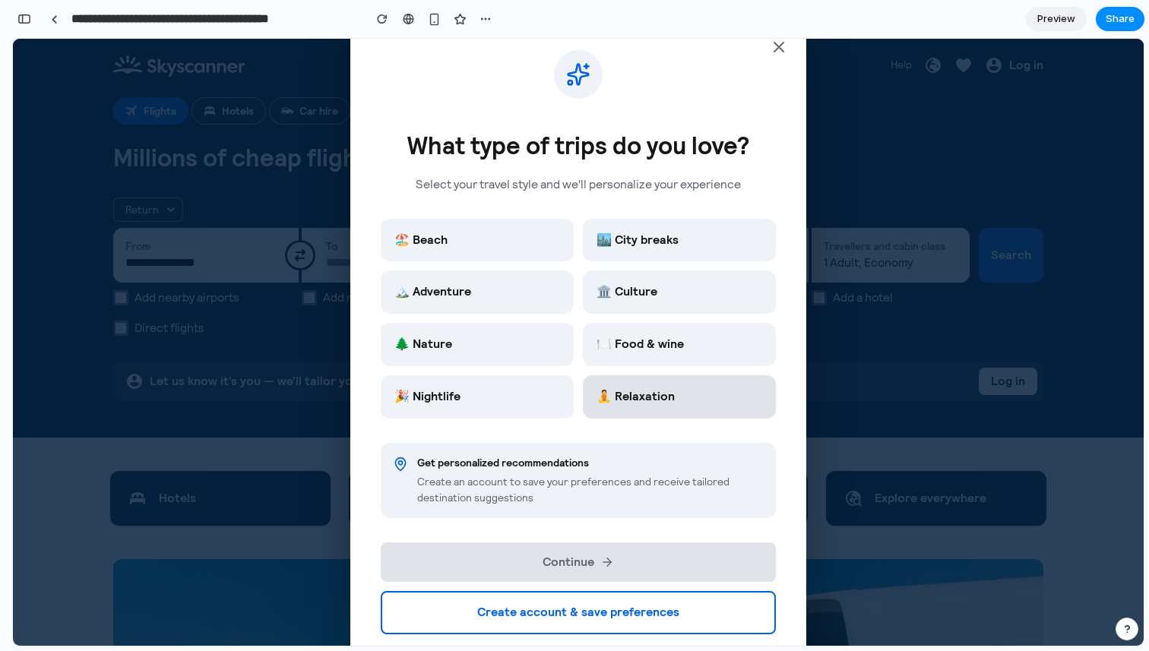
scroll to position [17, 0]
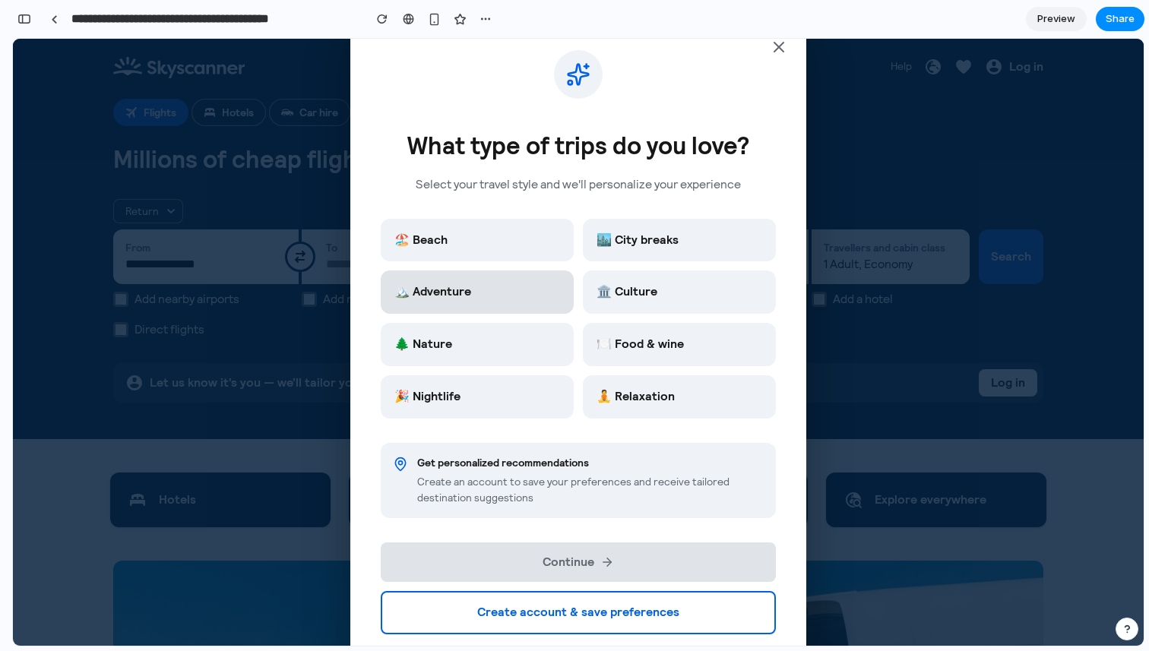
click at [456, 295] on span "🏔️ Adventure" at bounding box center [432, 292] width 77 height 16
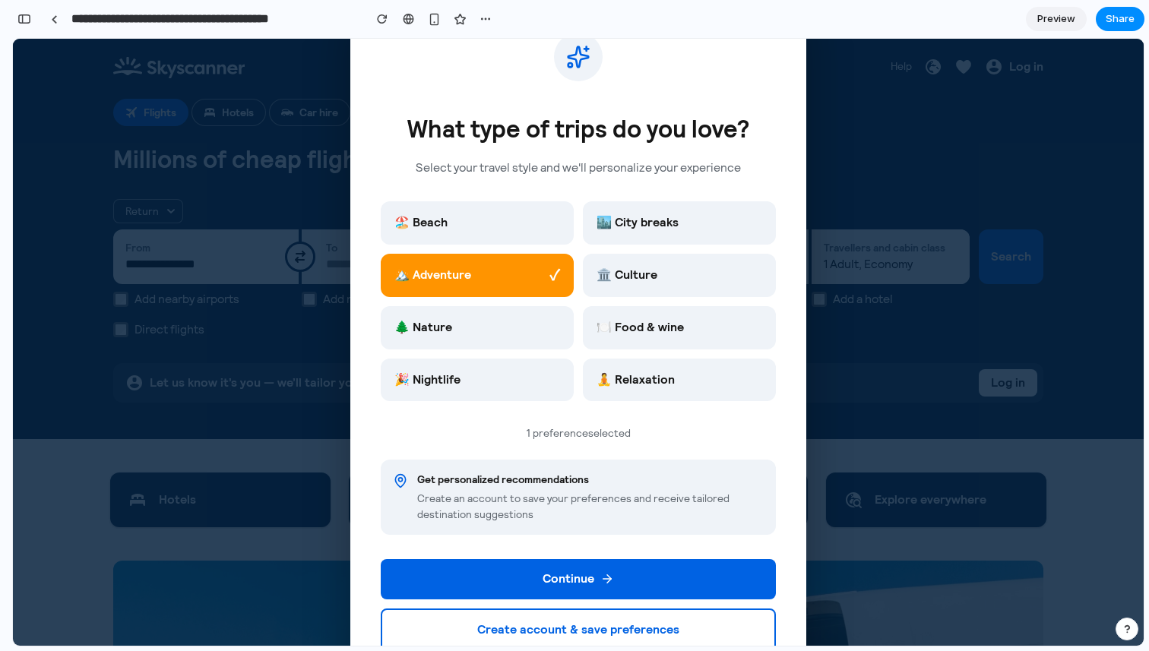
click at [512, 350] on div "🏖️ Beach 🏙️ City breaks 🏔️ Adventure ✓ 🏛️ Culture 🌲 Nature 🍽️ Food & wine 🎉 Nig…" at bounding box center [578, 301] width 395 height 200
click at [526, 330] on button "🌲 Nature" at bounding box center [477, 327] width 193 height 43
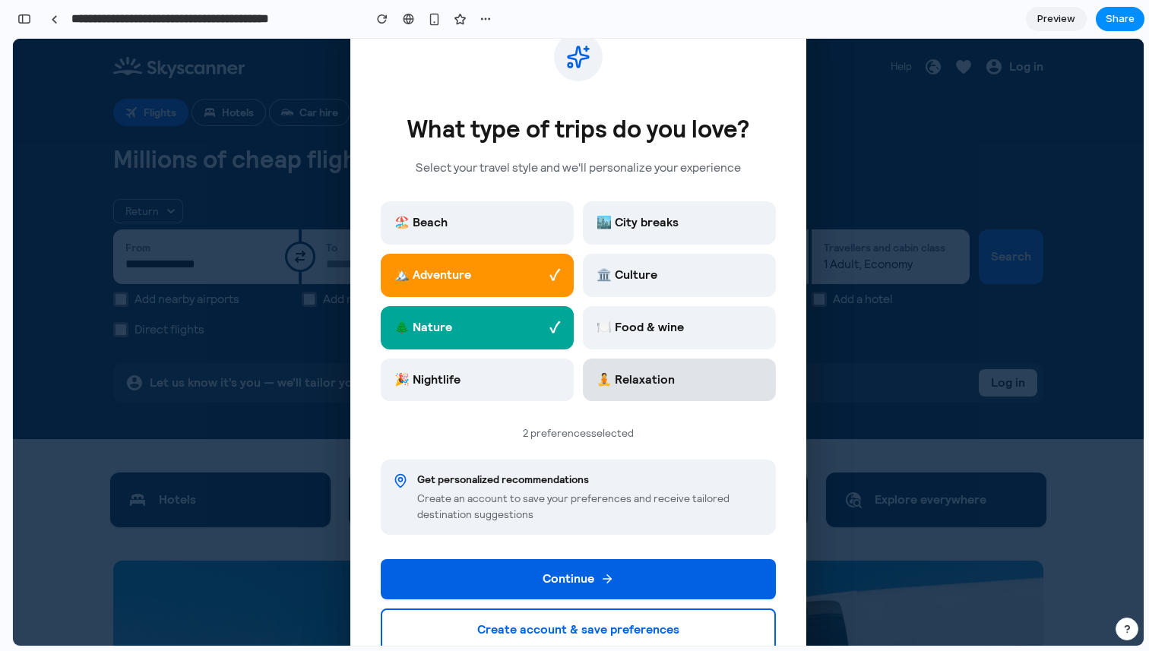
click at [660, 374] on span "🧘 Relaxation" at bounding box center [635, 380] width 78 height 16
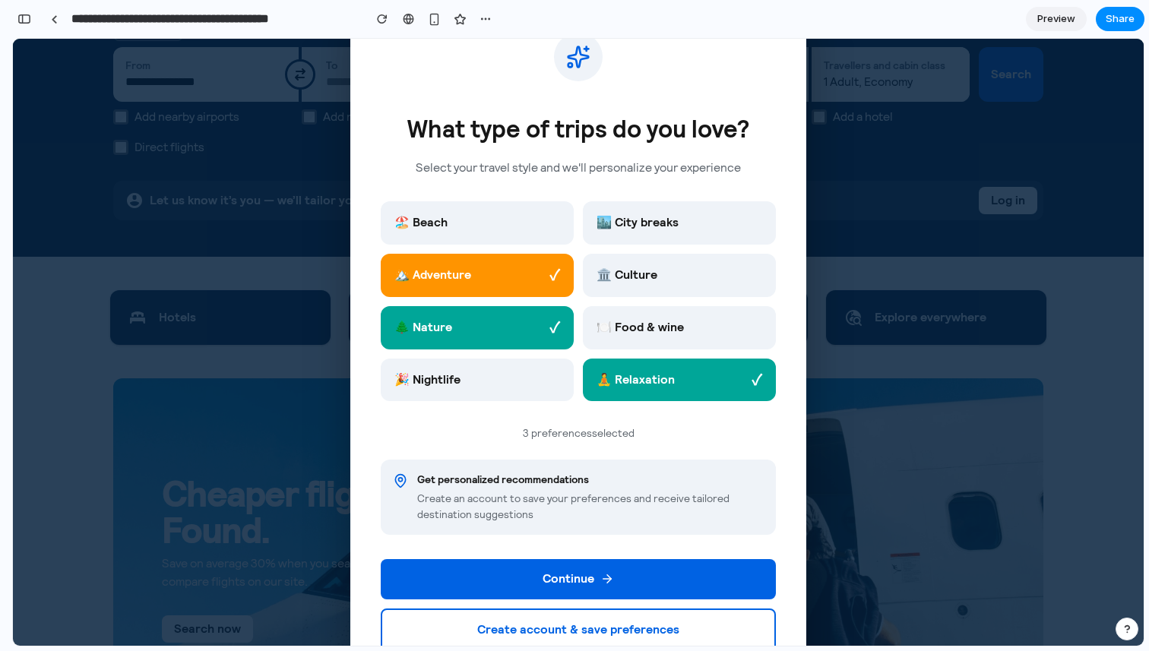
scroll to position [0, 0]
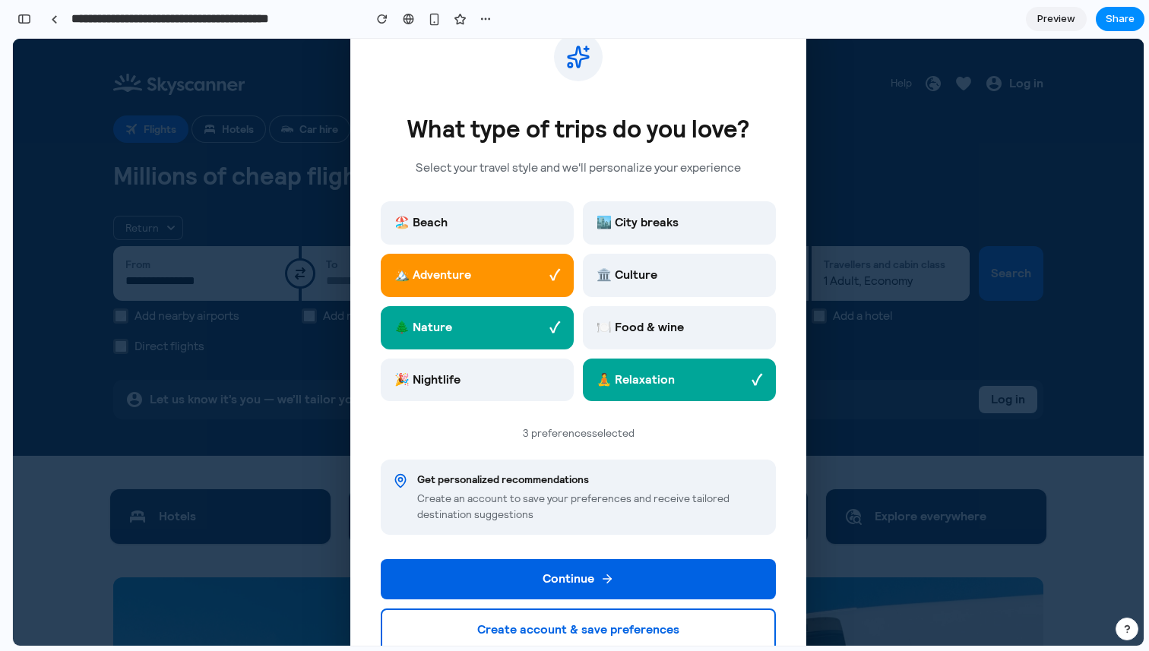
click at [892, 391] on div "What type of trips do you love? Select your travel style and we'll personalize …" at bounding box center [578, 342] width 1130 height 607
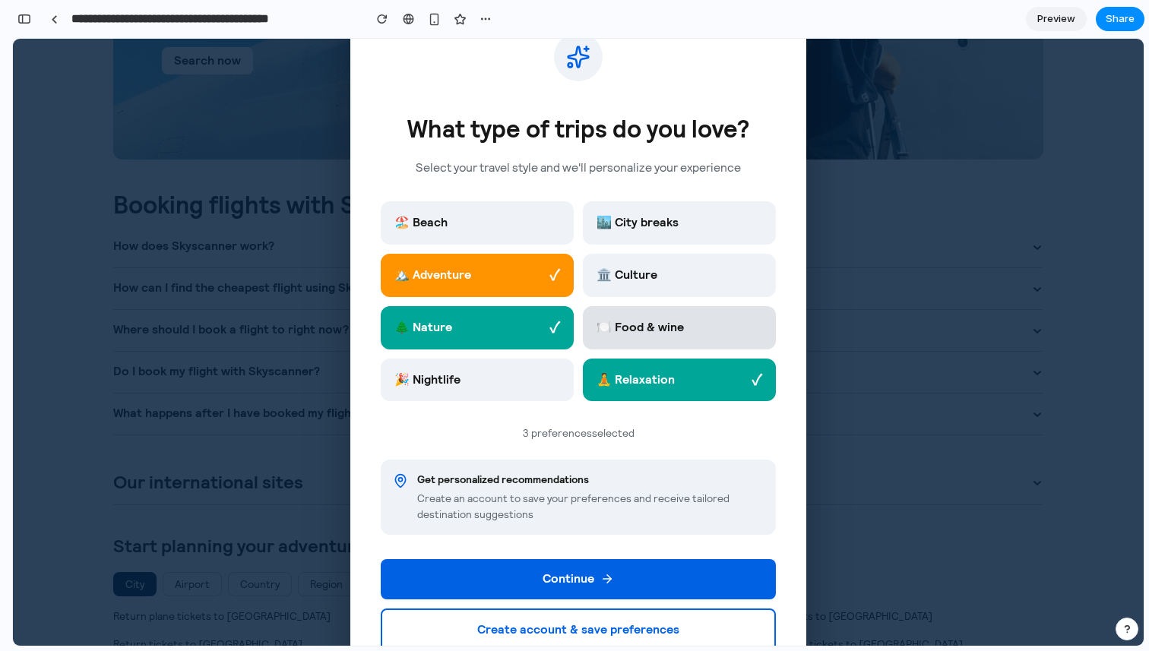
scroll to position [780, 0]
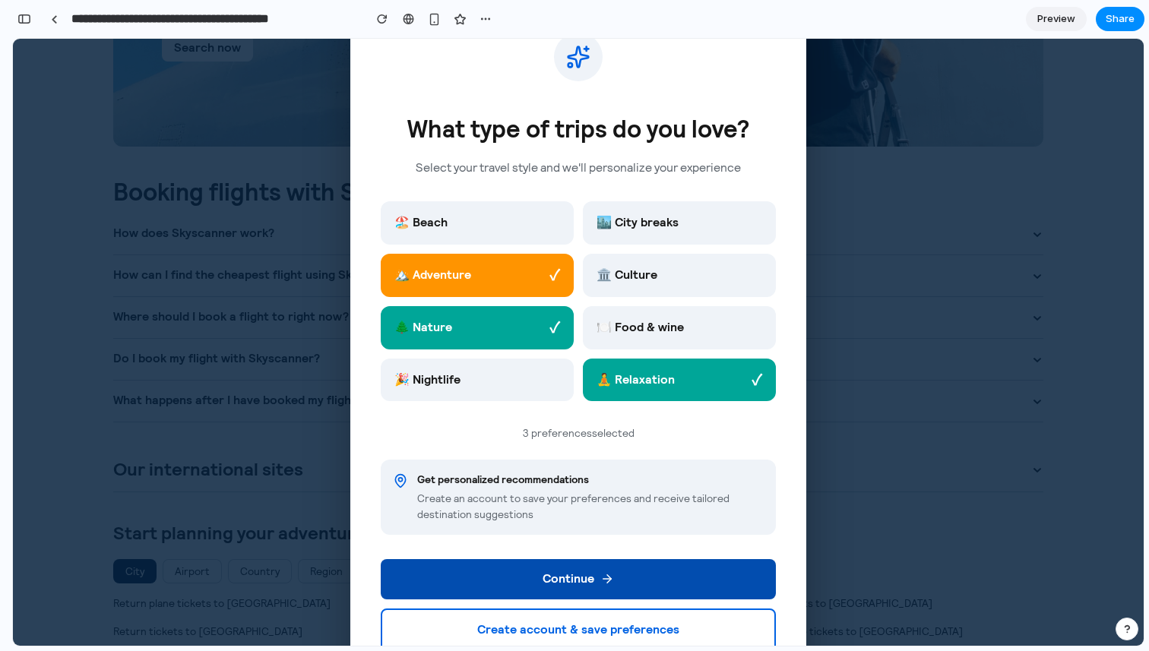
click at [569, 583] on button "Continue" at bounding box center [578, 579] width 395 height 40
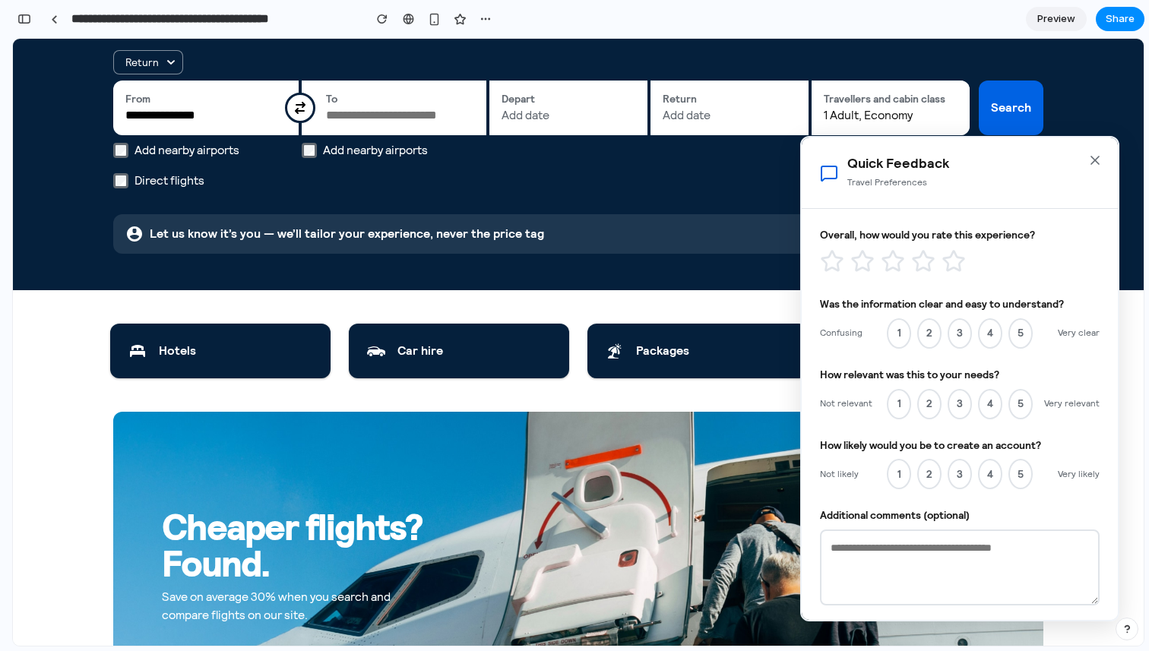
scroll to position [51, 0]
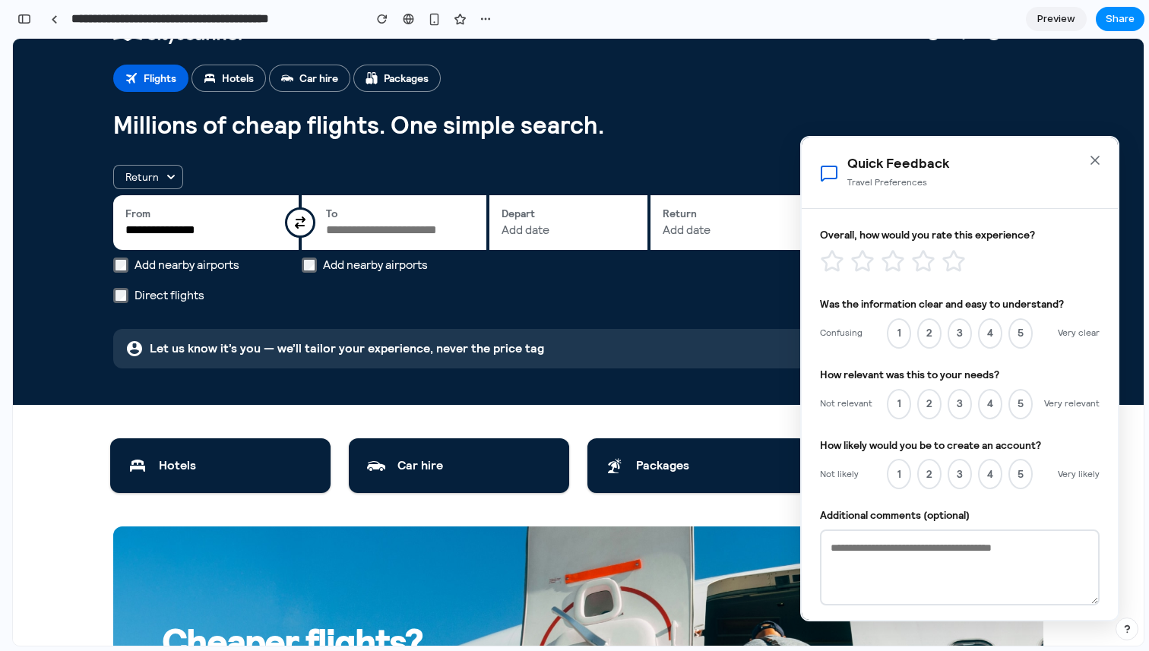
click at [1097, 164] on icon "Close" at bounding box center [1094, 160] width 15 height 15
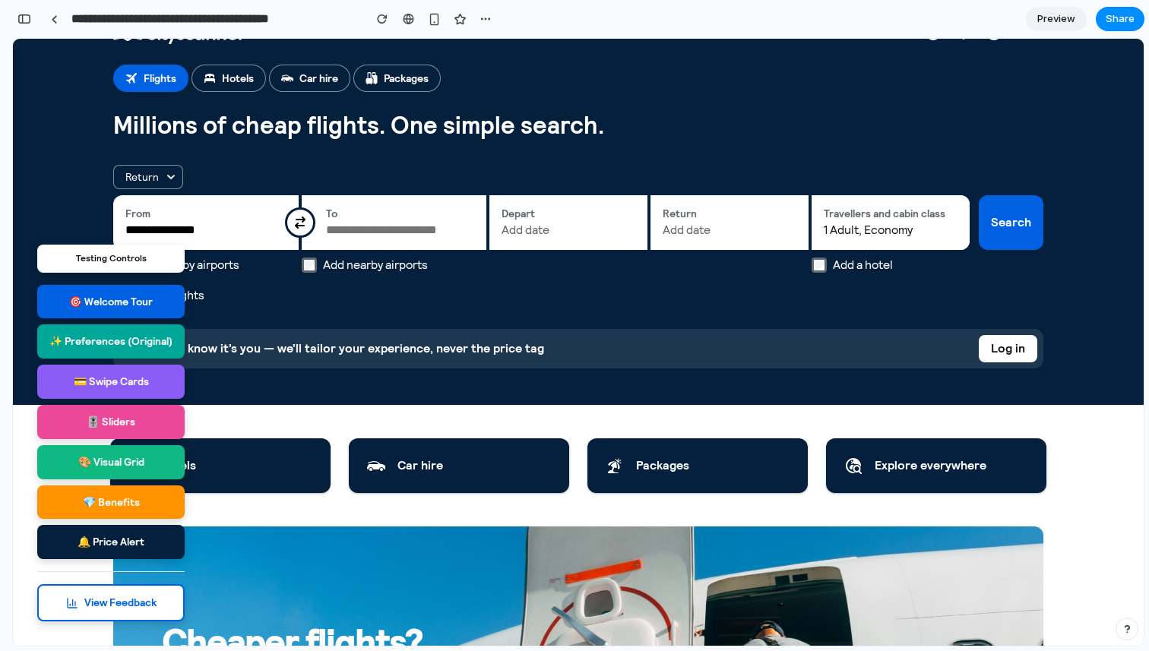
scroll to position [0, 0]
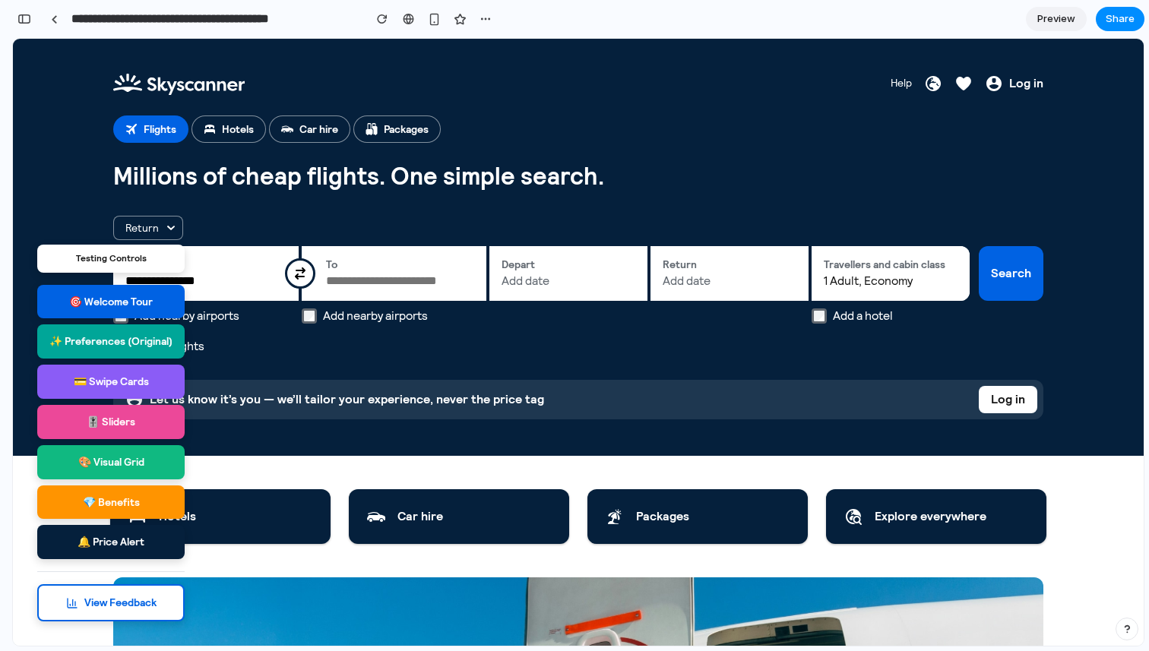
click at [112, 259] on div "Testing Controls" at bounding box center [110, 259] width 147 height 28
